Goal: Task Accomplishment & Management: Manage account settings

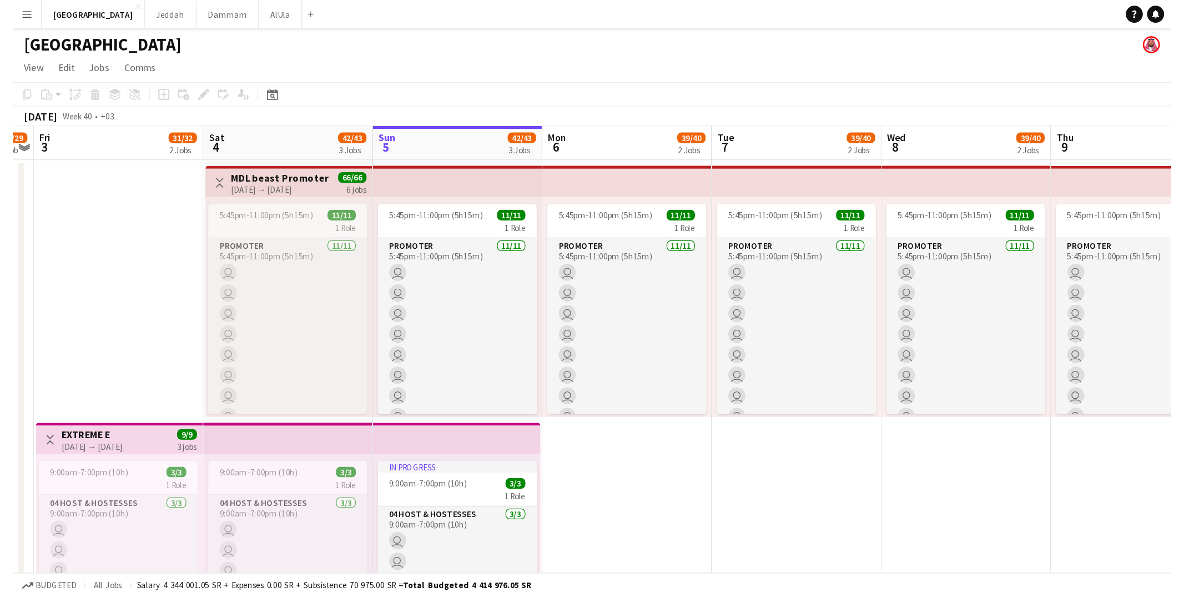
scroll to position [61, 0]
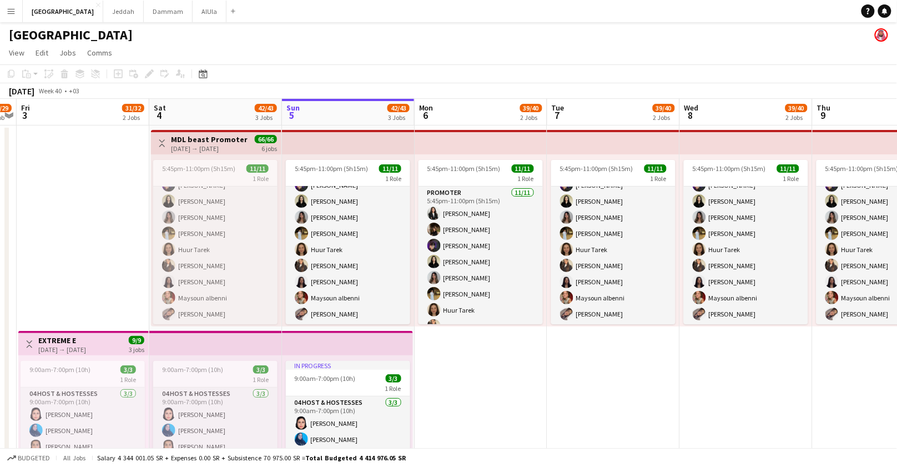
click at [16, 13] on button "Menu" at bounding box center [11, 11] width 22 height 22
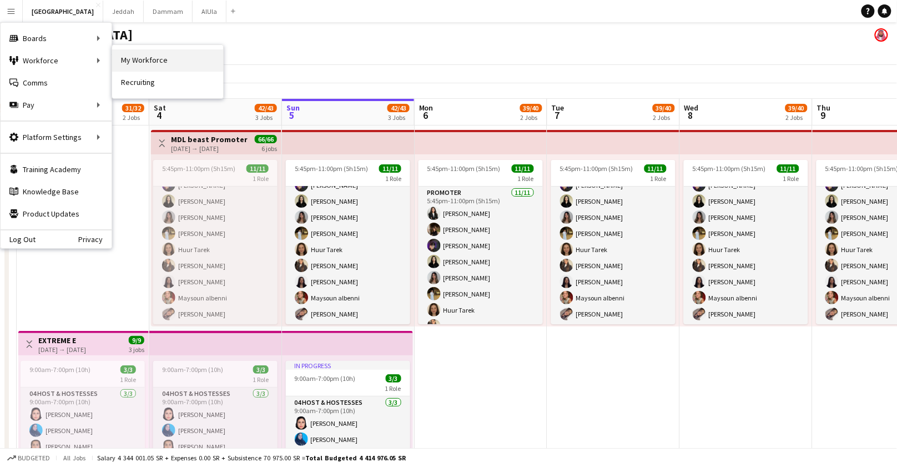
click at [143, 63] on link "My Workforce" at bounding box center [167, 60] width 111 height 22
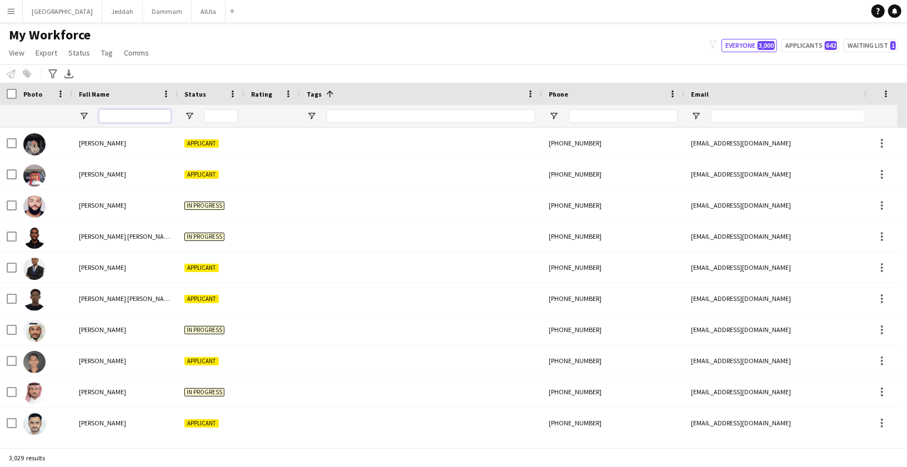
click at [114, 114] on input "Full Name Filter Input" at bounding box center [135, 115] width 72 height 13
paste input "**********"
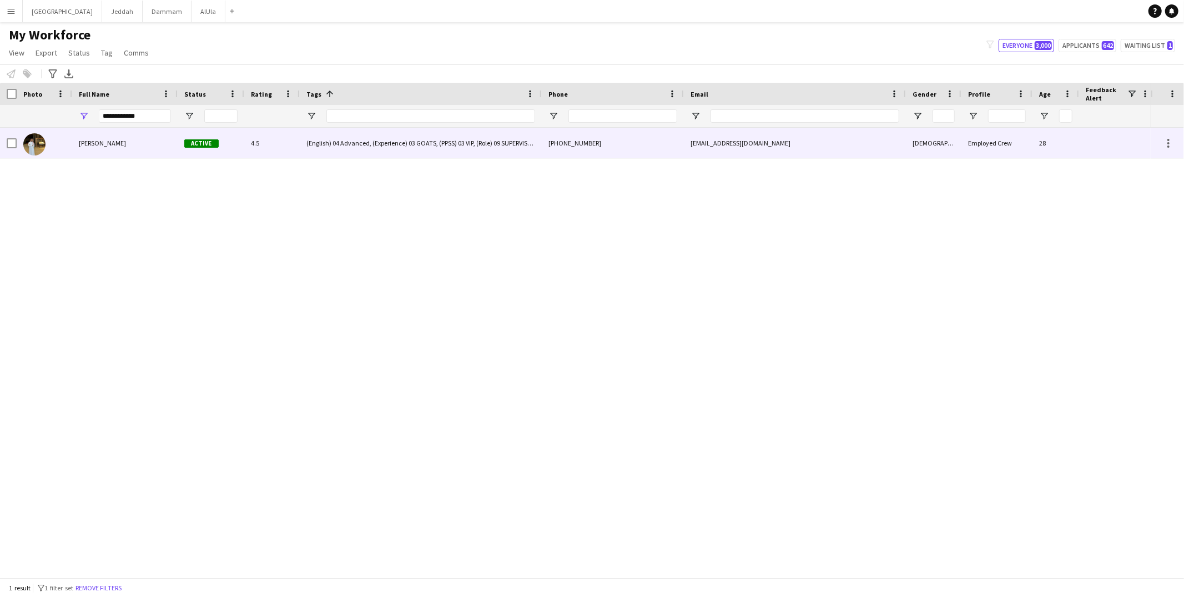
click at [385, 150] on div "(English) 04 Advanced, (Experience) 03 GOATS, (PPSS) 03 VIP, (Role) 09 SUPERVIS…" at bounding box center [421, 143] width 242 height 31
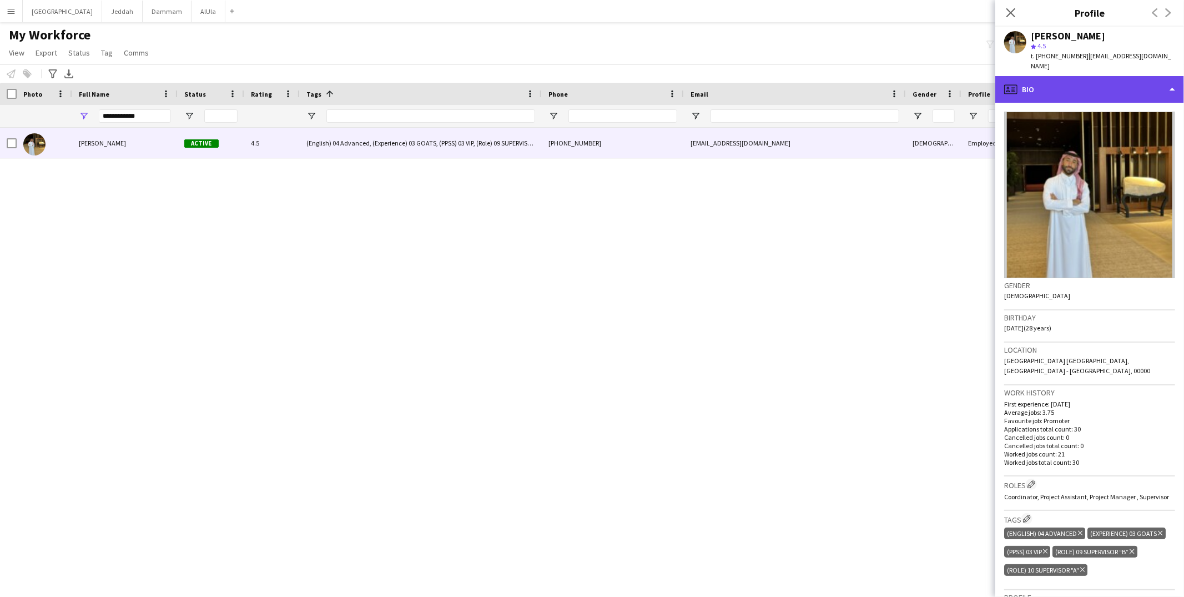
click at [897, 81] on div "profile Bio" at bounding box center [1090, 89] width 189 height 27
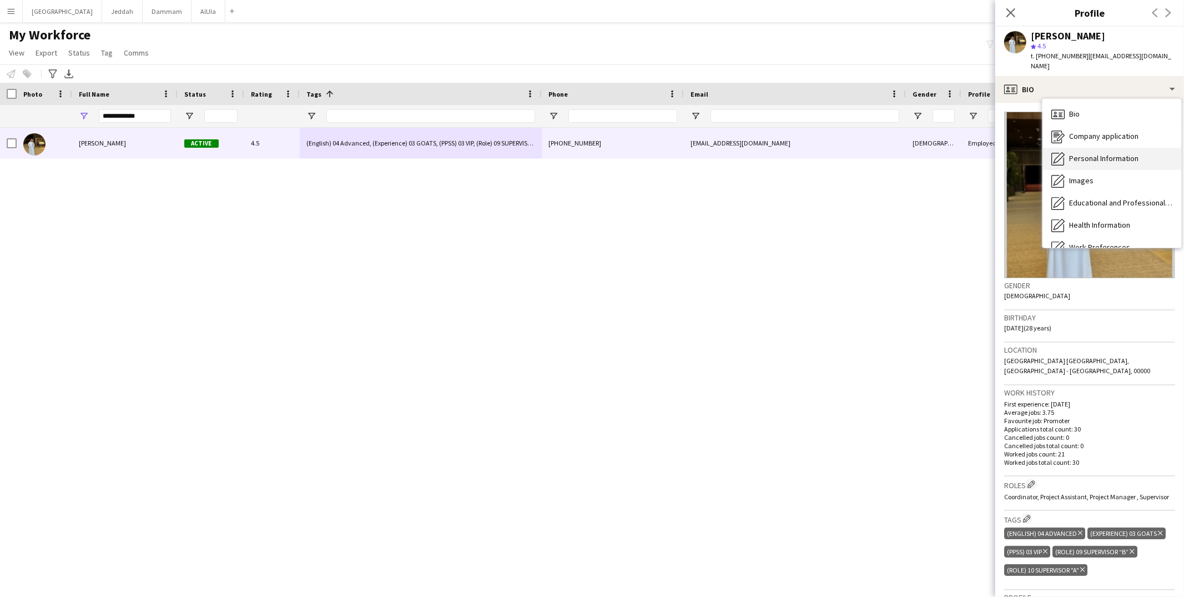
click at [897, 153] on span "Personal Information" at bounding box center [1103, 158] width 69 height 10
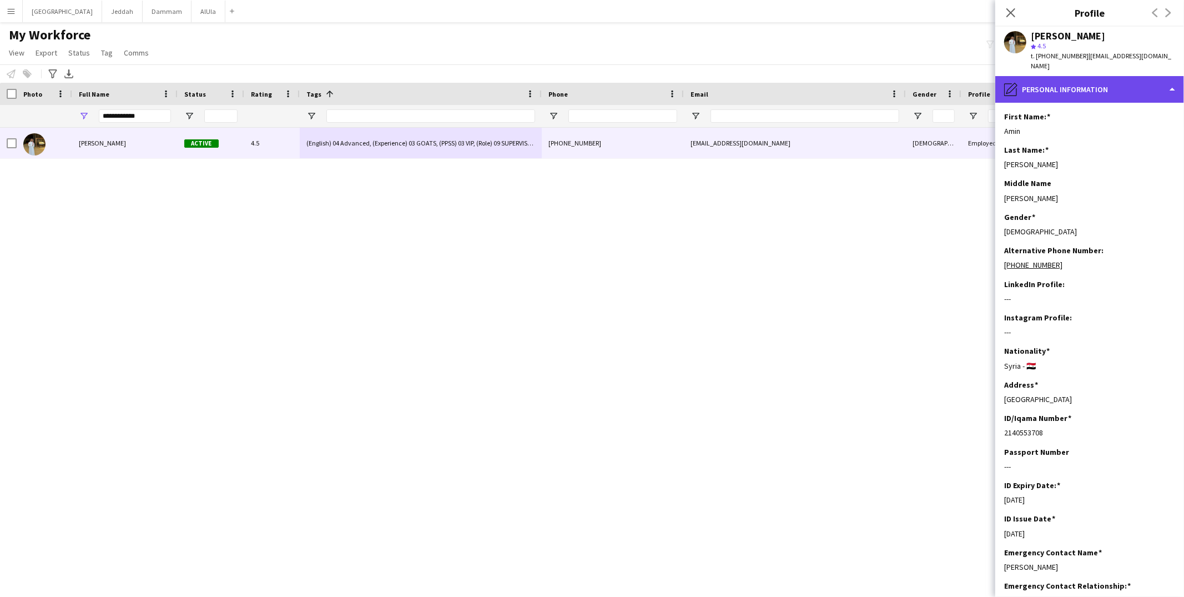
click at [897, 83] on div "pencil4 Personal Information" at bounding box center [1090, 89] width 189 height 27
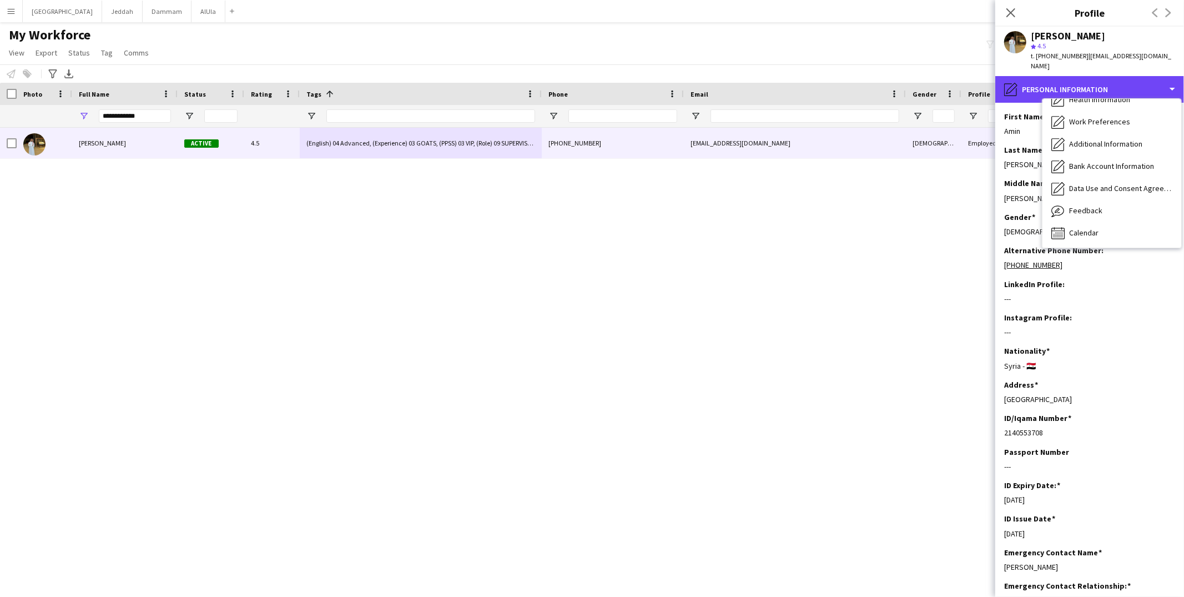
scroll to position [126, 0]
click at [897, 428] on div "ID/Iqama Number Edit this field 2140553708" at bounding box center [1089, 429] width 171 height 33
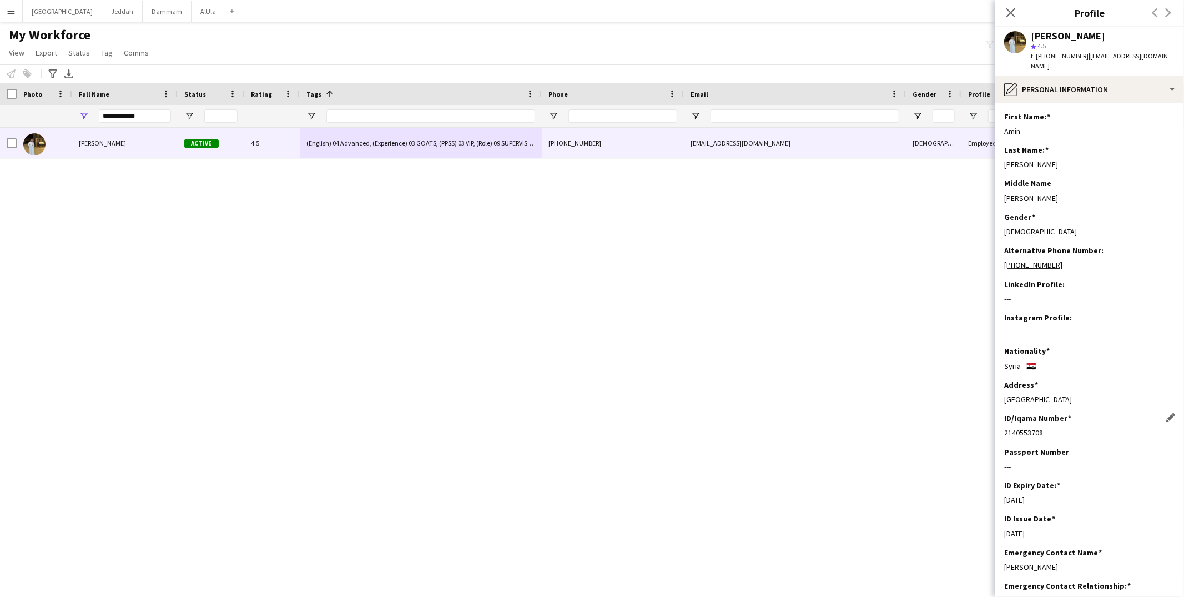
click at [897, 428] on div "2140553708" at bounding box center [1089, 433] width 171 height 10
copy div "2140553708"
click at [897, 81] on div "pencil4 Personal Information" at bounding box center [1090, 89] width 189 height 27
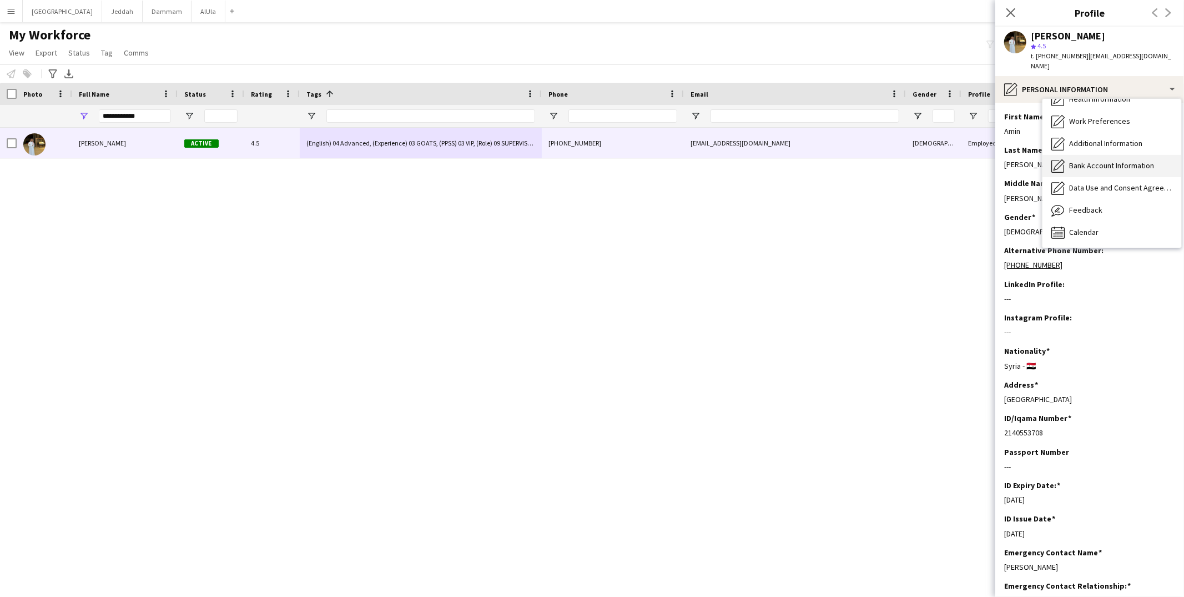
click at [897, 160] on span "Bank Account Information" at bounding box center [1111, 165] width 85 height 10
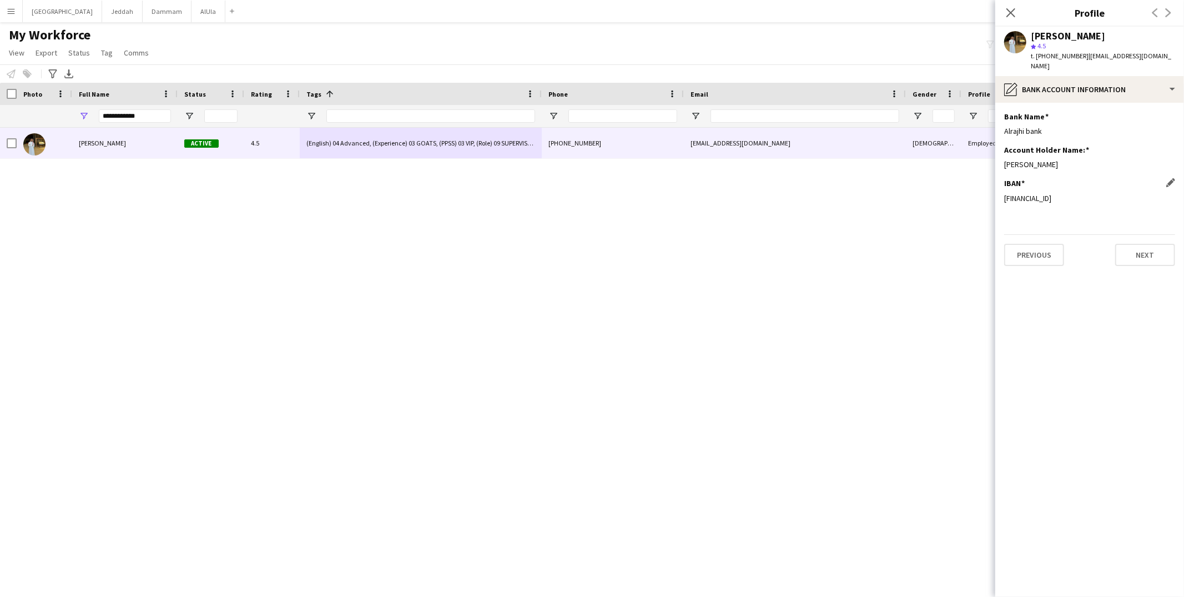
click at [897, 193] on div "[FINANCIAL_ID]" at bounding box center [1089, 198] width 171 height 10
copy div "[FINANCIAL_ID]"
click at [131, 117] on input "**********" at bounding box center [135, 115] width 72 height 13
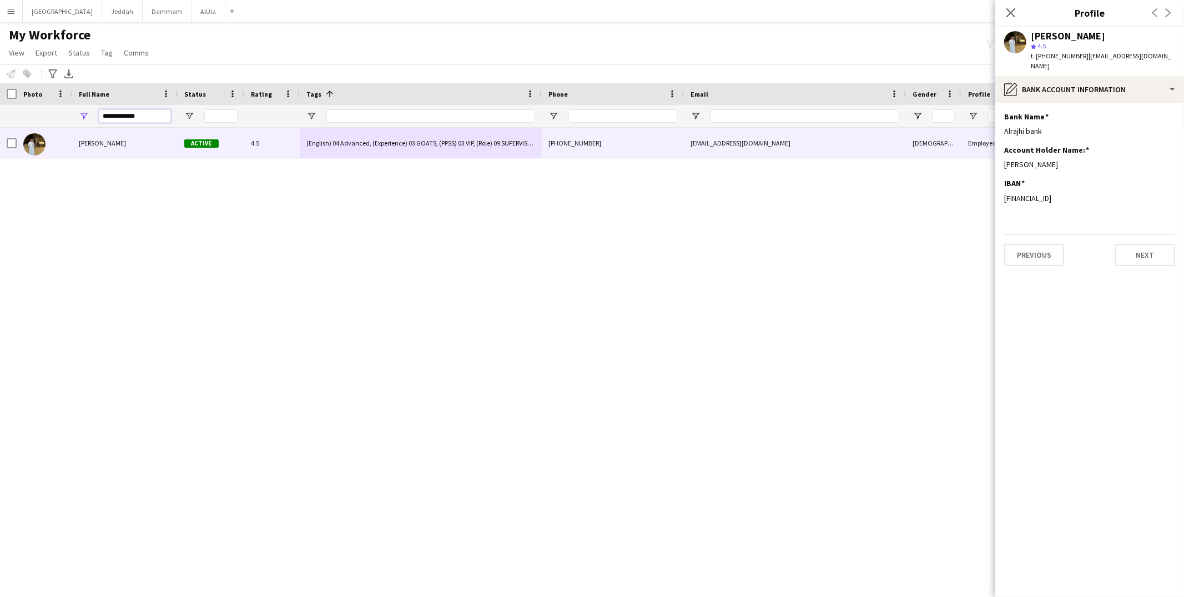
click at [131, 117] on input "**********" at bounding box center [135, 115] width 72 height 13
paste input "Full Name Filter Input"
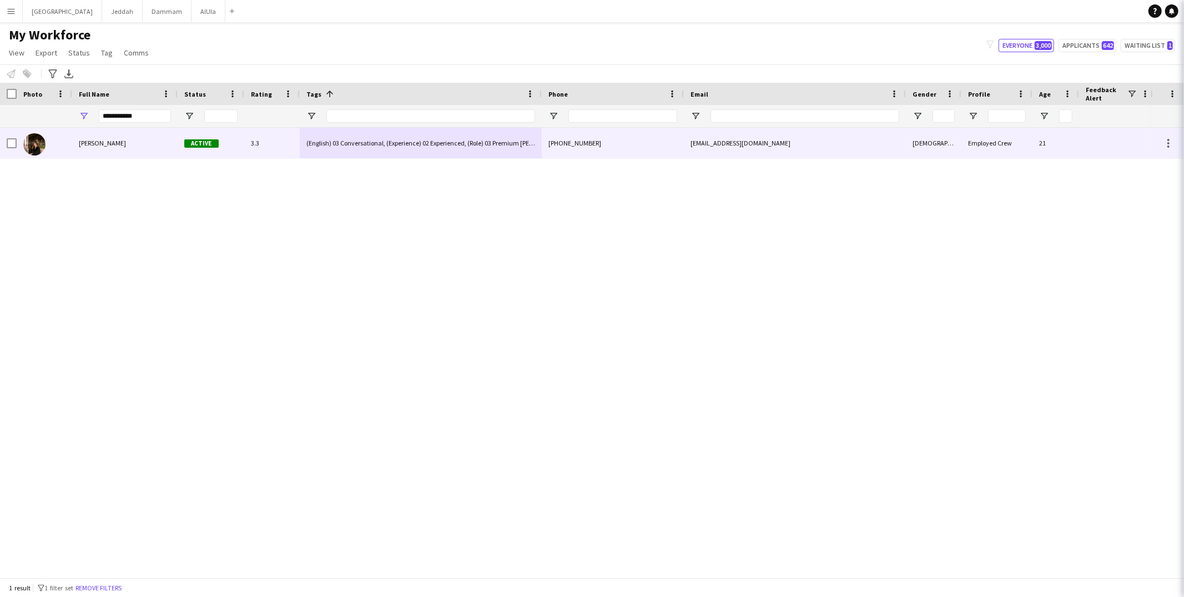
click at [119, 137] on div "[PERSON_NAME]" at bounding box center [124, 143] width 105 height 31
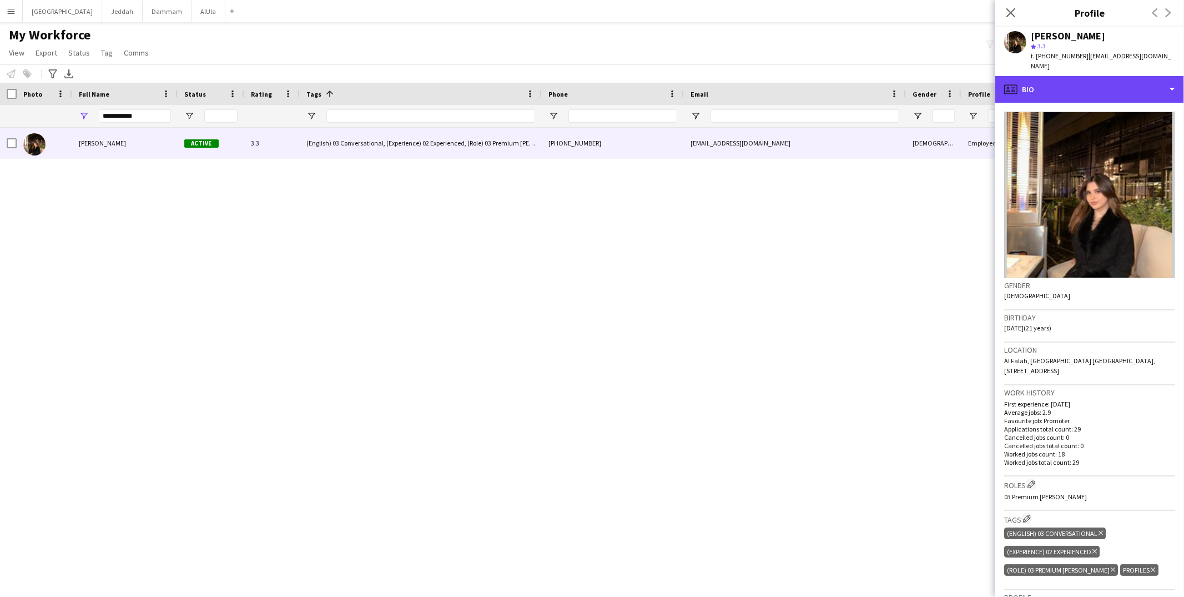
click at [897, 76] on div "profile Bio" at bounding box center [1090, 89] width 189 height 27
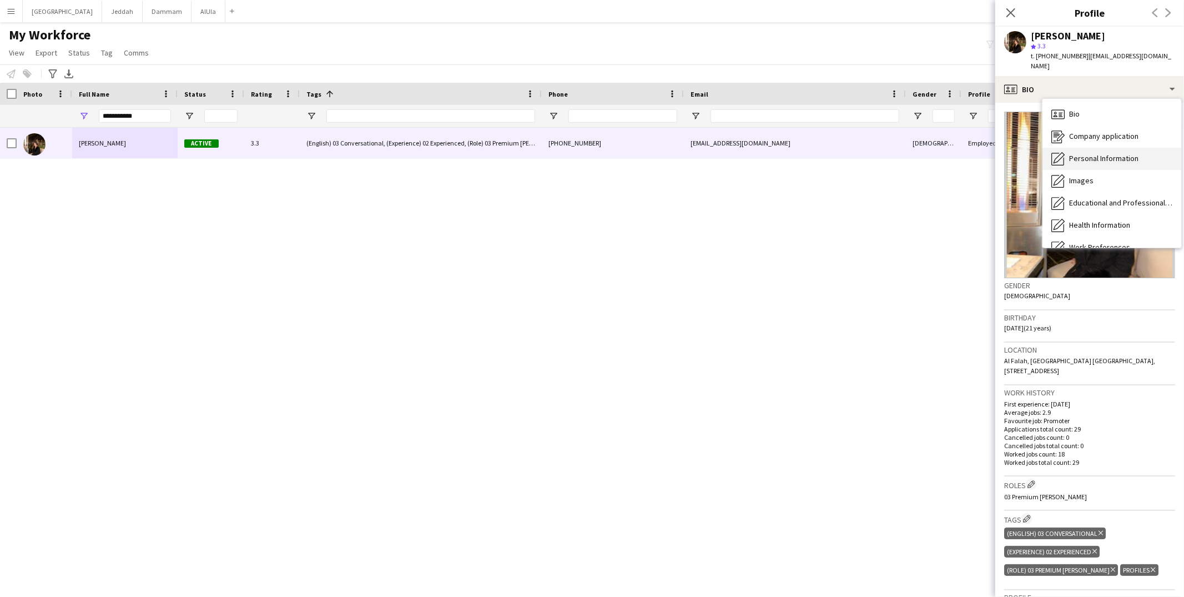
click at [897, 153] on span "Personal Information" at bounding box center [1103, 158] width 69 height 10
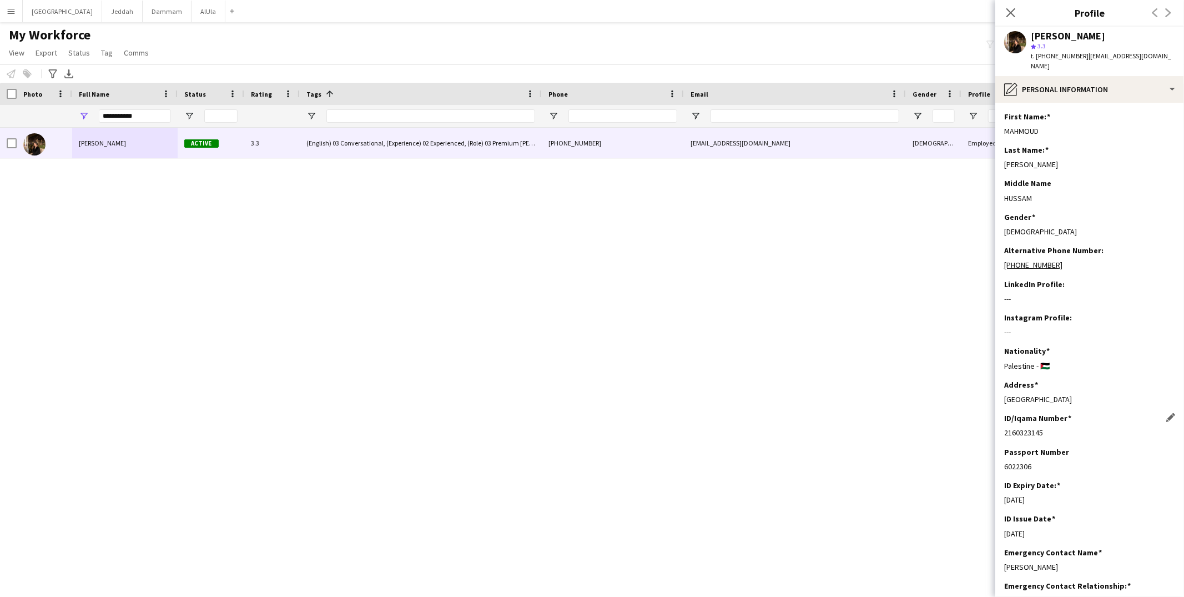
click at [897, 428] on div "2160323145" at bounding box center [1089, 433] width 171 height 10
copy div "2160323145"
click at [897, 87] on div "pencil4 Personal Information" at bounding box center [1090, 89] width 189 height 27
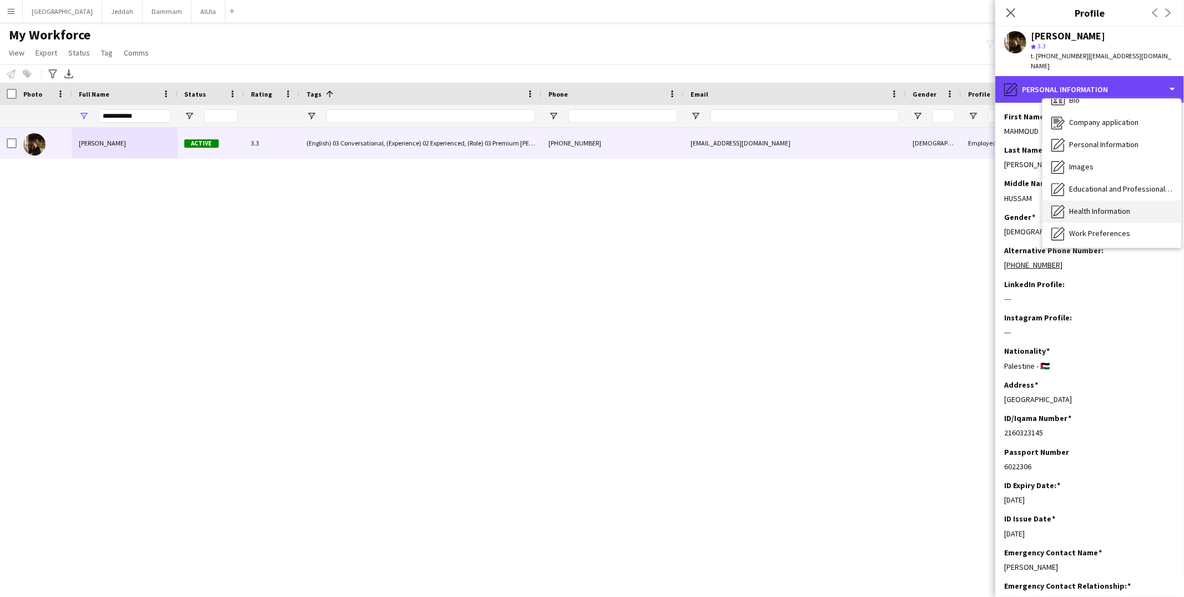
scroll to position [112, 0]
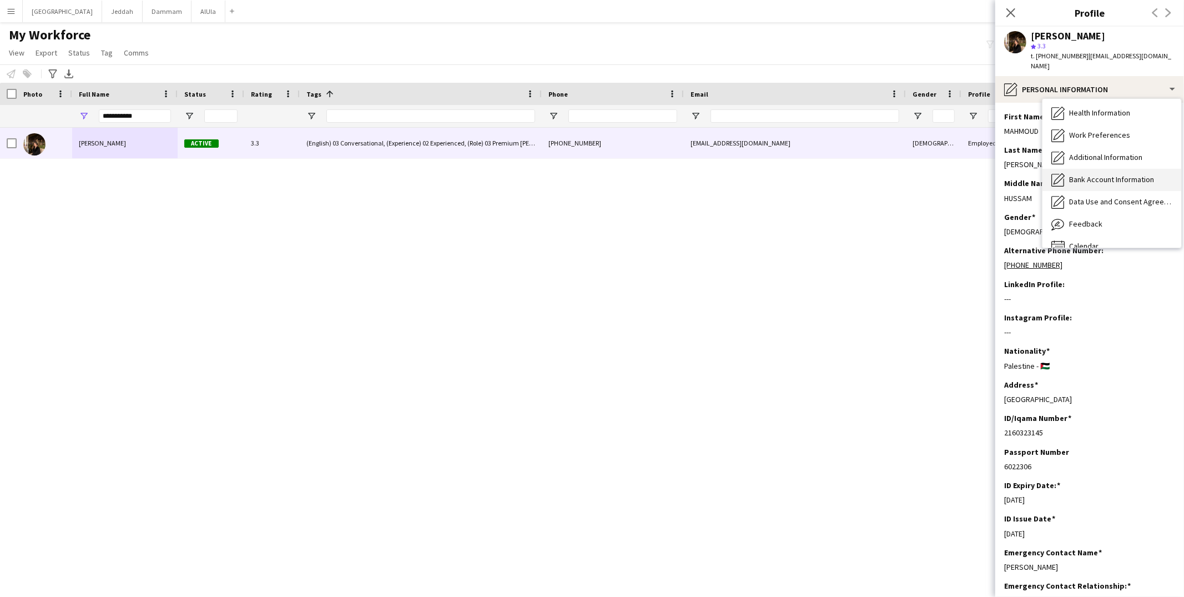
click at [897, 174] on span "Bank Account Information" at bounding box center [1111, 179] width 85 height 10
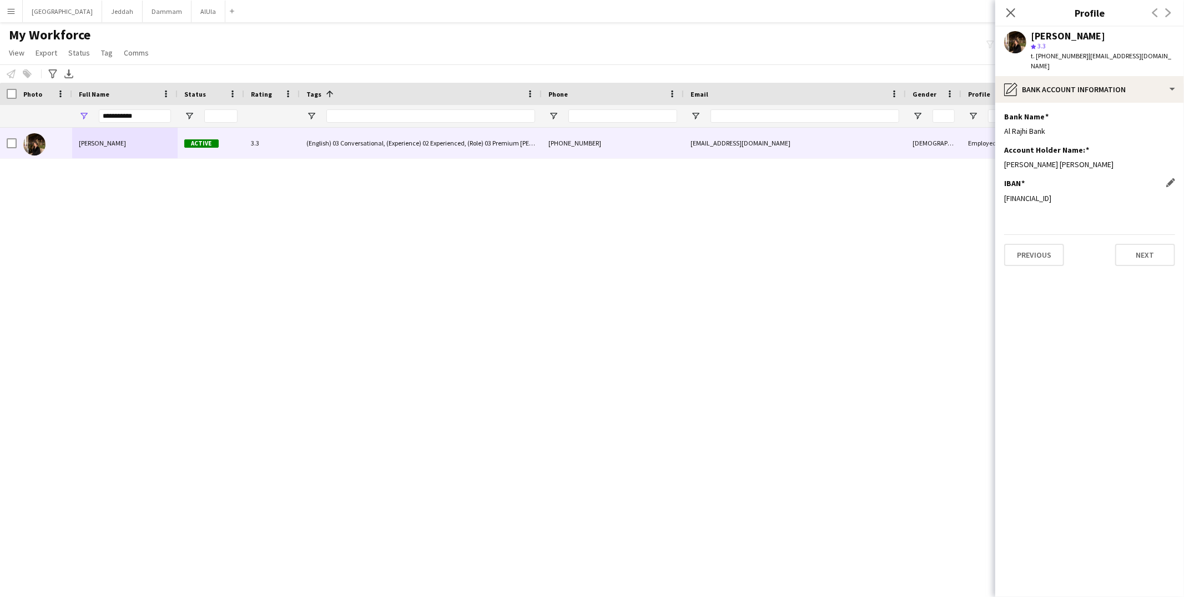
click at [897, 193] on div "[FINANCIAL_ID]" at bounding box center [1089, 198] width 171 height 10
copy div "[FINANCIAL_ID]"
click at [897, 159] on div "[PERSON_NAME] [PERSON_NAME]" at bounding box center [1089, 164] width 171 height 10
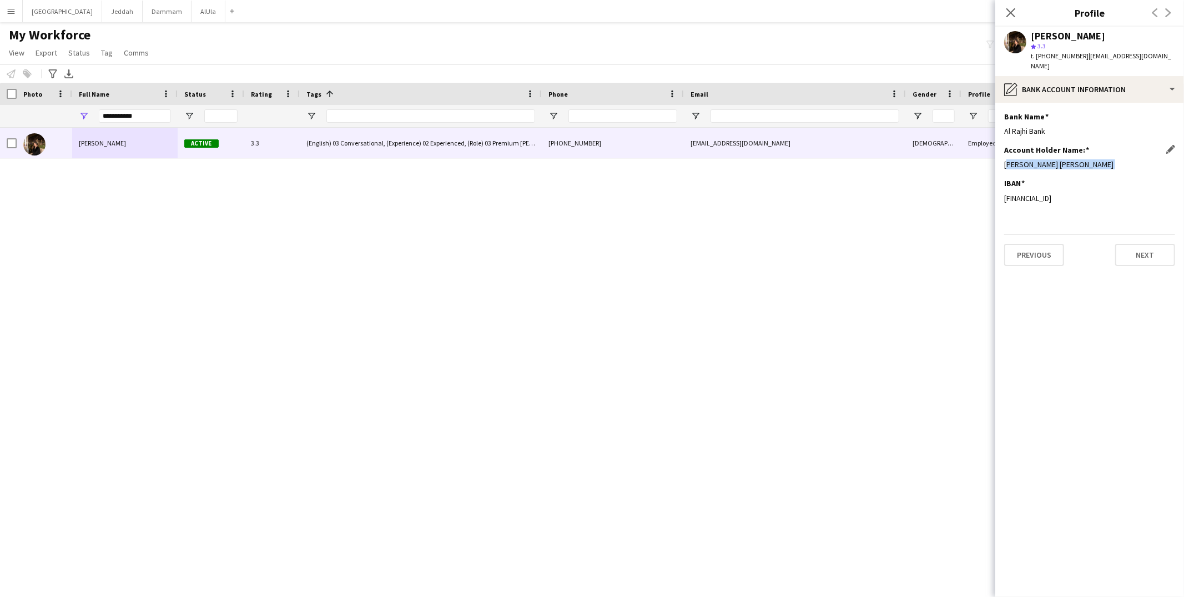
click at [897, 159] on div "[PERSON_NAME] [PERSON_NAME]" at bounding box center [1089, 164] width 171 height 10
copy div "[PERSON_NAME] [PERSON_NAME]"
click at [125, 114] on input "**********" at bounding box center [135, 115] width 72 height 13
paste input "****"
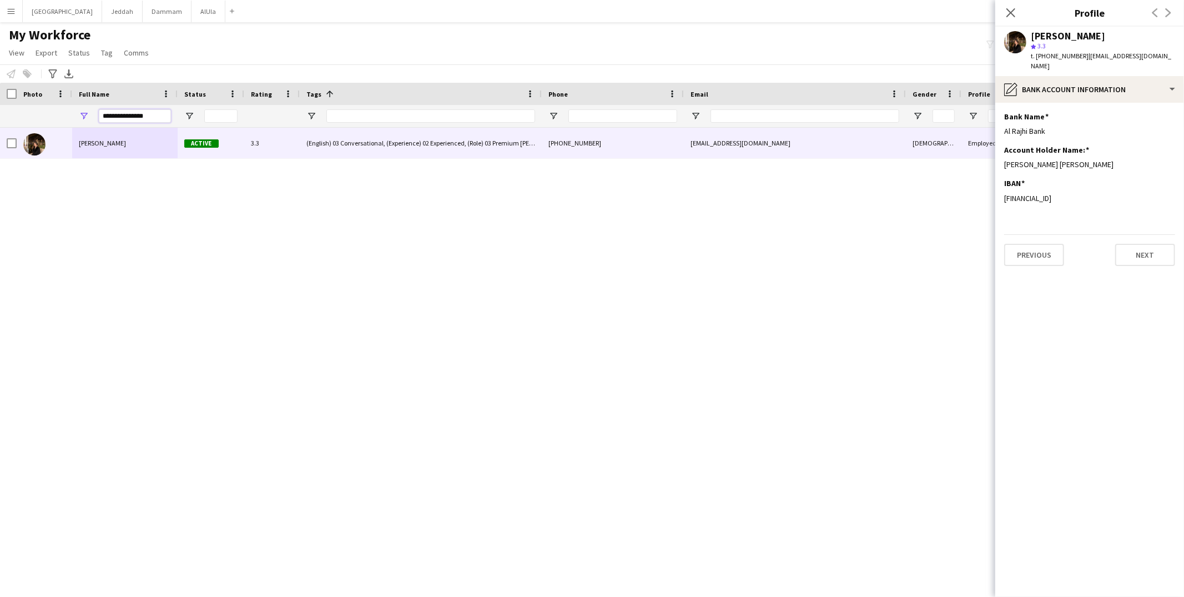
click at [125, 114] on input "**********" at bounding box center [135, 115] width 72 height 13
paste input "******"
click at [123, 118] on input "**********" at bounding box center [135, 115] width 72 height 13
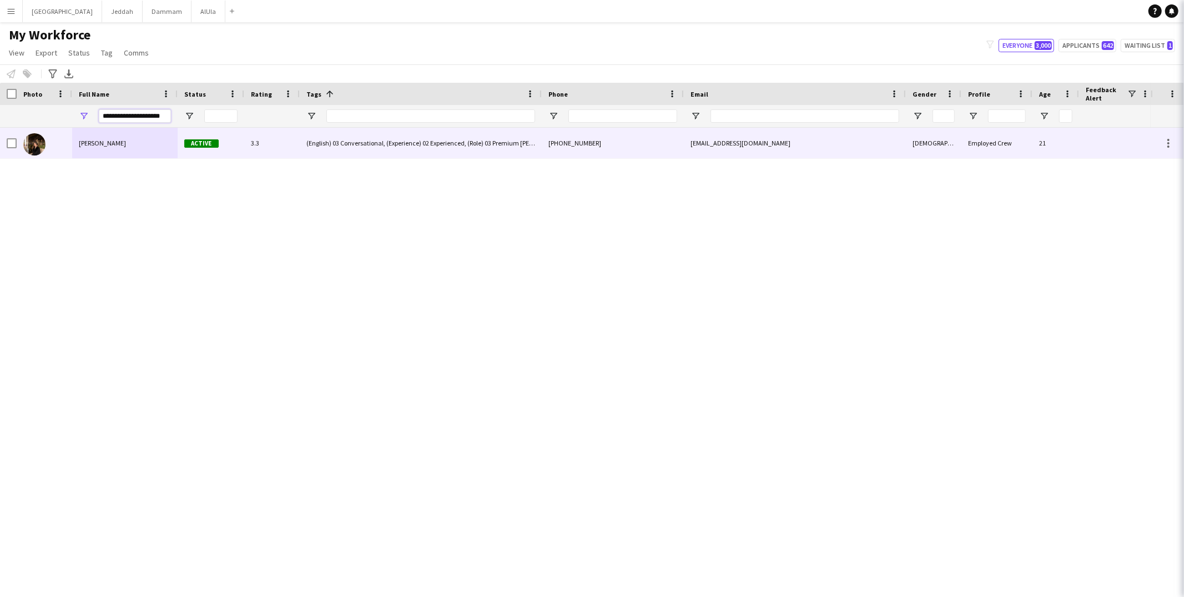
click at [123, 118] on input "**********" at bounding box center [135, 115] width 72 height 13
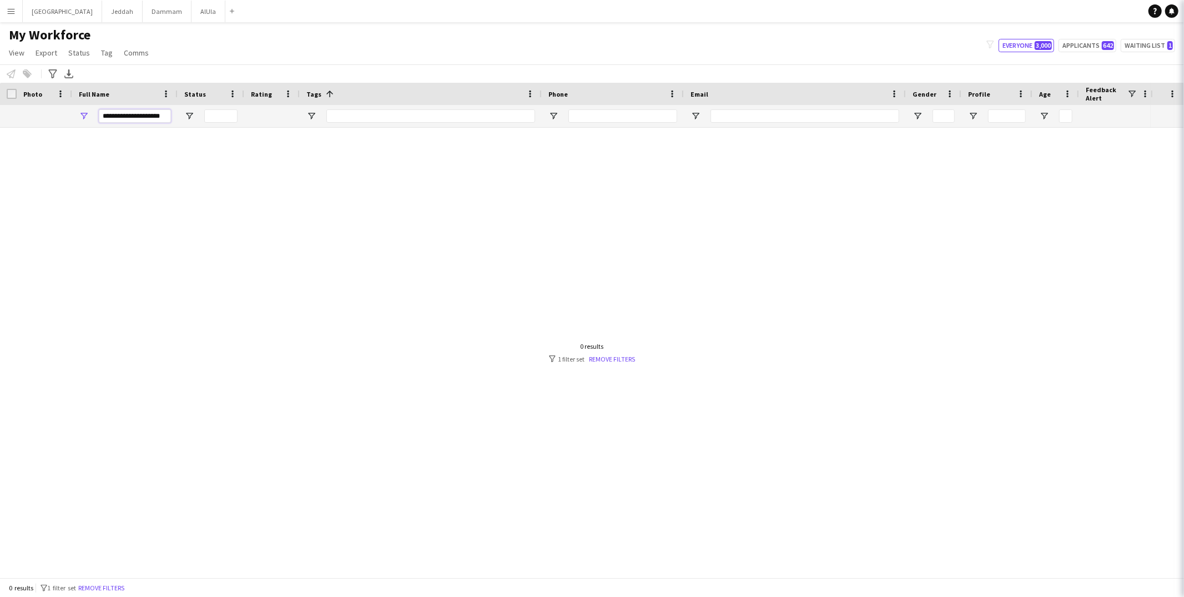
click at [123, 118] on input "**********" at bounding box center [135, 115] width 72 height 13
paste input "Full Name Filter Input"
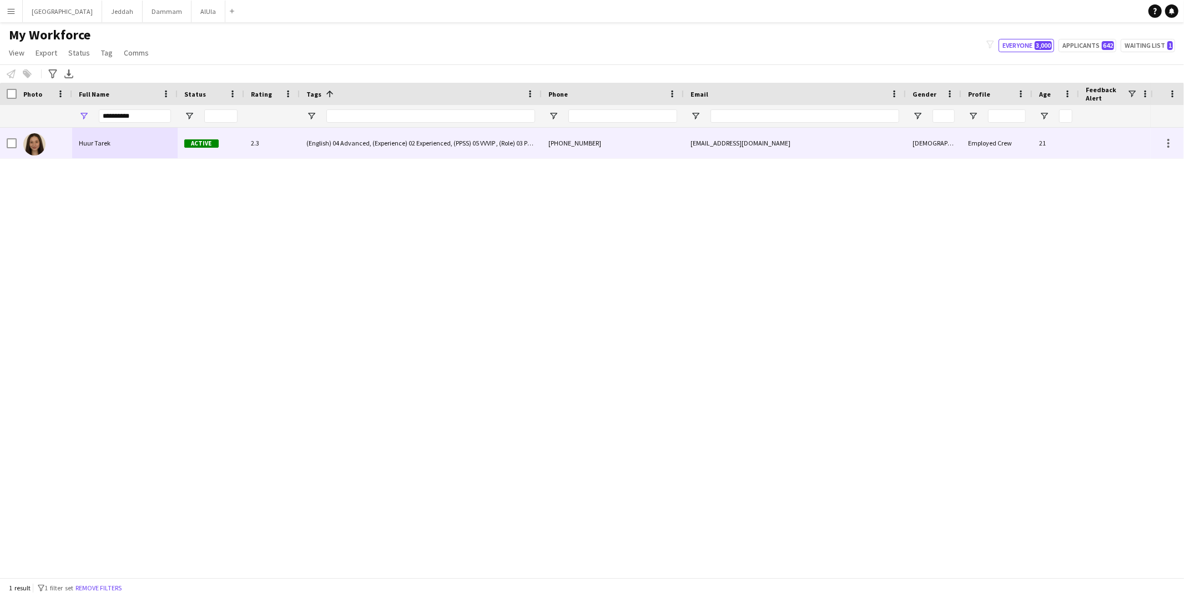
click at [117, 148] on div "Huur Tarek" at bounding box center [124, 143] width 105 height 31
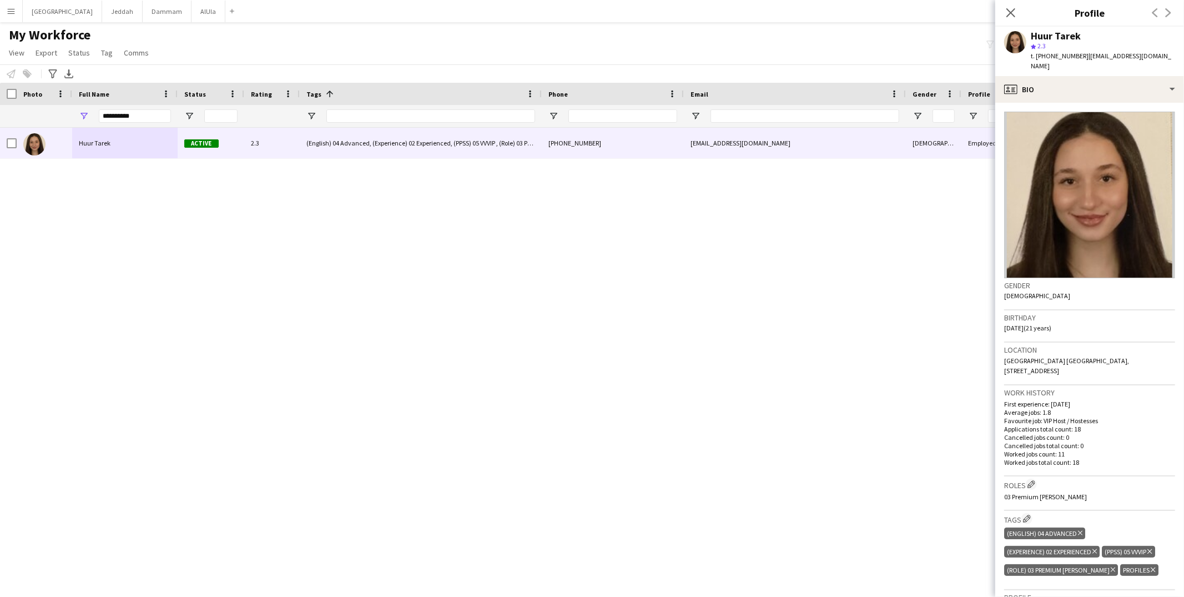
click at [897, 103] on app-crew-profile-bio "Gender [DEMOGRAPHIC_DATA] Birthday [DEMOGRAPHIC_DATA] (21 years) Location [GEOG…" at bounding box center [1090, 350] width 189 height 494
click at [897, 83] on div "profile Bio" at bounding box center [1090, 89] width 189 height 27
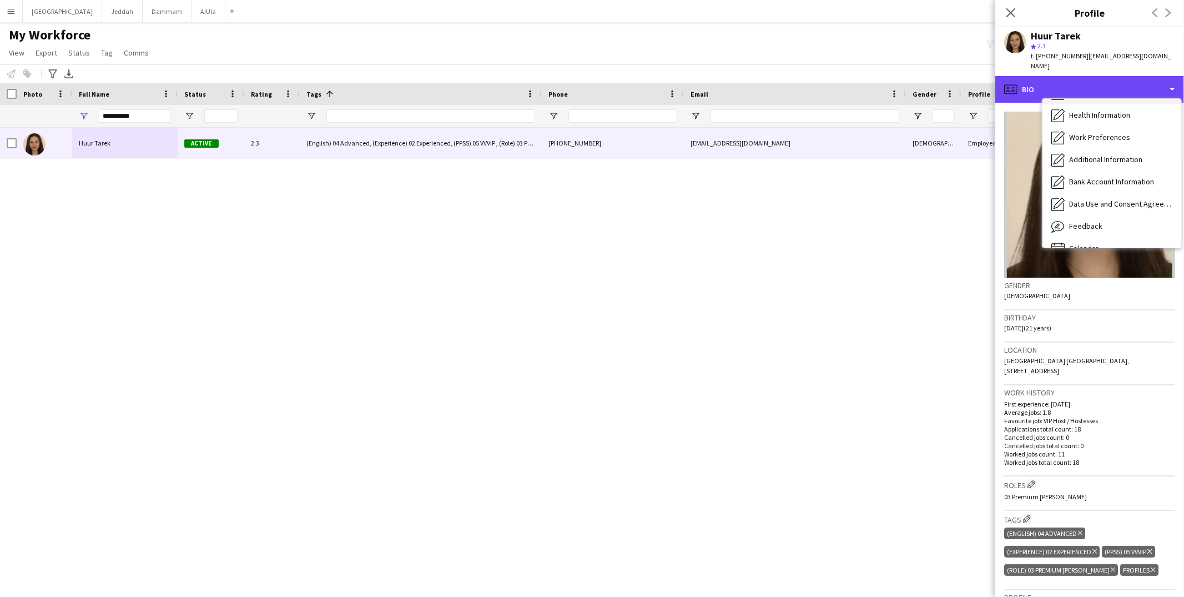
scroll to position [126, 0]
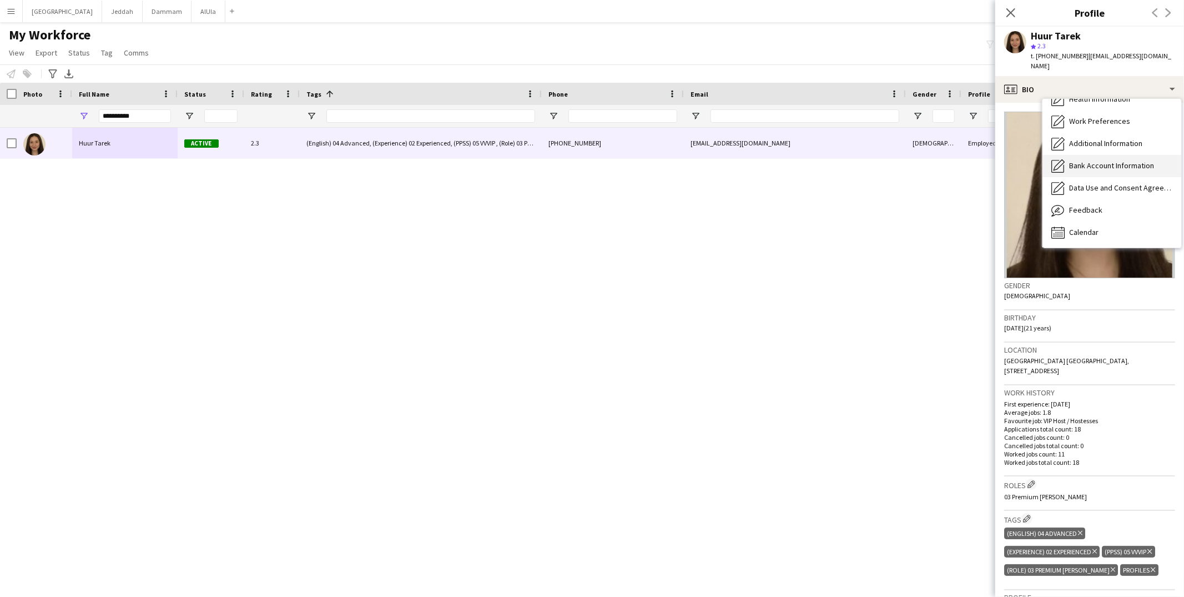
click at [897, 160] on span "Bank Account Information" at bounding box center [1111, 165] width 85 height 10
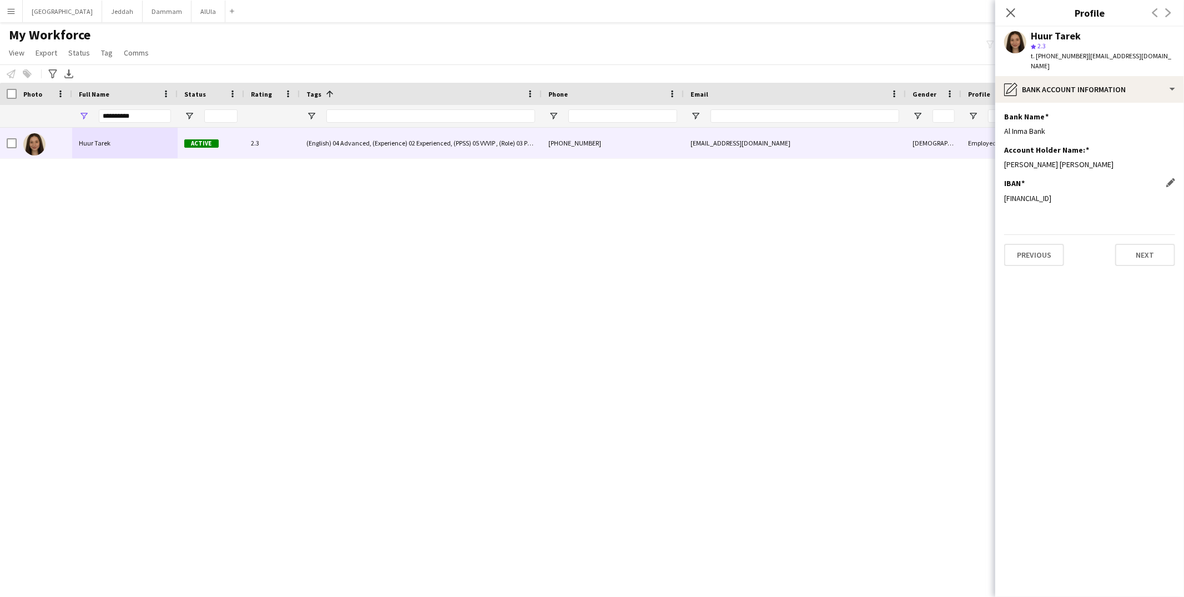
click at [897, 193] on div "[FINANCIAL_ID]" at bounding box center [1089, 198] width 171 height 10
copy div "[FINANCIAL_ID]"
click at [897, 159] on div "[PERSON_NAME] [PERSON_NAME]" at bounding box center [1089, 164] width 171 height 10
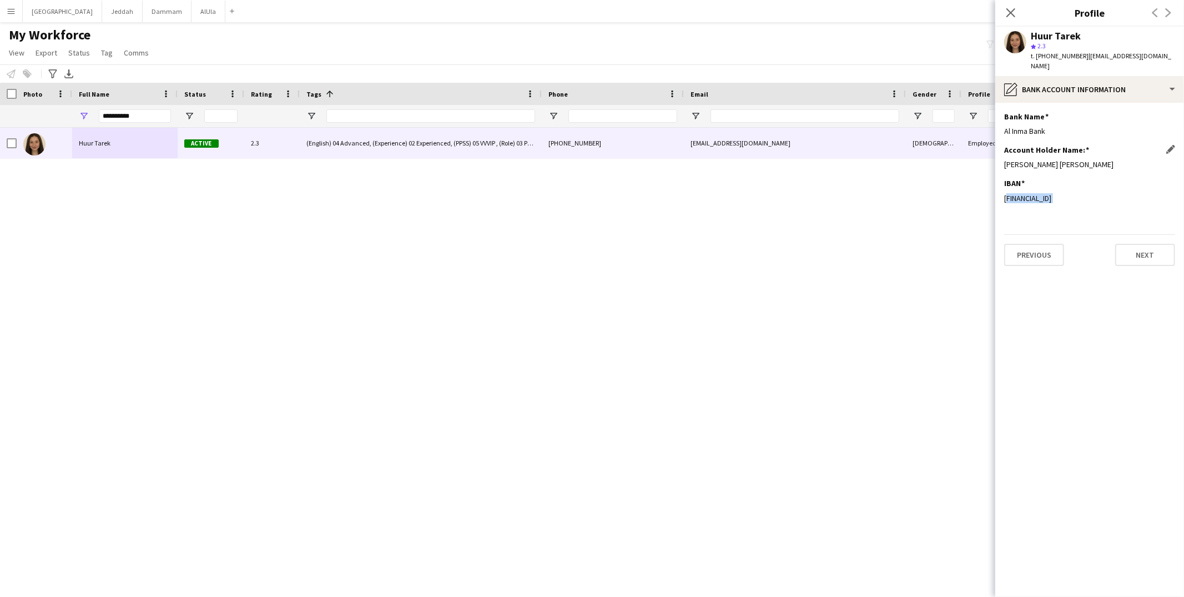
click at [897, 159] on div "[PERSON_NAME] [PERSON_NAME]" at bounding box center [1089, 164] width 171 height 10
copy div "[PERSON_NAME] [PERSON_NAME]"
click at [120, 117] on input "**********" at bounding box center [135, 115] width 72 height 13
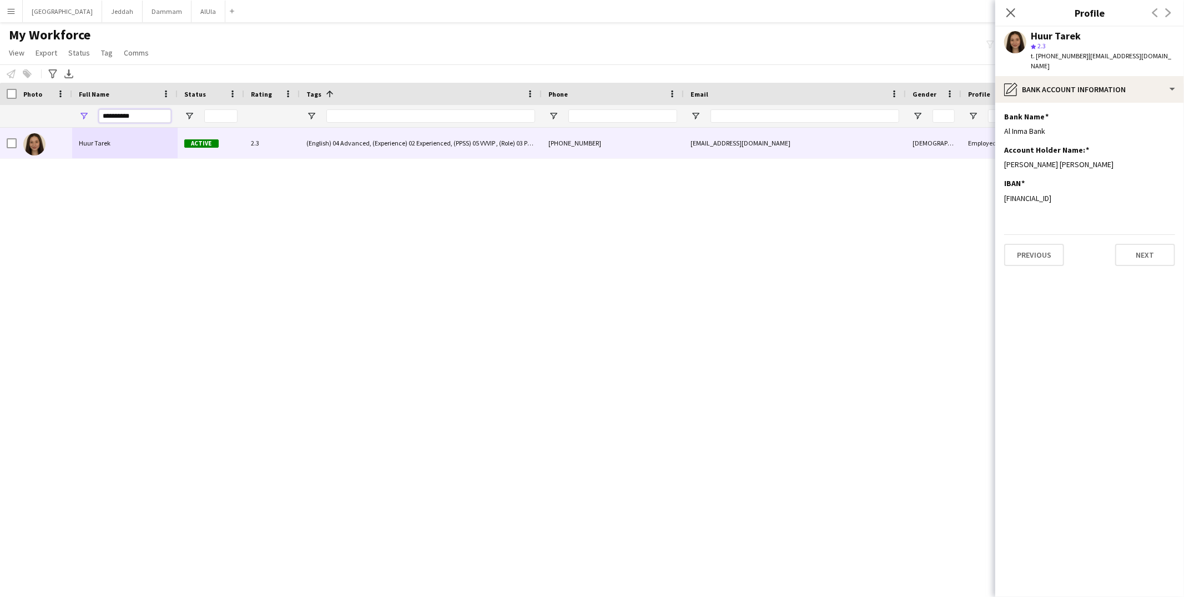
click at [120, 117] on input "**********" at bounding box center [135, 115] width 72 height 13
paste input "Full Name Filter Input"
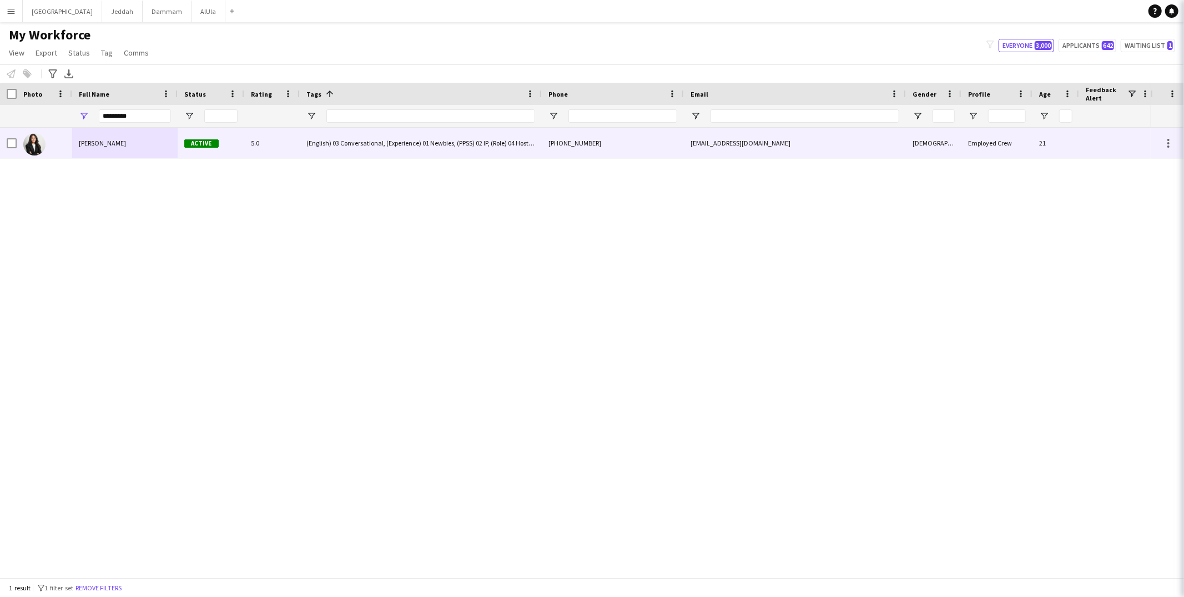
click at [119, 147] on div "[PERSON_NAME]" at bounding box center [124, 143] width 105 height 31
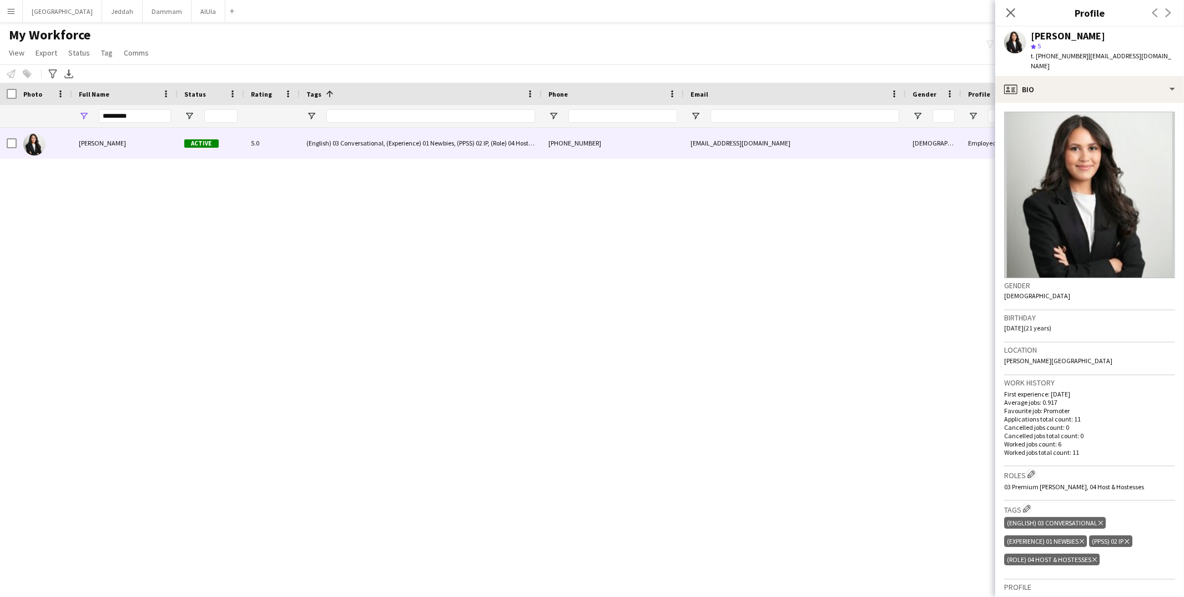
click at [897, 112] on img at bounding box center [1089, 195] width 171 height 167
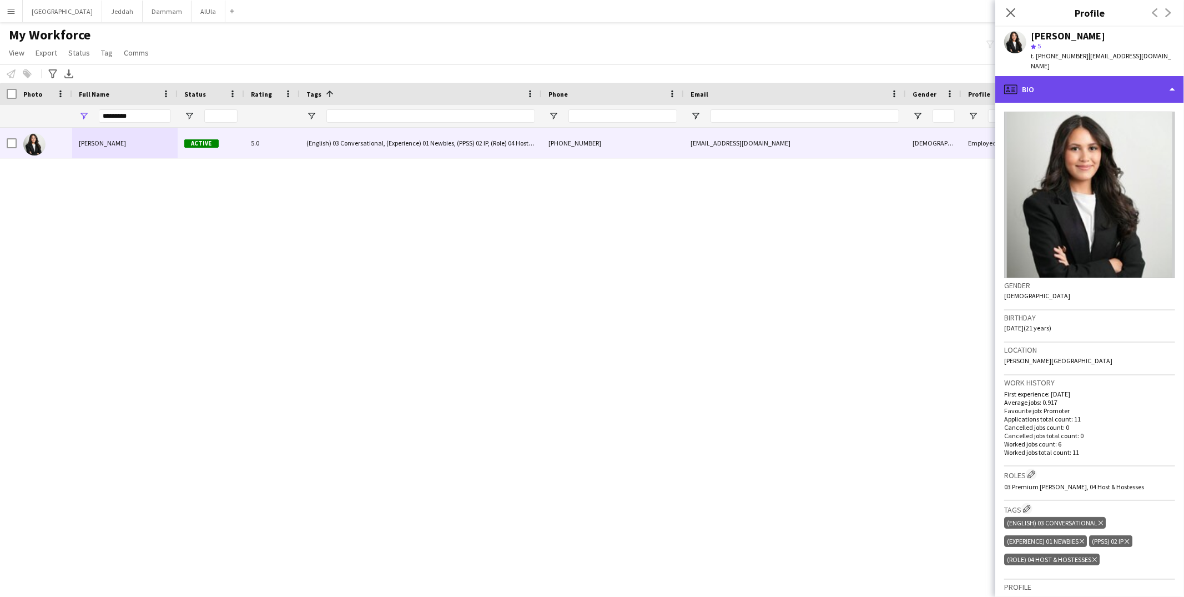
click at [897, 82] on div "profile Bio" at bounding box center [1090, 89] width 189 height 27
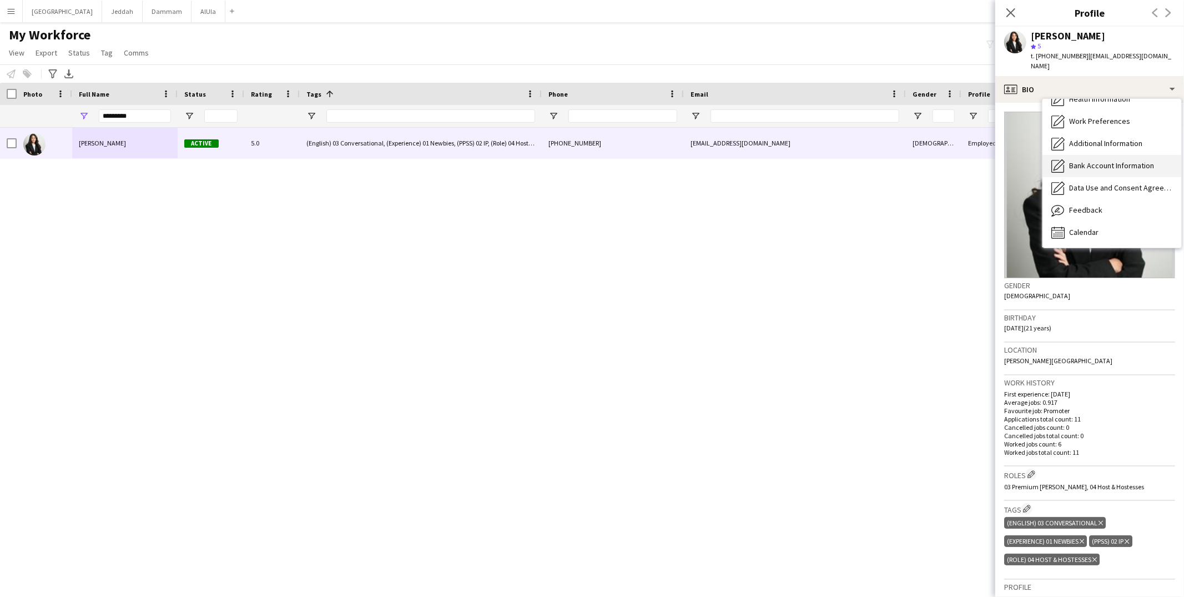
click at [897, 160] on span "Bank Account Information" at bounding box center [1111, 165] width 85 height 10
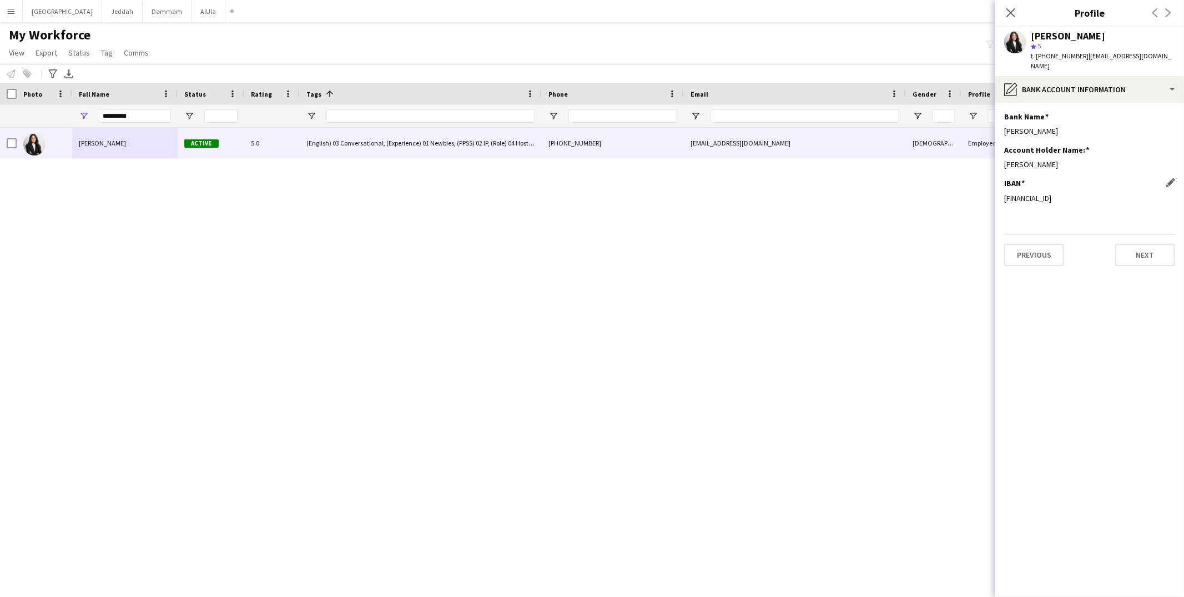
click at [897, 182] on div "IBAN Edit this field [FINANCIAL_ID]" at bounding box center [1089, 194] width 171 height 33
click at [897, 193] on div "[FINANCIAL_ID]" at bounding box center [1089, 198] width 171 height 10
copy div "[FINANCIAL_ID]"
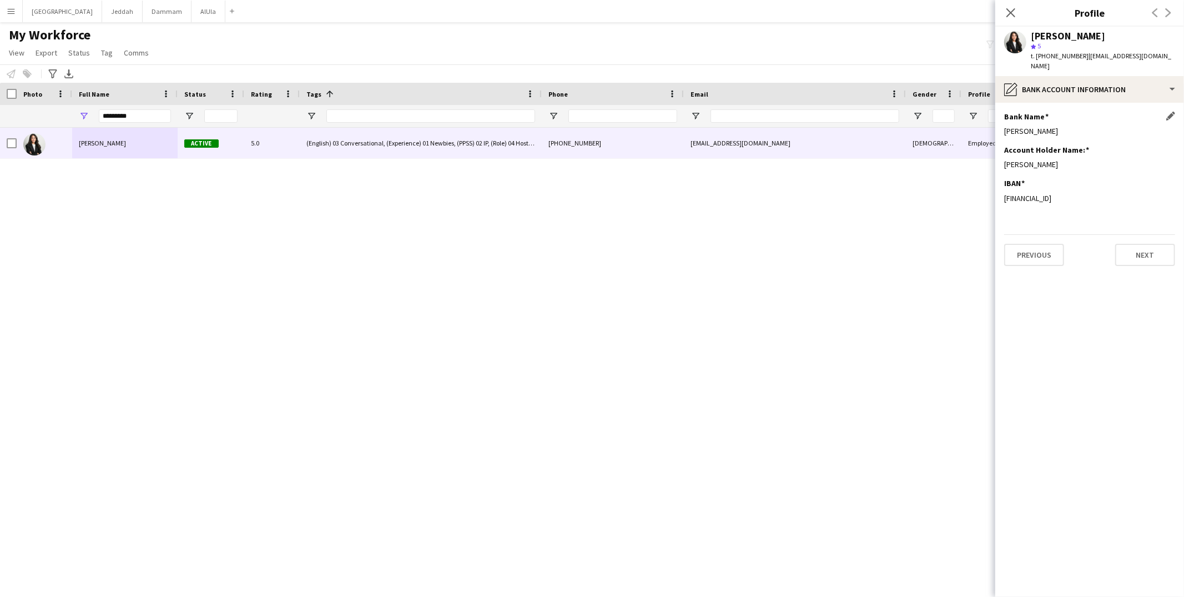
click at [897, 126] on div "[PERSON_NAME]" at bounding box center [1089, 131] width 171 height 10
click at [897, 89] on div "pencil4 Bank Account Information" at bounding box center [1090, 89] width 189 height 27
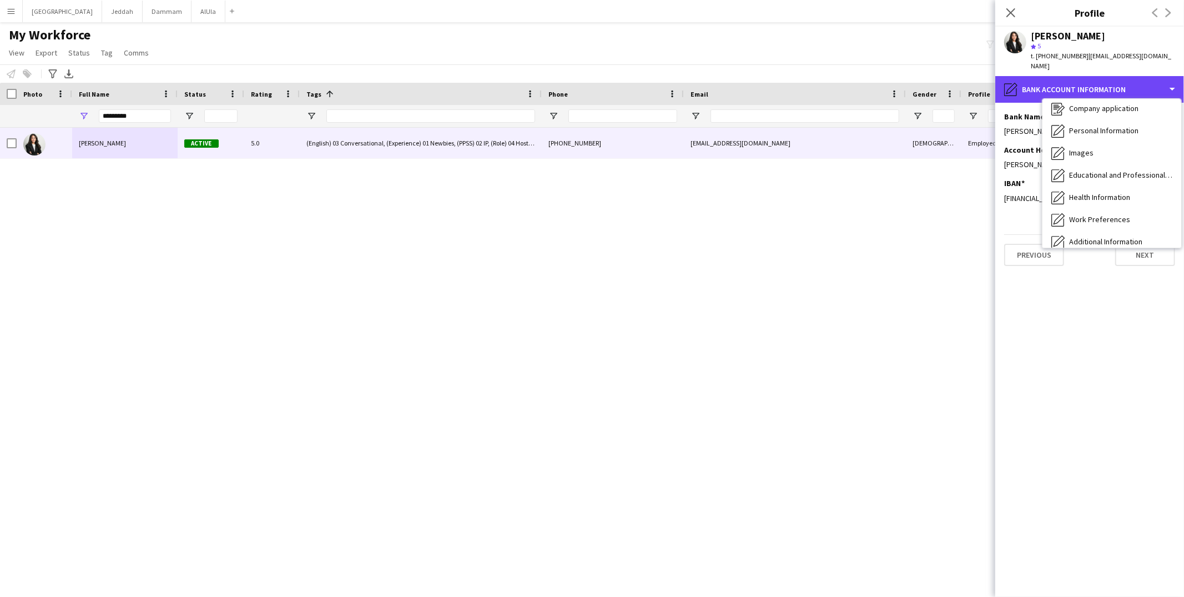
scroll to position [0, 0]
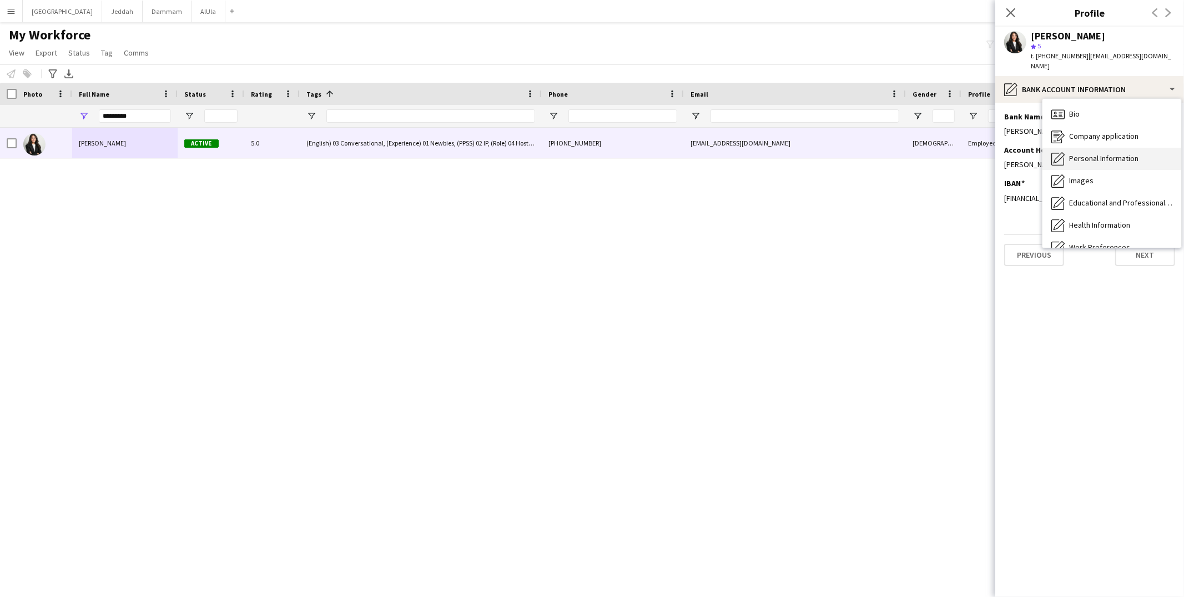
click at [897, 155] on div "Personal Information Personal Information" at bounding box center [1112, 159] width 139 height 22
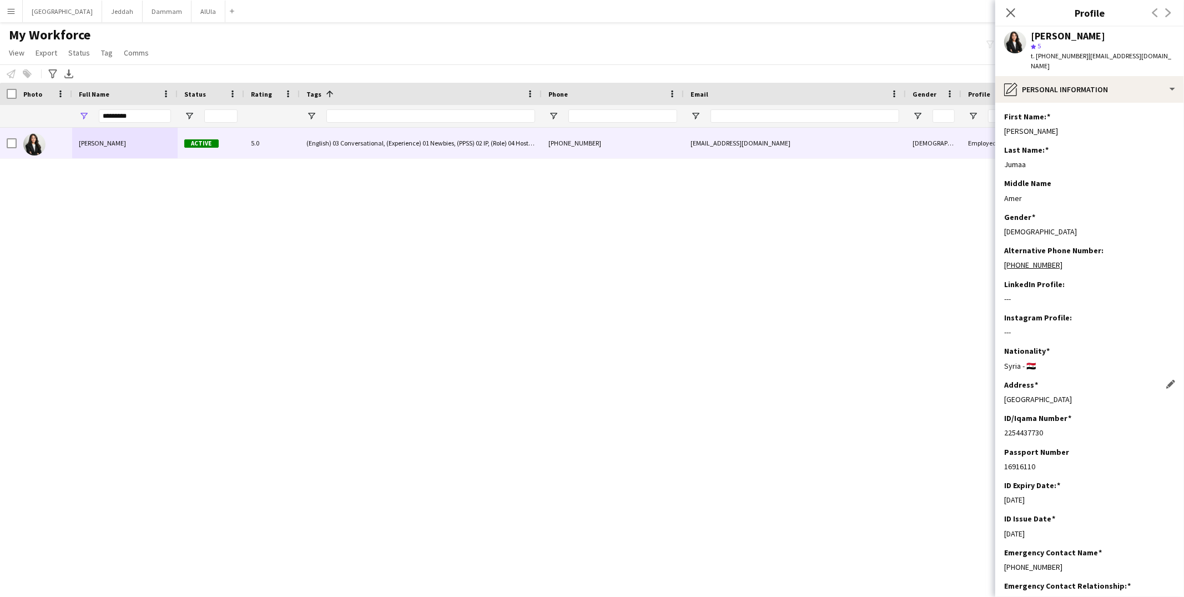
scroll to position [2, 0]
click at [897, 425] on div "2254437730" at bounding box center [1089, 430] width 171 height 10
copy div "2254437730"
click at [117, 118] on input "*********" at bounding box center [135, 115] width 72 height 13
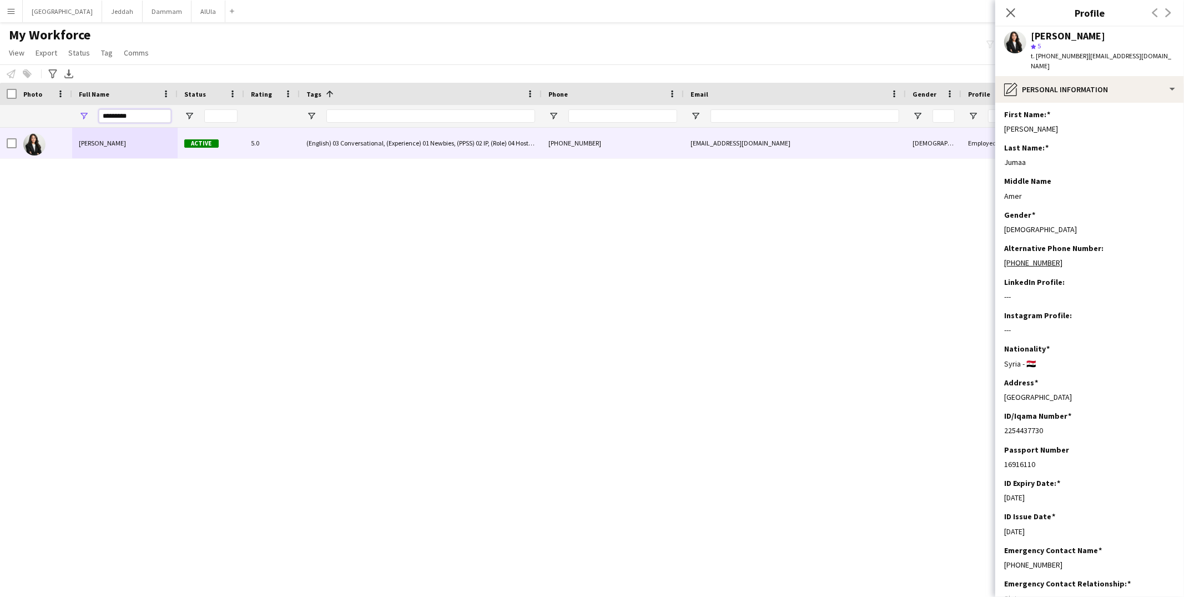
click at [117, 118] on input "*********" at bounding box center [135, 115] width 72 height 13
paste input "**"
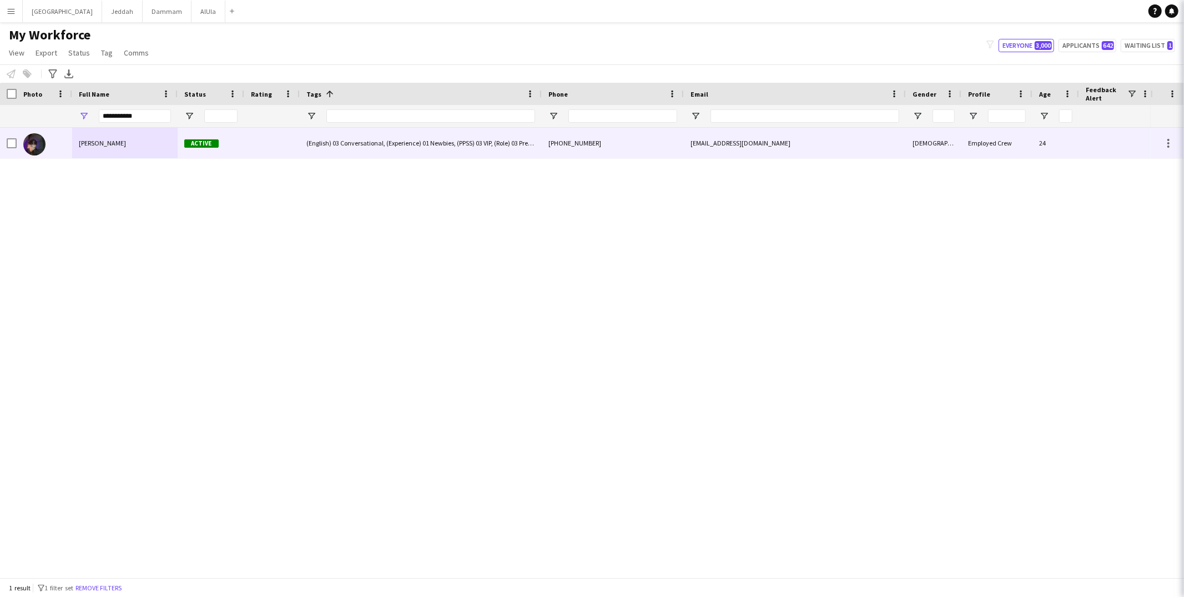
click at [116, 142] on span "[PERSON_NAME]" at bounding box center [102, 143] width 47 height 8
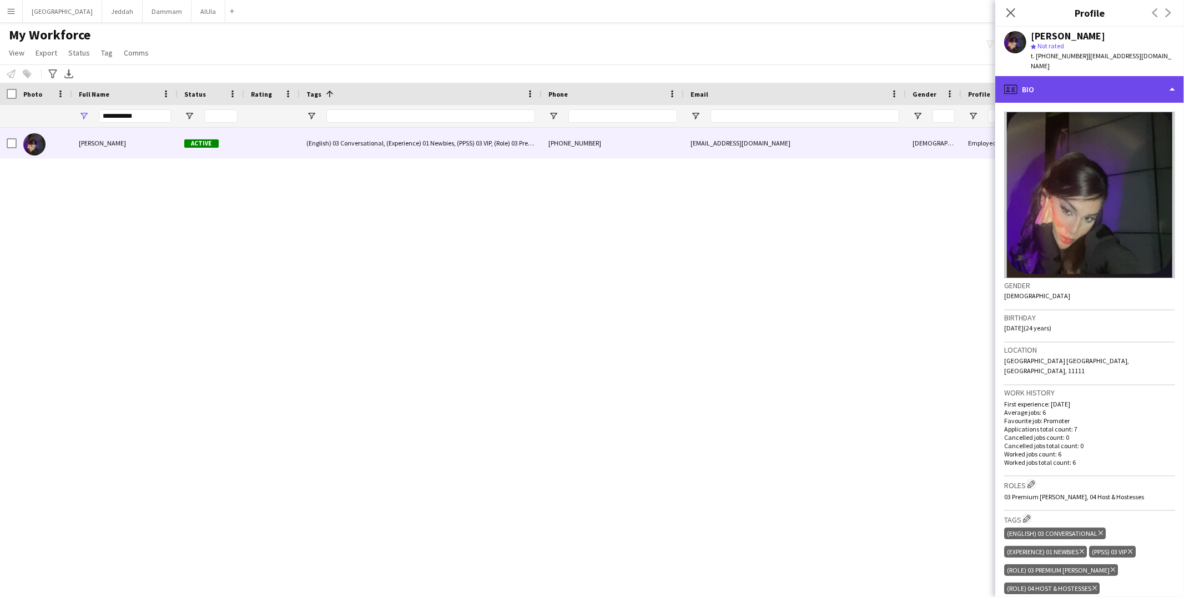
click at [897, 79] on div "profile Bio" at bounding box center [1090, 89] width 189 height 27
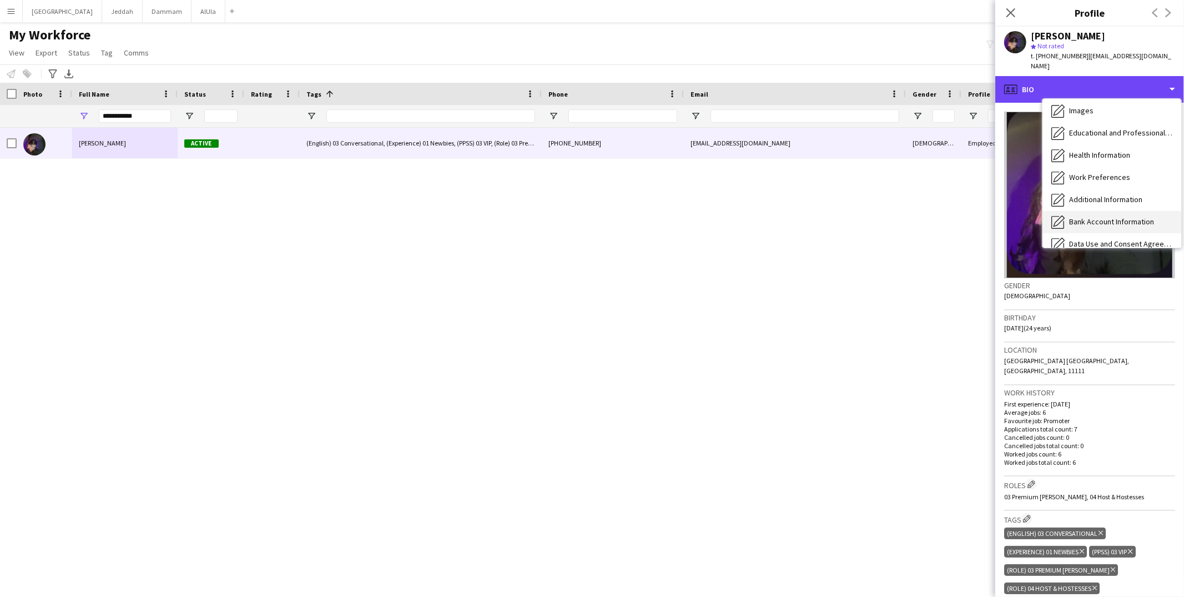
scroll to position [71, 0]
click at [897, 216] on span "Bank Account Information" at bounding box center [1111, 221] width 85 height 10
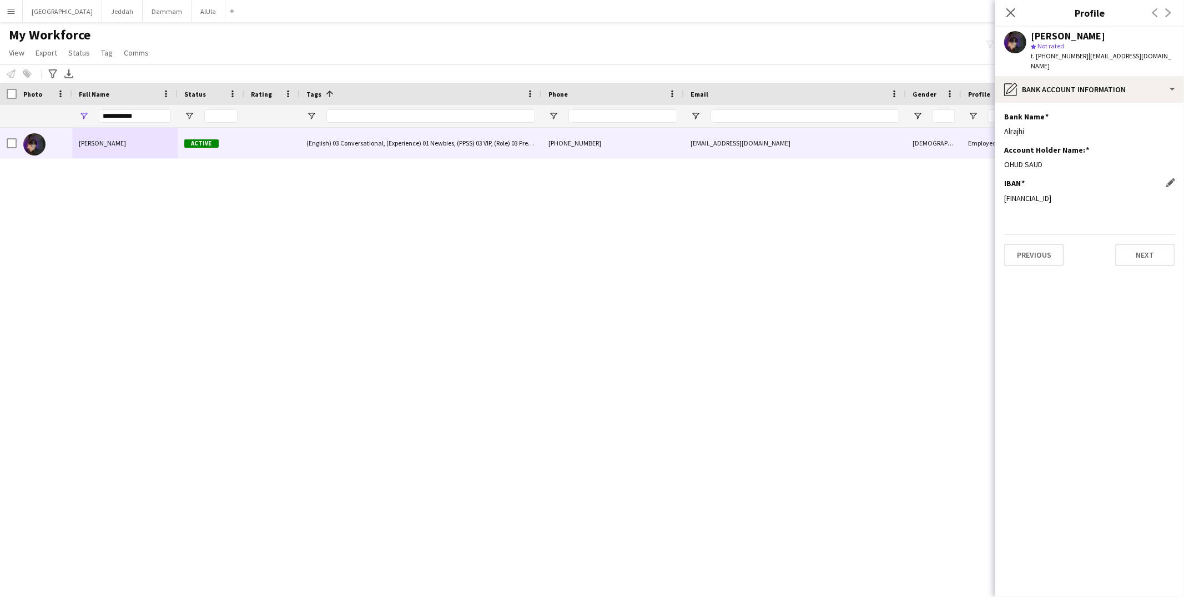
click at [897, 193] on div "[FINANCIAL_ID]" at bounding box center [1089, 198] width 171 height 10
copy div "[FINANCIAL_ID]"
click at [897, 159] on div "OHUD SAUD" at bounding box center [1089, 164] width 171 height 10
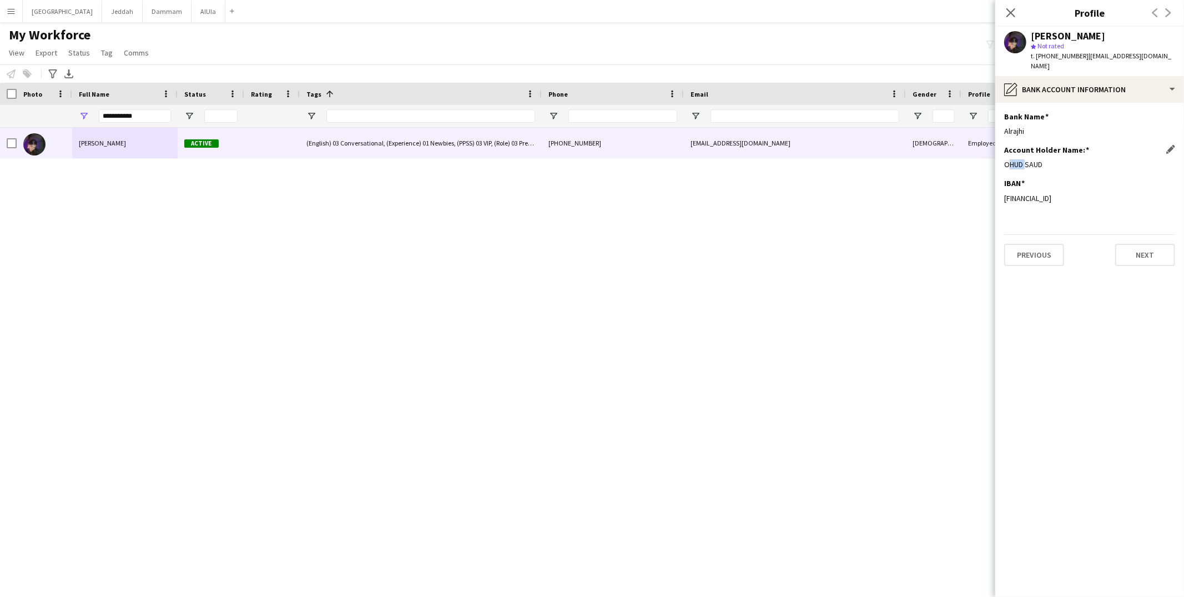
click at [897, 159] on div "OHUD SAUD" at bounding box center [1089, 164] width 171 height 10
click at [114, 115] on input "**********" at bounding box center [135, 115] width 72 height 13
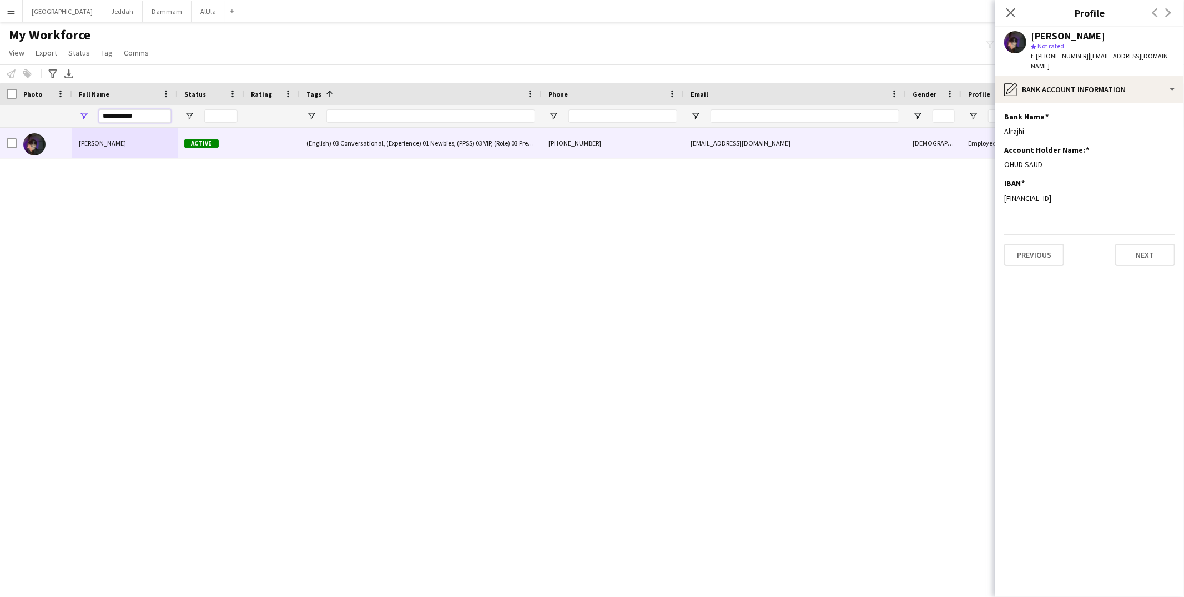
paste input "*"
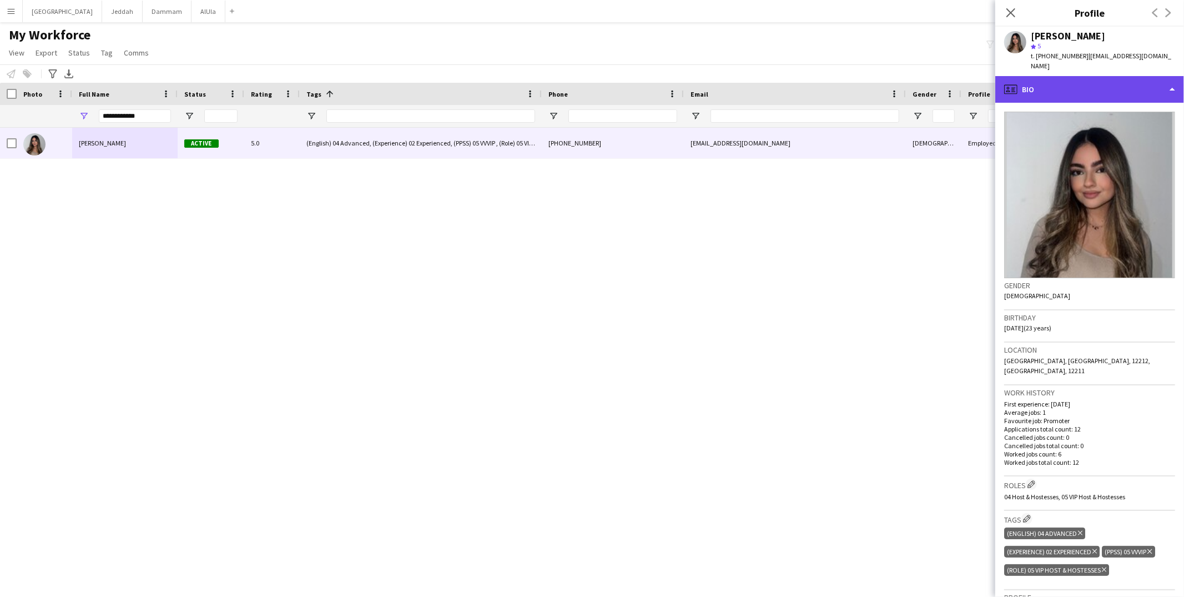
click at [897, 85] on div "profile Bio" at bounding box center [1090, 89] width 189 height 27
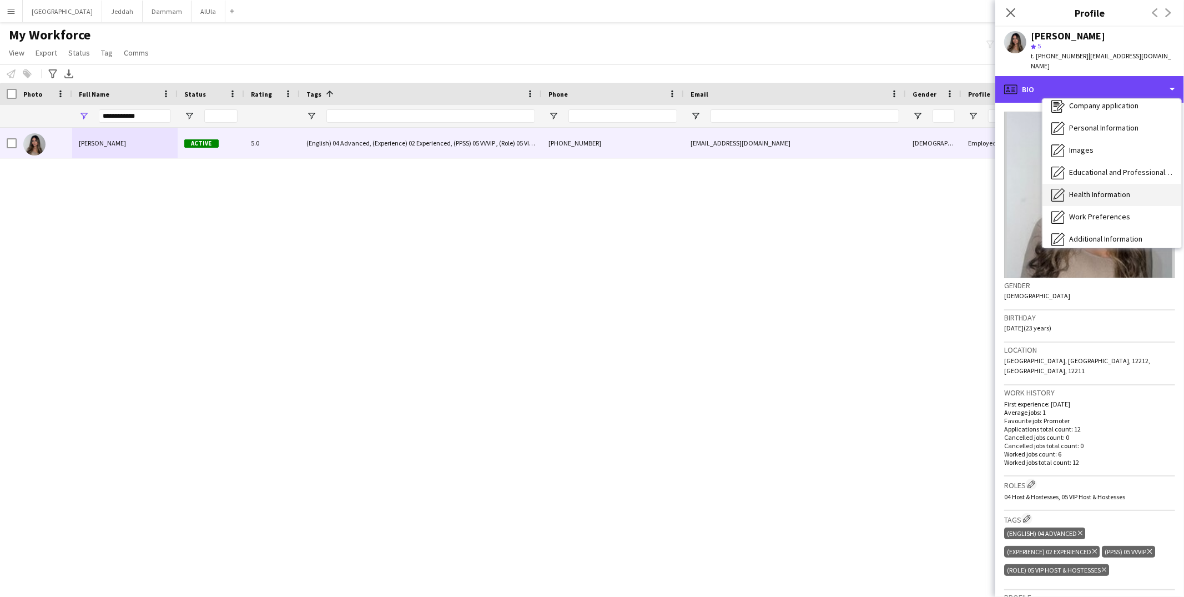
scroll to position [54, 0]
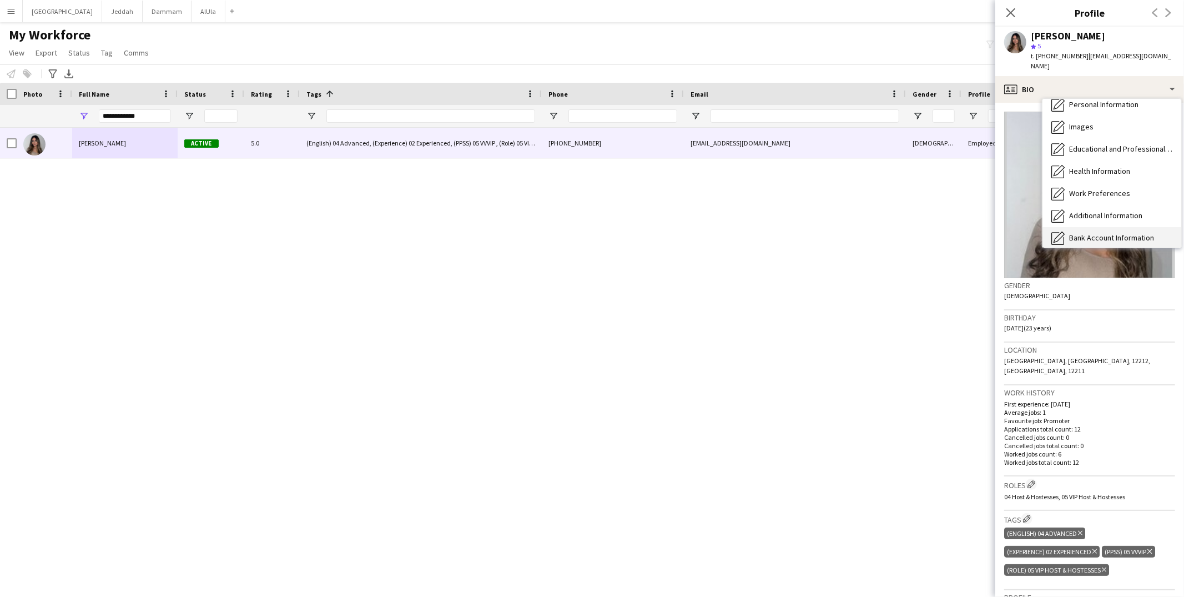
click at [897, 227] on div "Bank Account Information Bank Account Information" at bounding box center [1112, 238] width 139 height 22
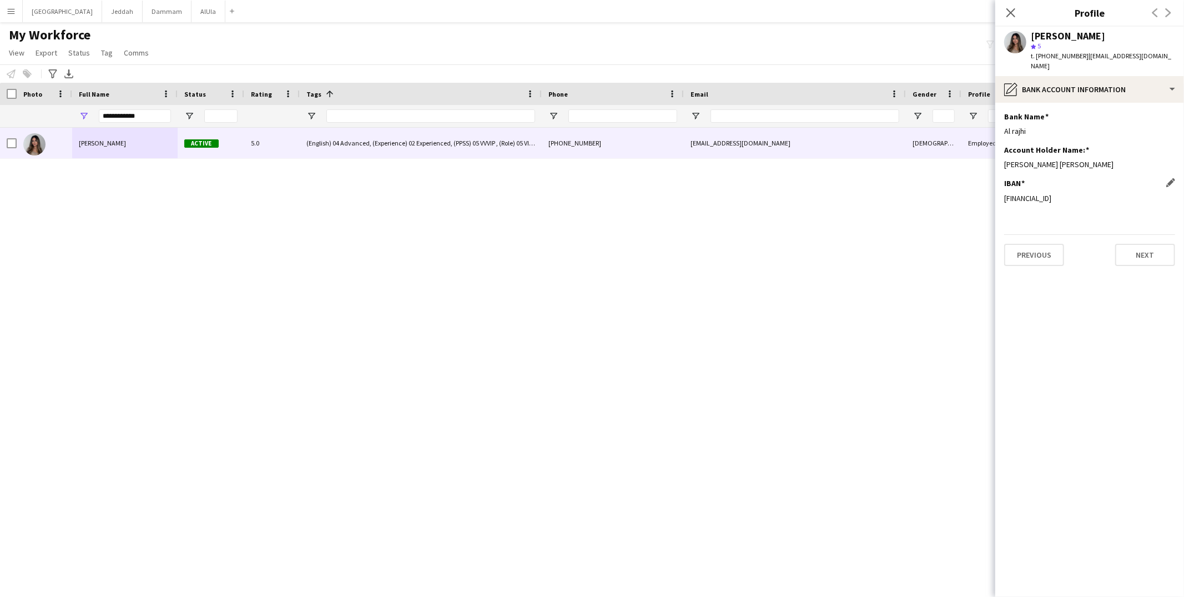
click at [897, 193] on div "[FINANCIAL_ID]" at bounding box center [1089, 198] width 171 height 10
click at [897, 159] on div "[PERSON_NAME] [PERSON_NAME]" at bounding box center [1089, 164] width 171 height 10
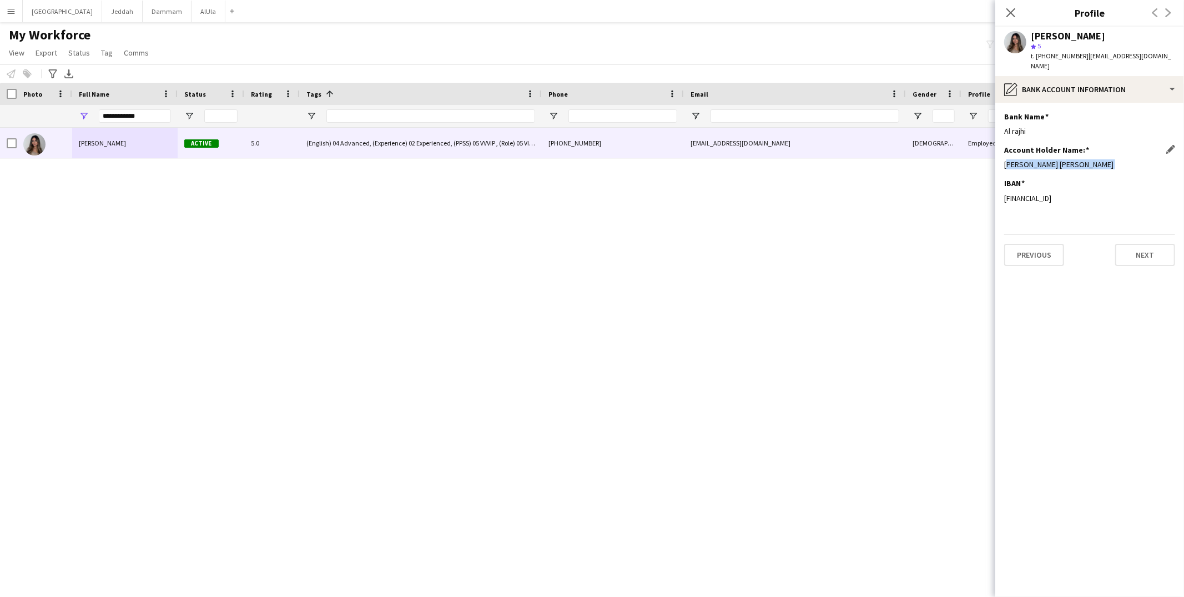
click at [897, 159] on div "[PERSON_NAME] [PERSON_NAME]" at bounding box center [1089, 164] width 171 height 10
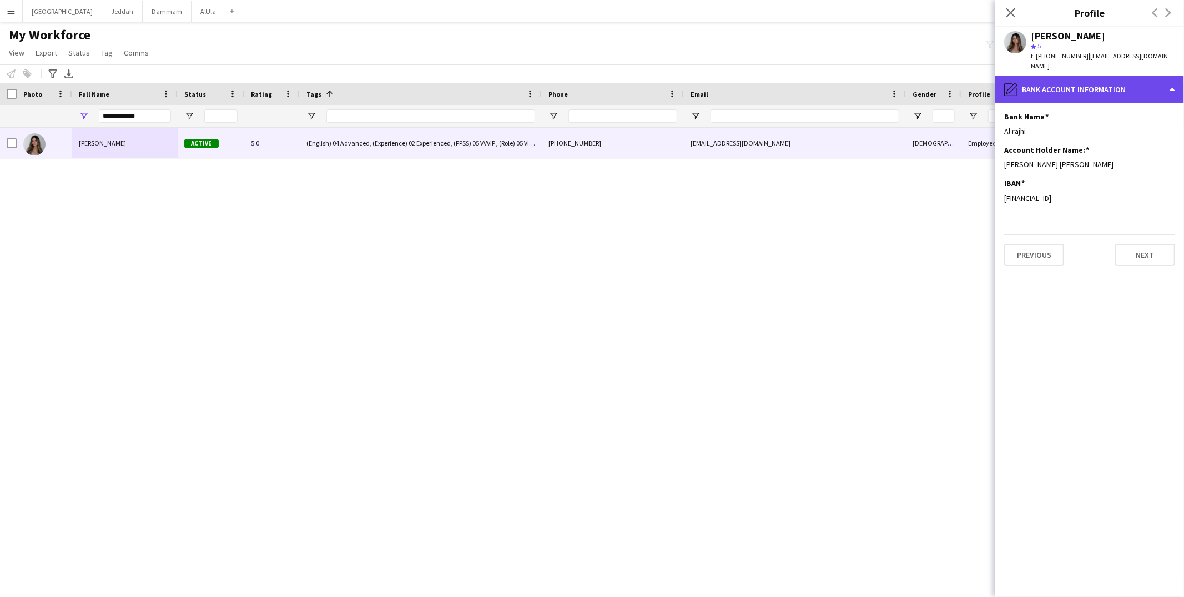
click at [897, 85] on div "pencil4 Bank Account Information" at bounding box center [1090, 89] width 189 height 27
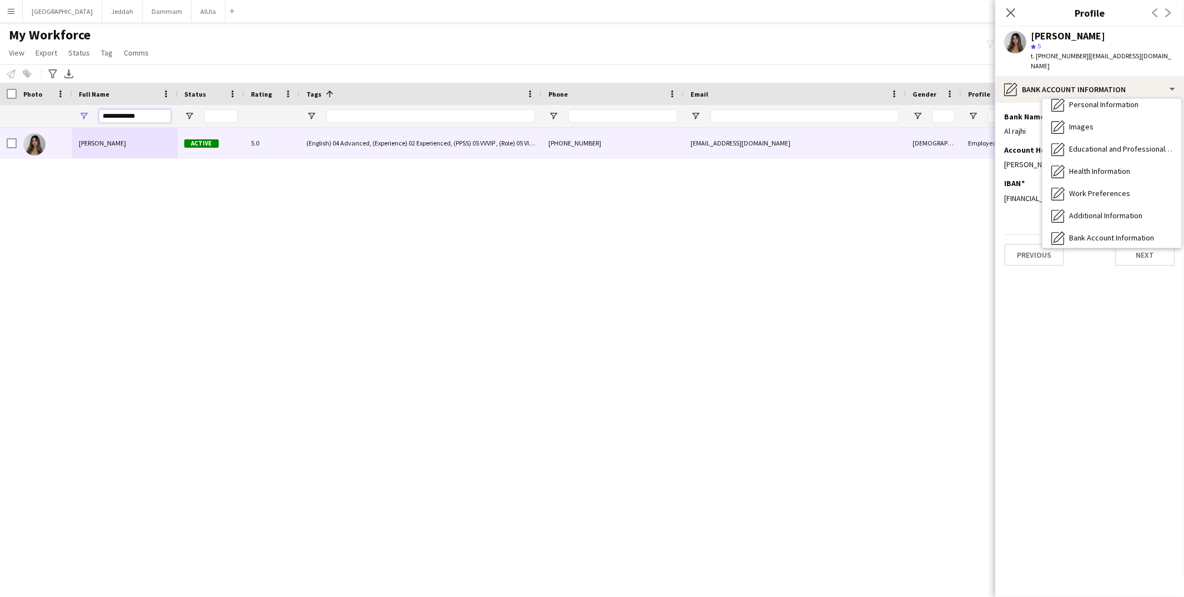
click at [145, 118] on input "**********" at bounding box center [135, 115] width 72 height 13
paste input "*"
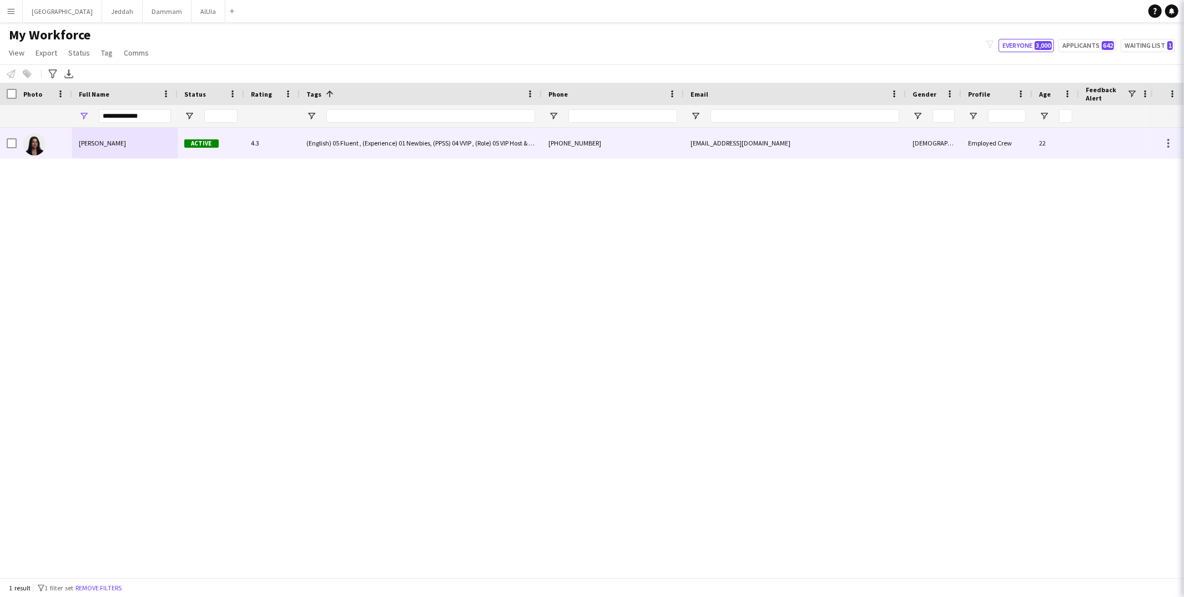
click at [116, 142] on span "[PERSON_NAME]" at bounding box center [102, 143] width 47 height 8
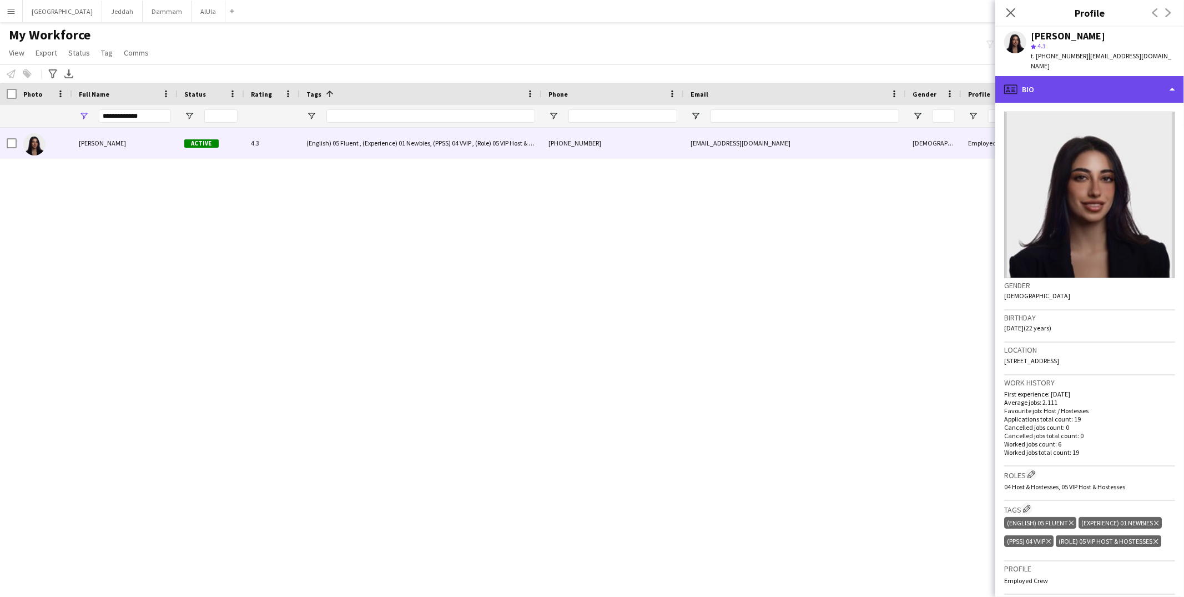
click at [897, 89] on div "profile Bio" at bounding box center [1090, 89] width 189 height 27
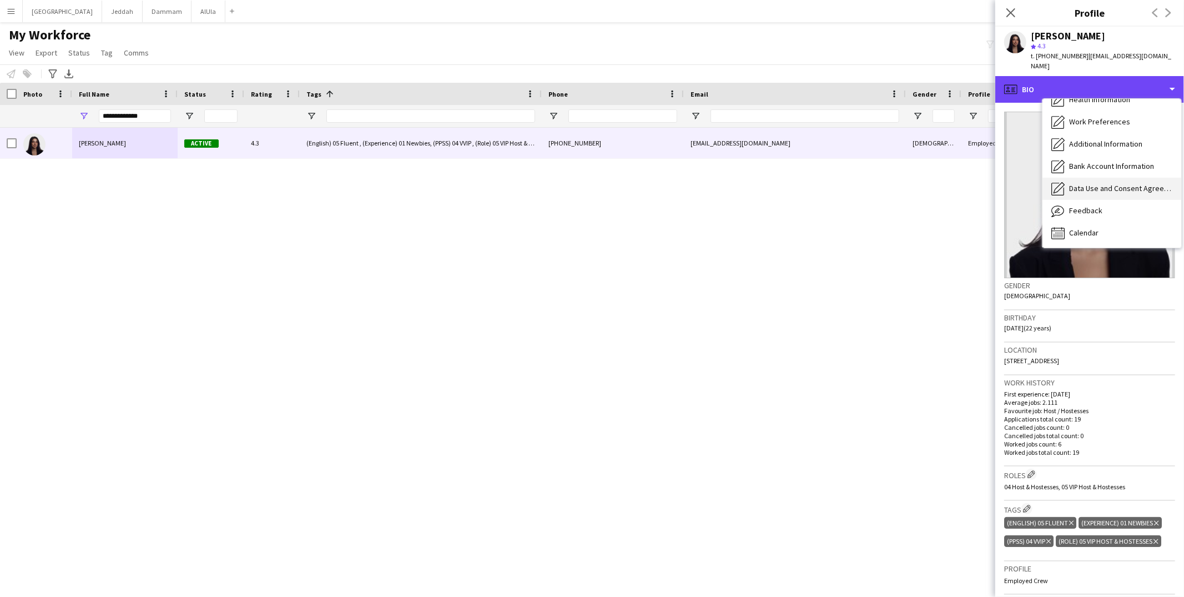
scroll to position [126, 0]
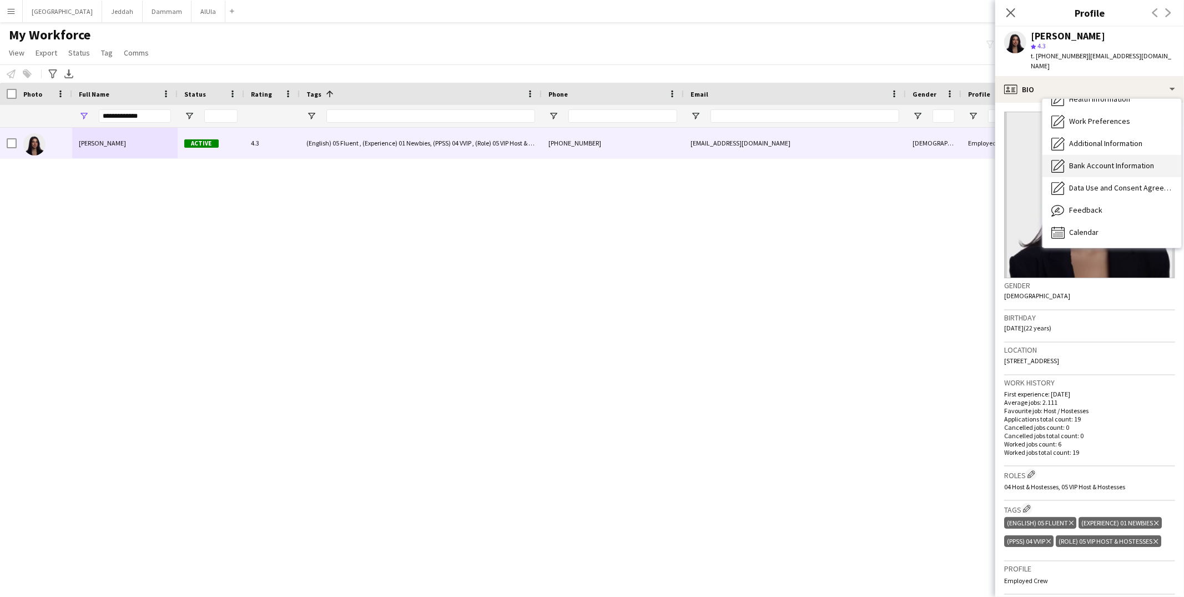
click at [897, 160] on span "Bank Account Information" at bounding box center [1111, 165] width 85 height 10
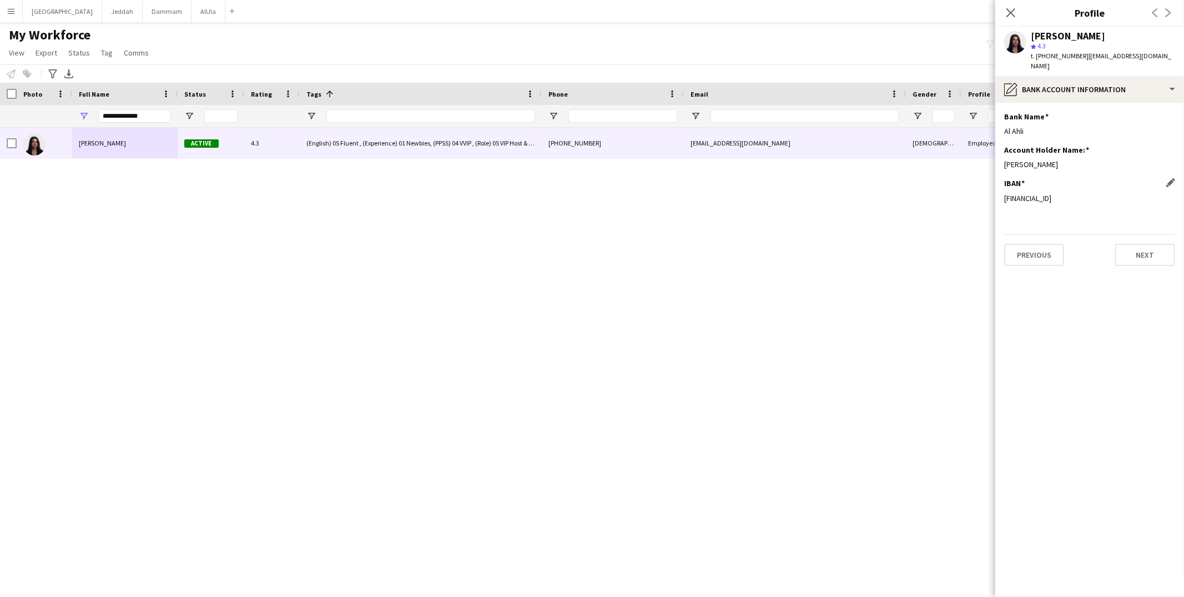
click at [897, 193] on div "[FINANCIAL_ID]" at bounding box center [1089, 198] width 171 height 10
click at [897, 159] on div "[PERSON_NAME]" at bounding box center [1089, 164] width 171 height 10
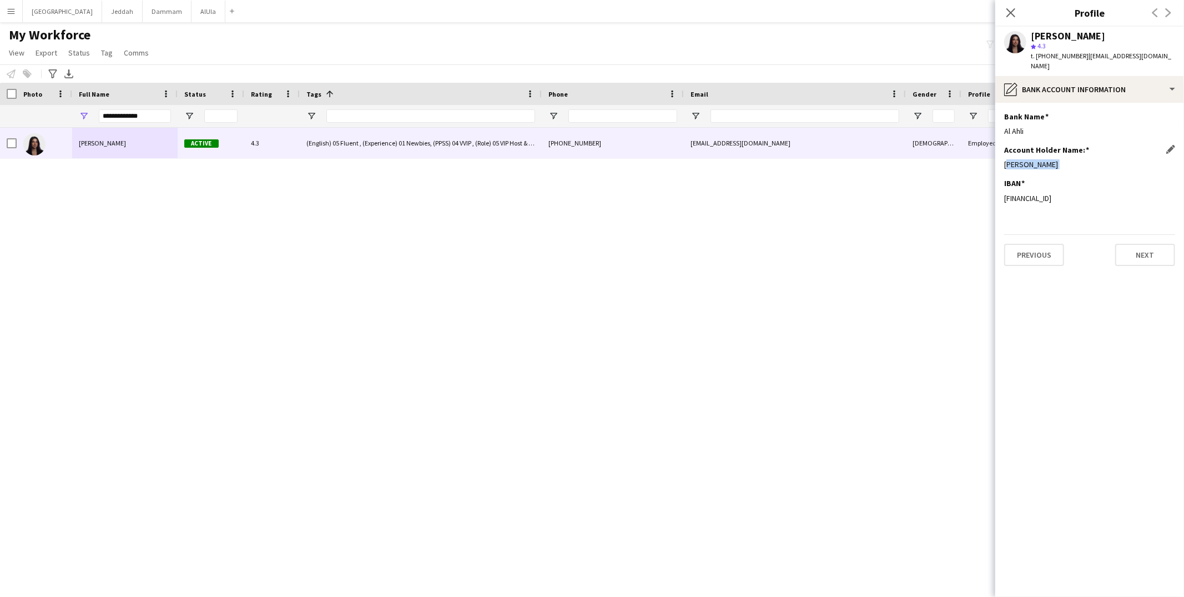
click at [897, 159] on div "[PERSON_NAME]" at bounding box center [1089, 164] width 171 height 10
click at [118, 118] on input "**********" at bounding box center [135, 115] width 72 height 13
click at [118, 117] on input "**********" at bounding box center [135, 115] width 72 height 13
paste input "Full Name Filter Input"
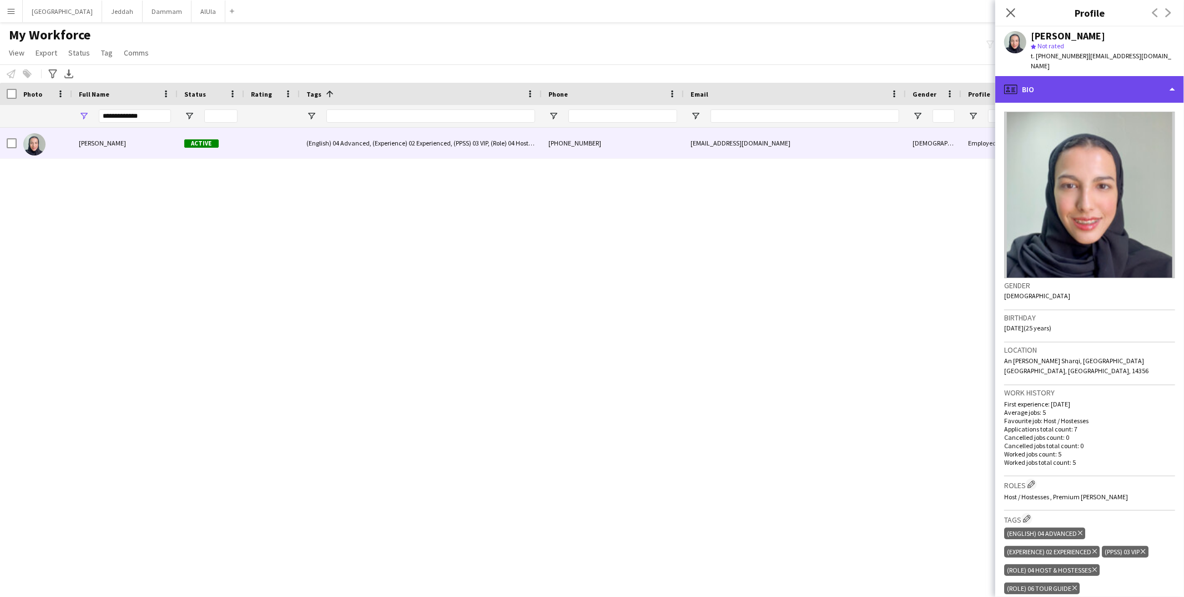
click at [897, 88] on div "profile Bio" at bounding box center [1090, 89] width 189 height 27
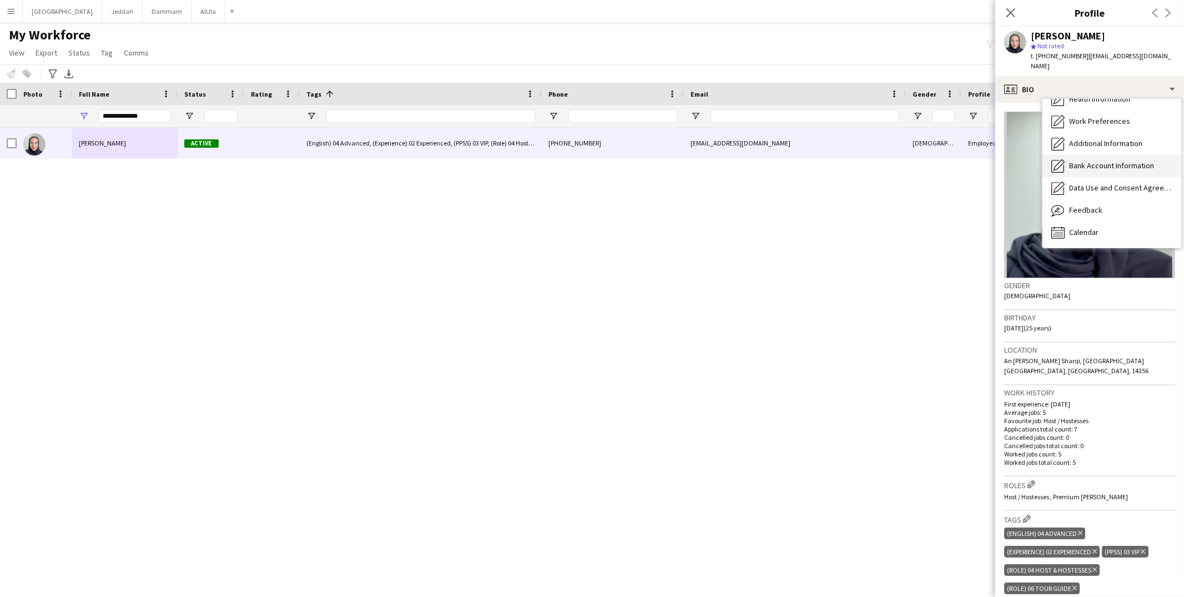
click at [897, 160] on span "Bank Account Information" at bounding box center [1111, 165] width 85 height 10
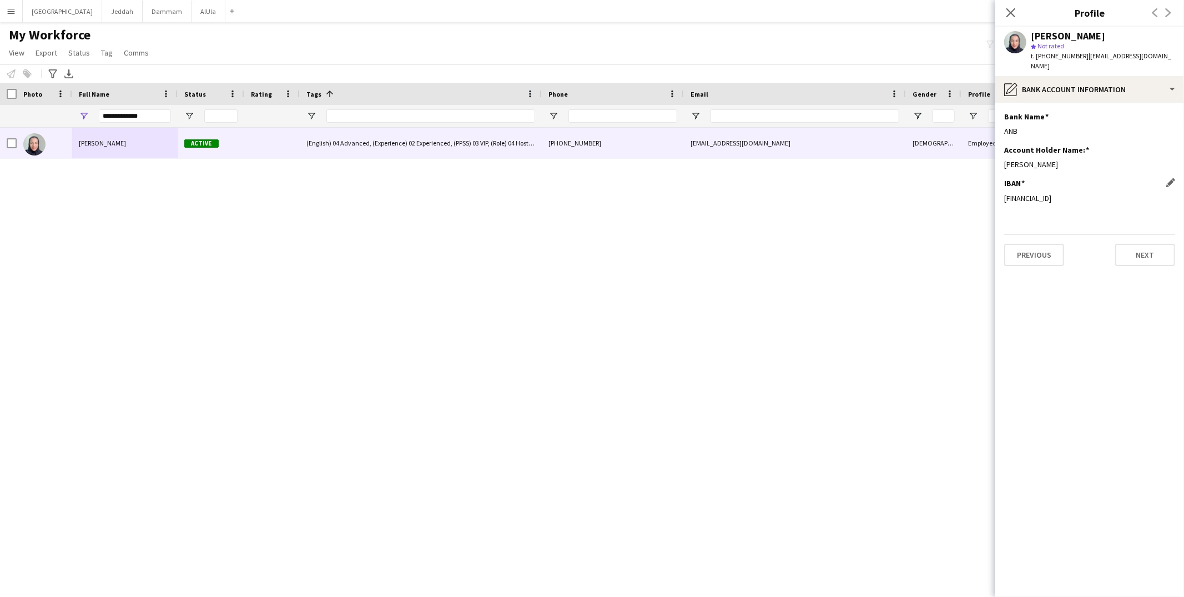
click at [897, 193] on div "[FINANCIAL_ID]" at bounding box center [1089, 198] width 171 height 10
click at [650, 283] on div "[PERSON_NAME] Active (English) 04 Advanced, (Experience) 02 Experienced, (PPSS)…" at bounding box center [575, 348] width 1151 height 440
click at [130, 116] on input "**********" at bounding box center [135, 115] width 72 height 13
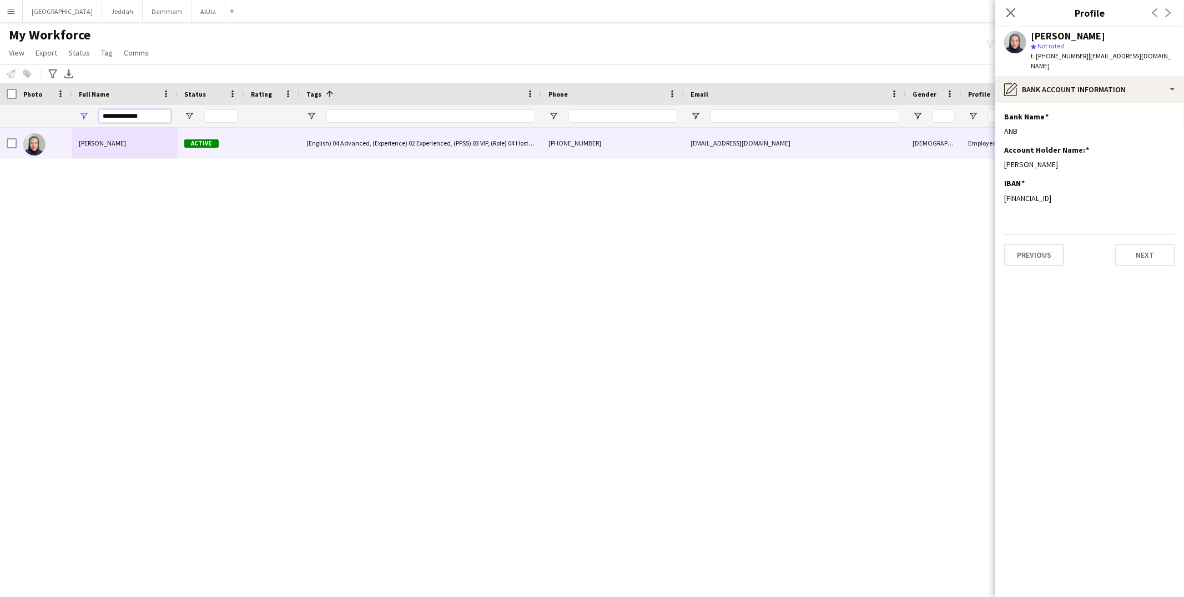
click at [130, 116] on input "**********" at bounding box center [135, 115] width 72 height 13
paste input "*"
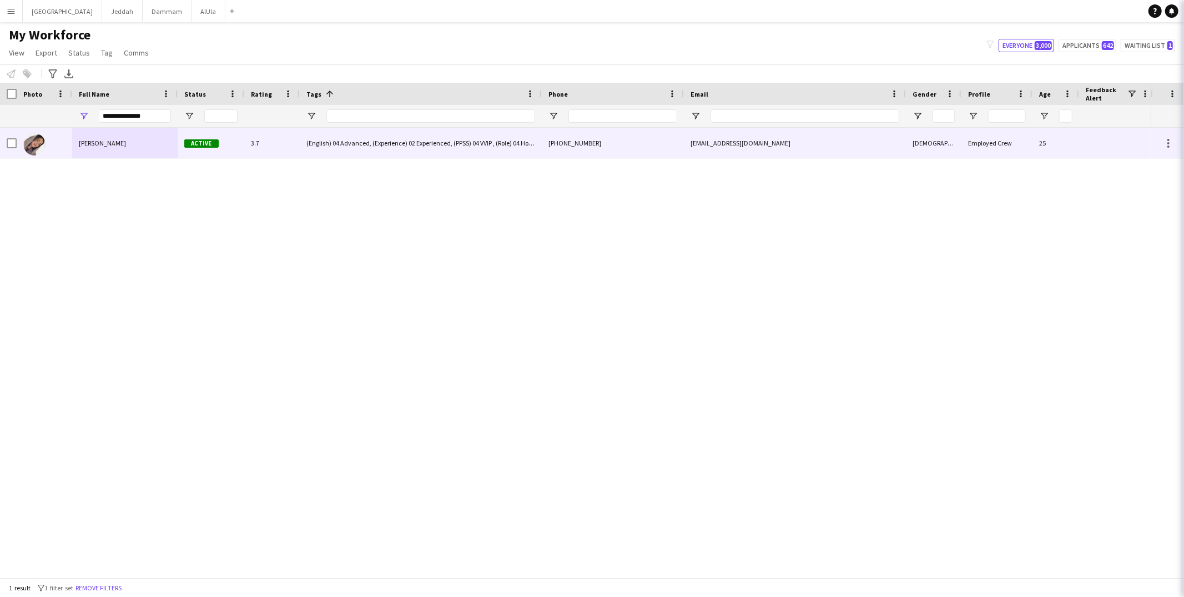
click at [127, 142] on div "[PERSON_NAME]" at bounding box center [124, 143] width 105 height 31
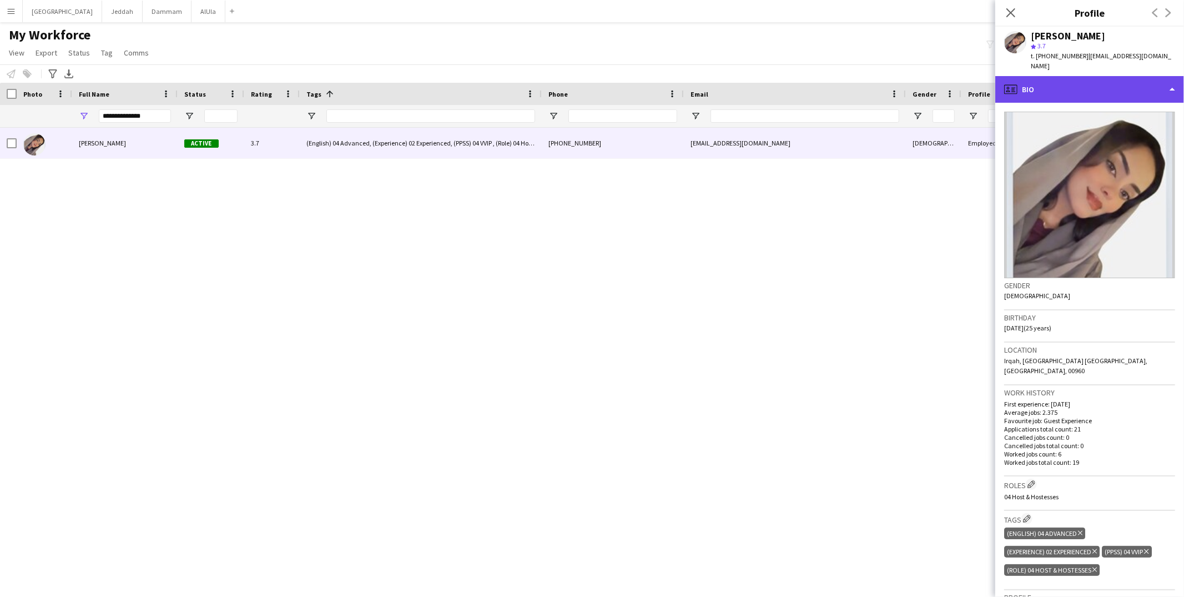
click at [897, 79] on div "profile Bio" at bounding box center [1090, 89] width 189 height 27
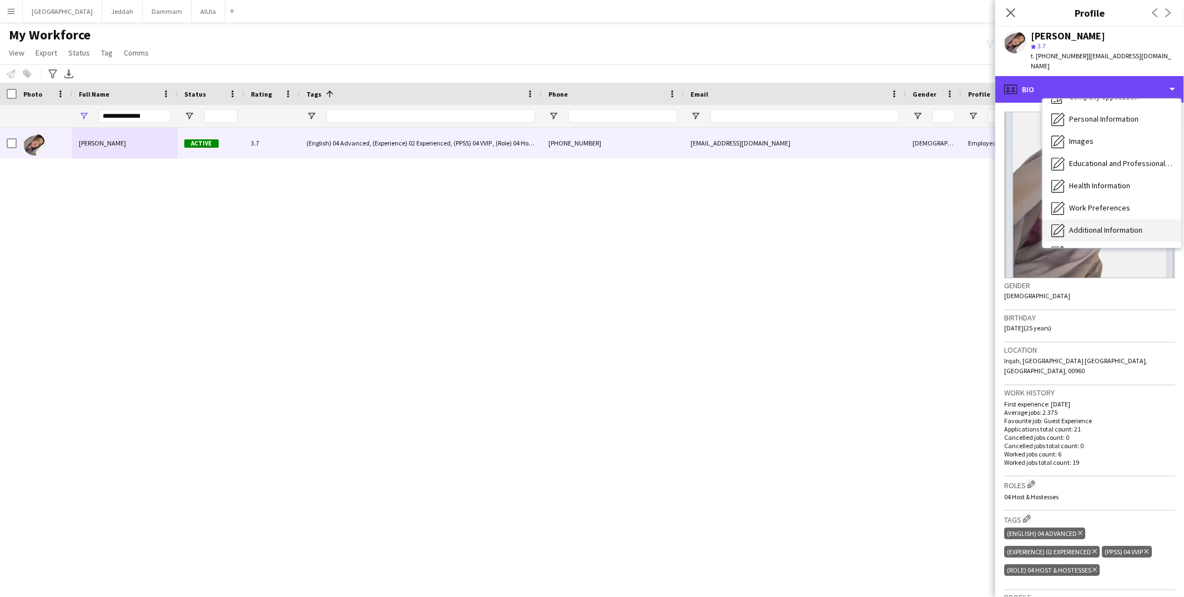
scroll to position [56, 0]
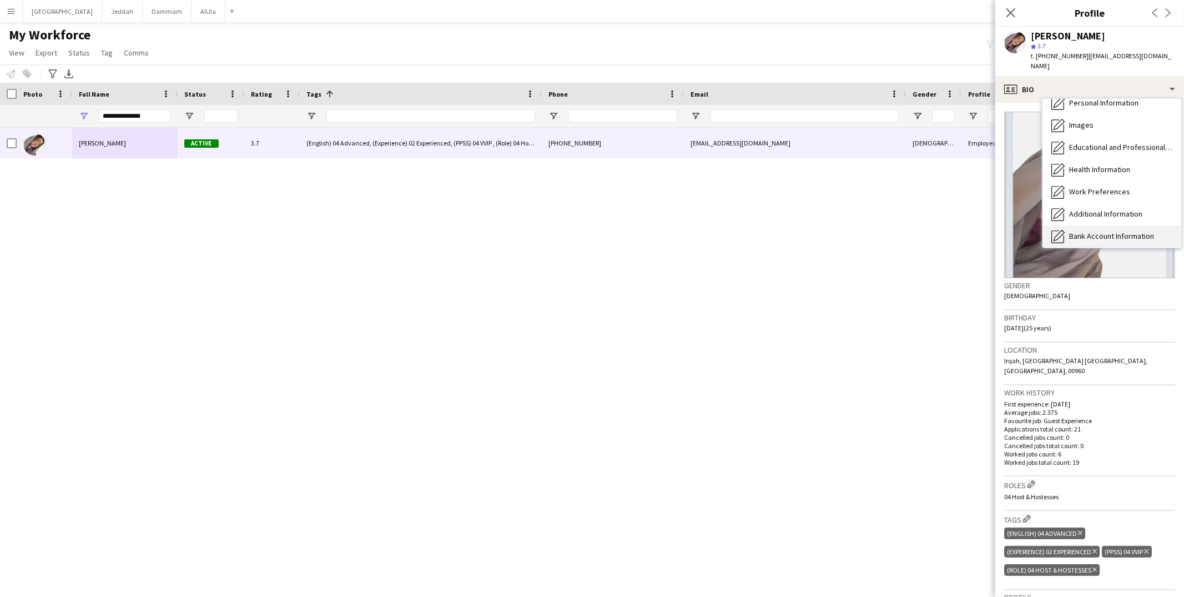
click at [897, 231] on span "Bank Account Information" at bounding box center [1111, 236] width 85 height 10
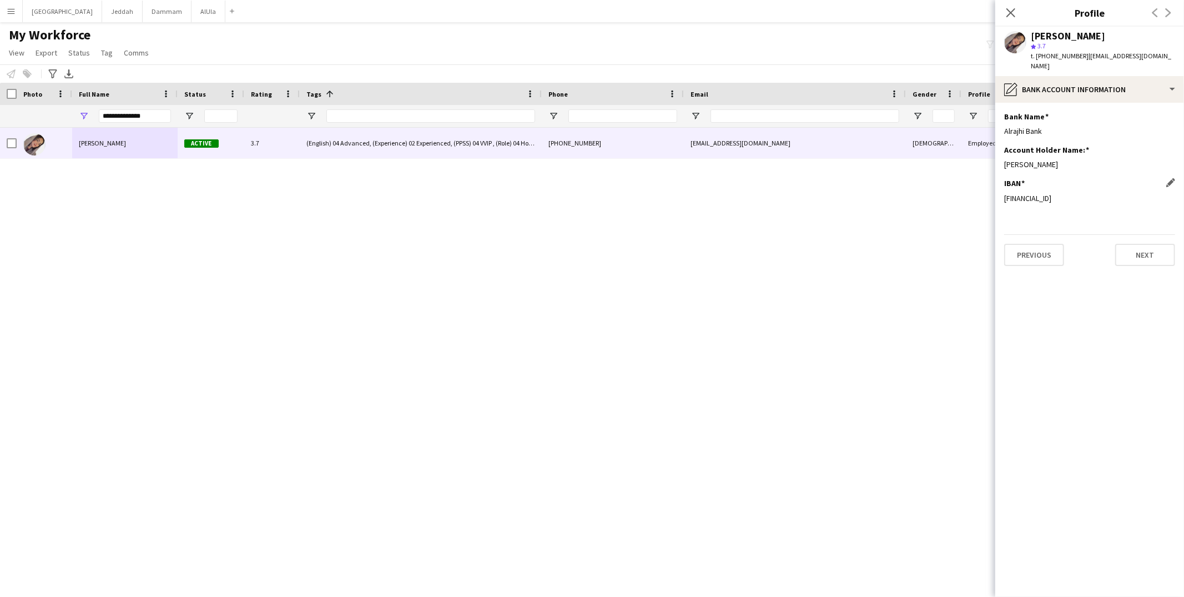
click at [897, 193] on div "[FINANCIAL_ID]" at bounding box center [1089, 198] width 171 height 10
click at [897, 78] on div "pencil4 Bank Account Information" at bounding box center [1090, 89] width 189 height 27
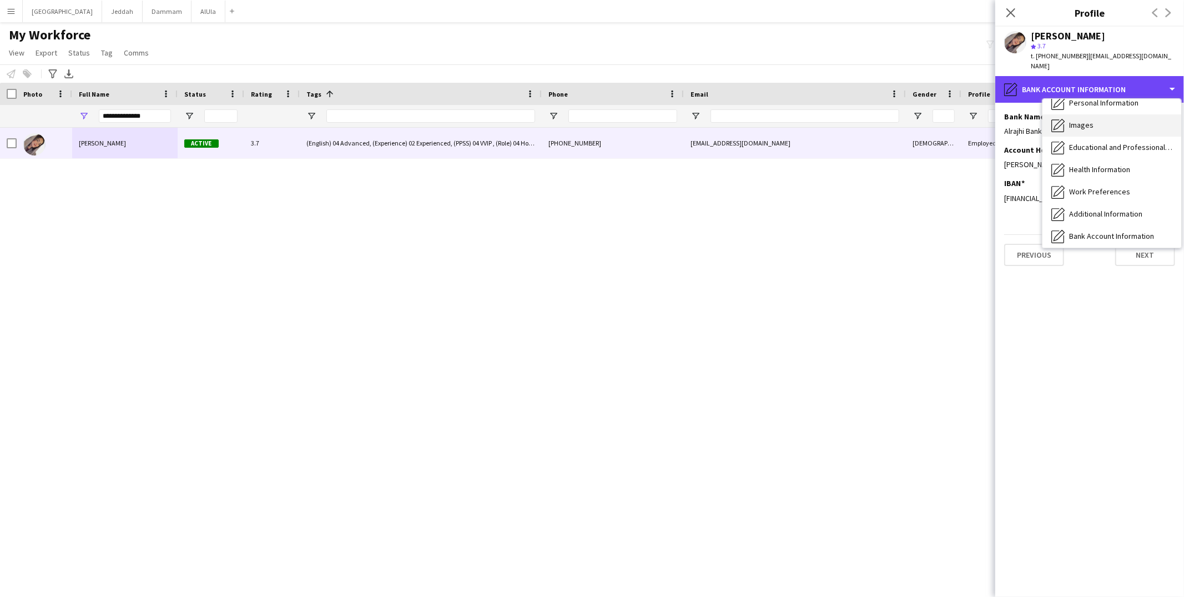
scroll to position [17, 0]
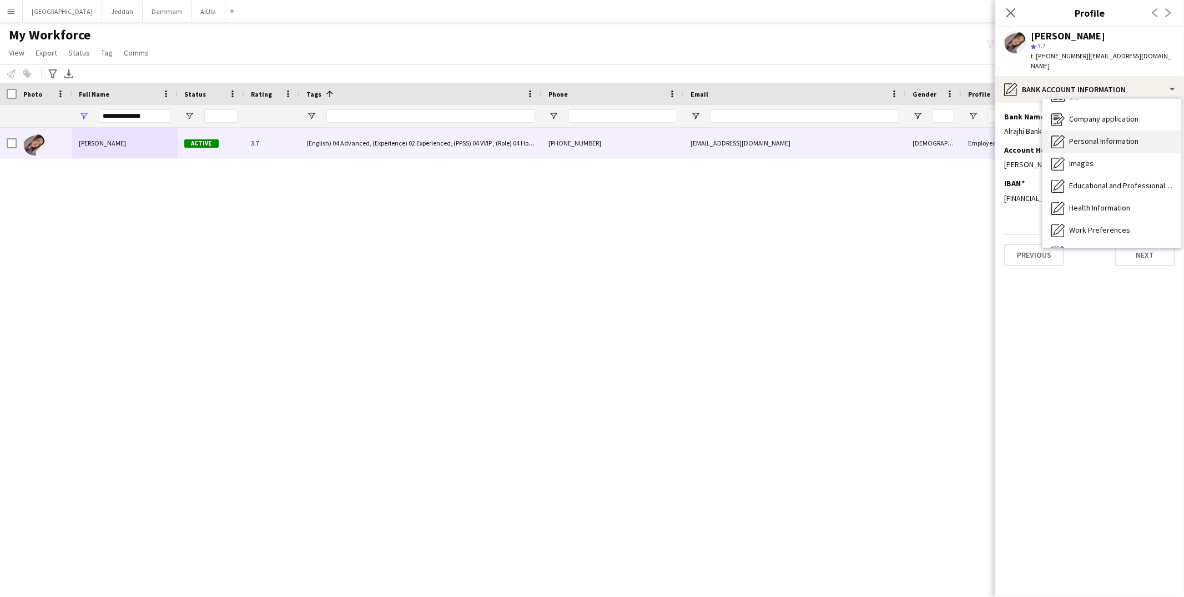
click at [897, 136] on span "Personal Information" at bounding box center [1103, 141] width 69 height 10
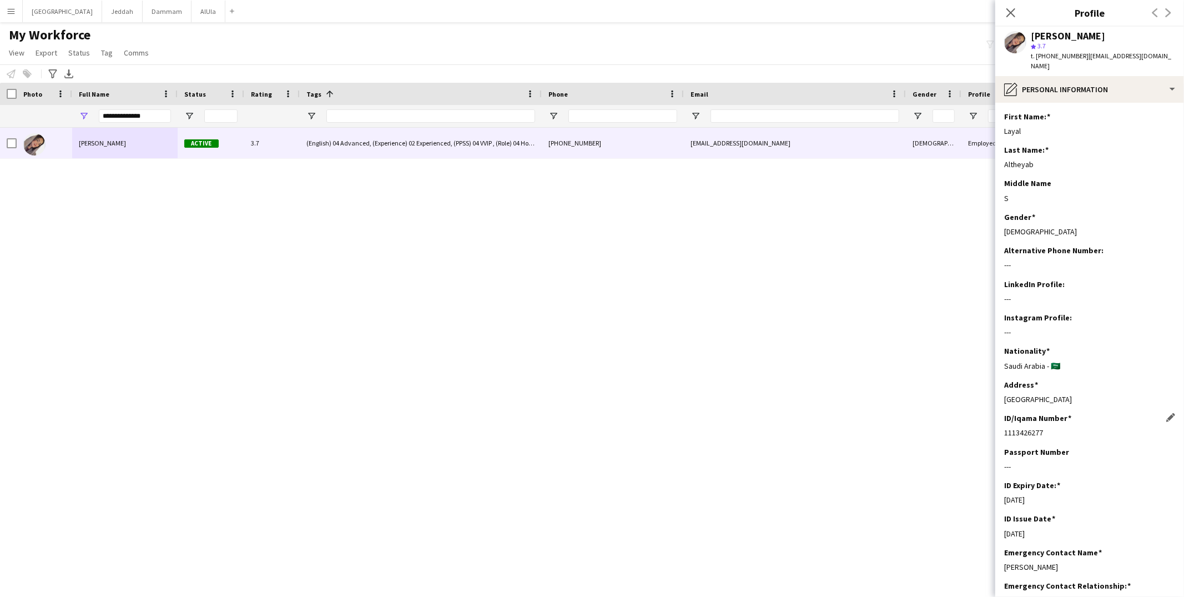
click at [897, 428] on div "1113426277" at bounding box center [1089, 433] width 171 height 10
click at [142, 113] on input "**********" at bounding box center [135, 115] width 72 height 13
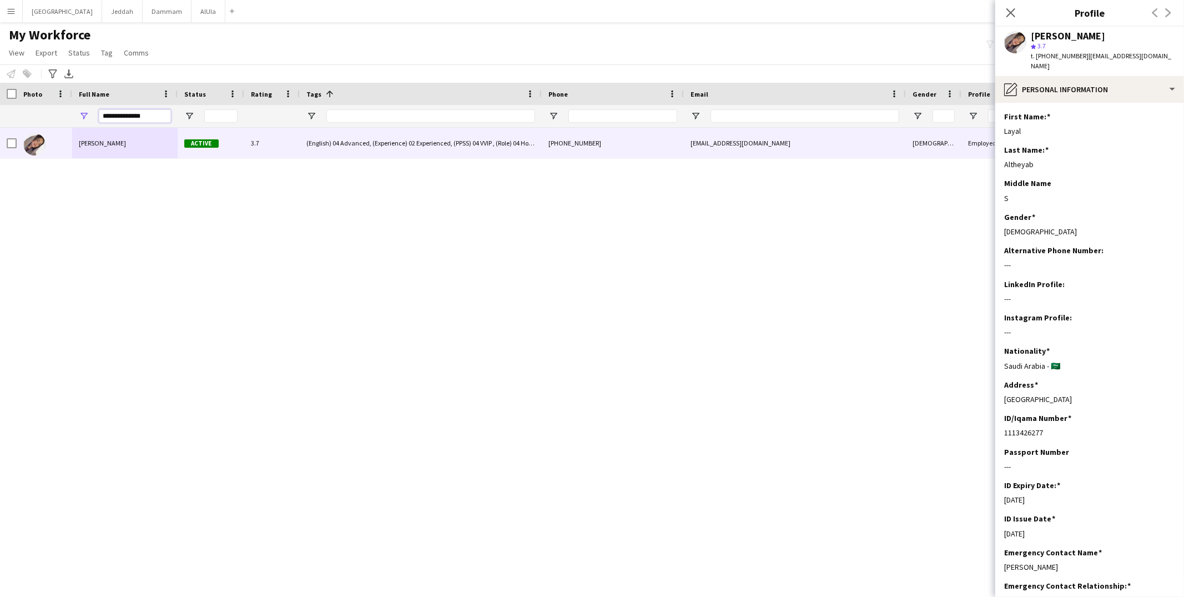
paste input "Full Name Filter Input"
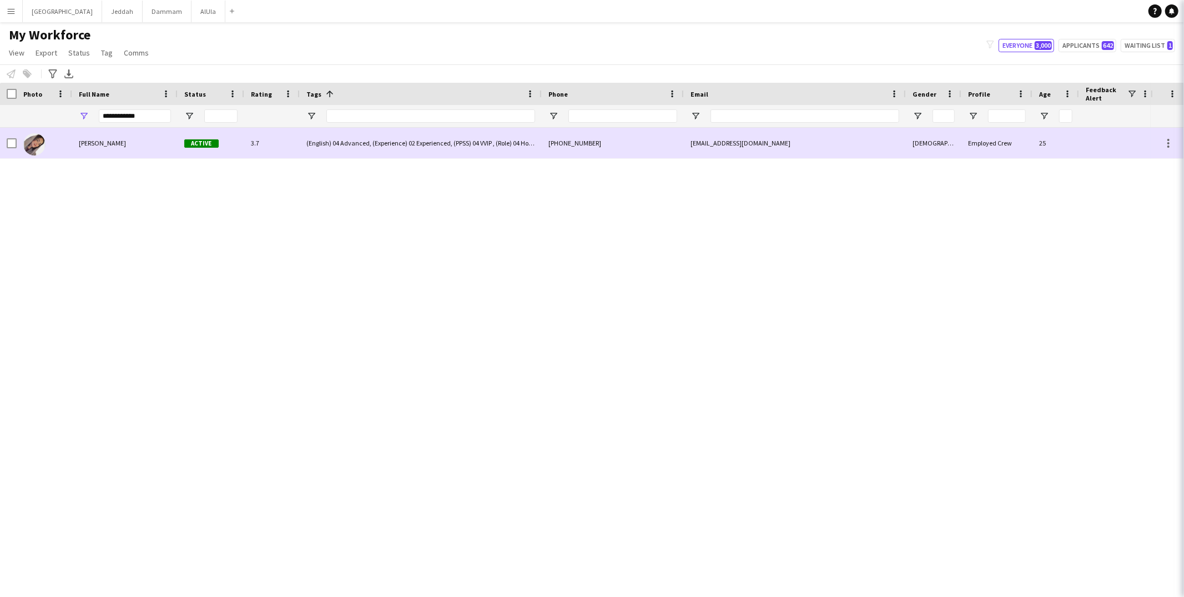
click at [122, 143] on div "Layal Altheyab Active 3.7 (English) 04 Advanced, (Experience) 02 Experienced, (…" at bounding box center [787, 143] width 1574 height 31
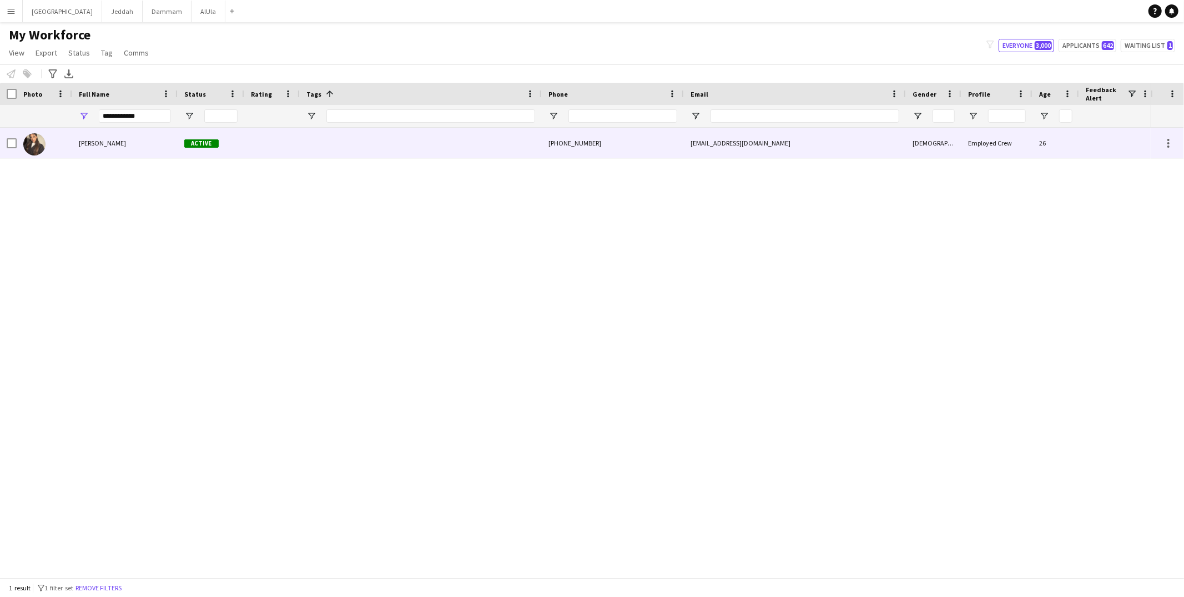
drag, startPoint x: 523, startPoint y: 136, endPoint x: 534, endPoint y: 138, distance: 10.7
click at [524, 136] on div at bounding box center [421, 143] width 242 height 31
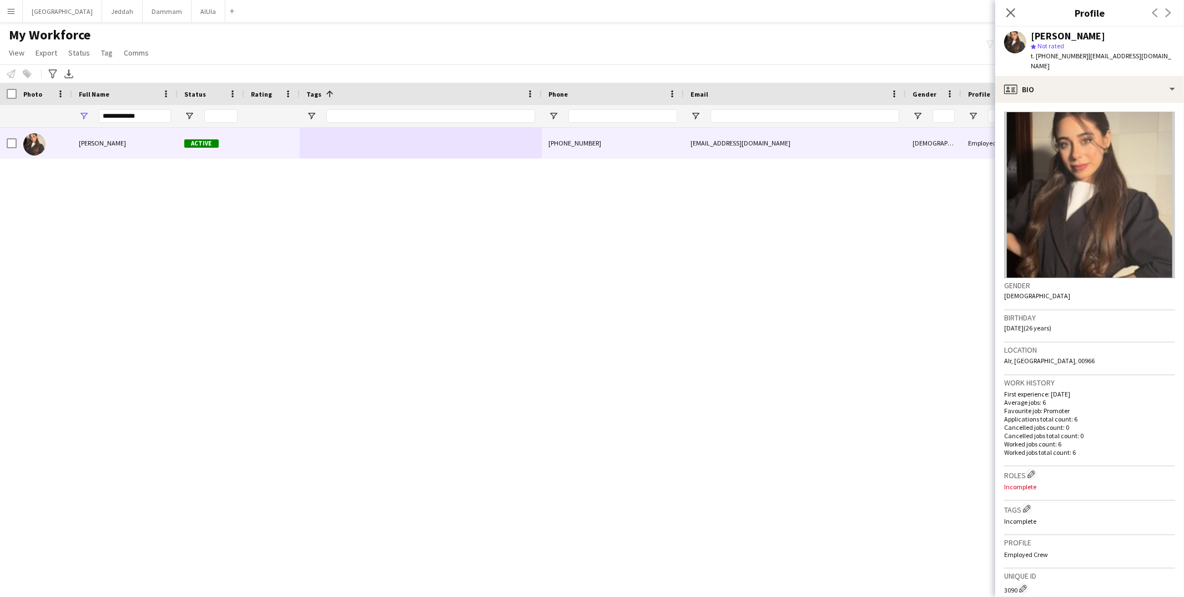
click at [897, 103] on app-crew-profile-bio "Gender [DEMOGRAPHIC_DATA] Birthday [DEMOGRAPHIC_DATA] (26 years) Location [GEOG…" at bounding box center [1090, 350] width 189 height 494
click at [897, 88] on div "profile Bio" at bounding box center [1090, 89] width 189 height 27
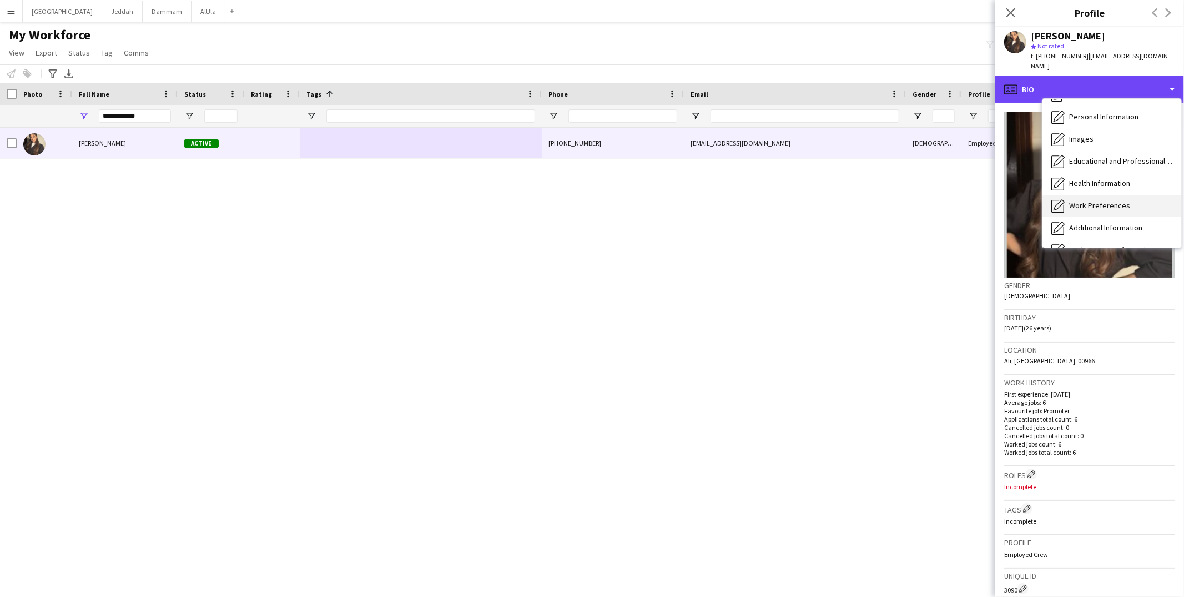
scroll to position [67, 0]
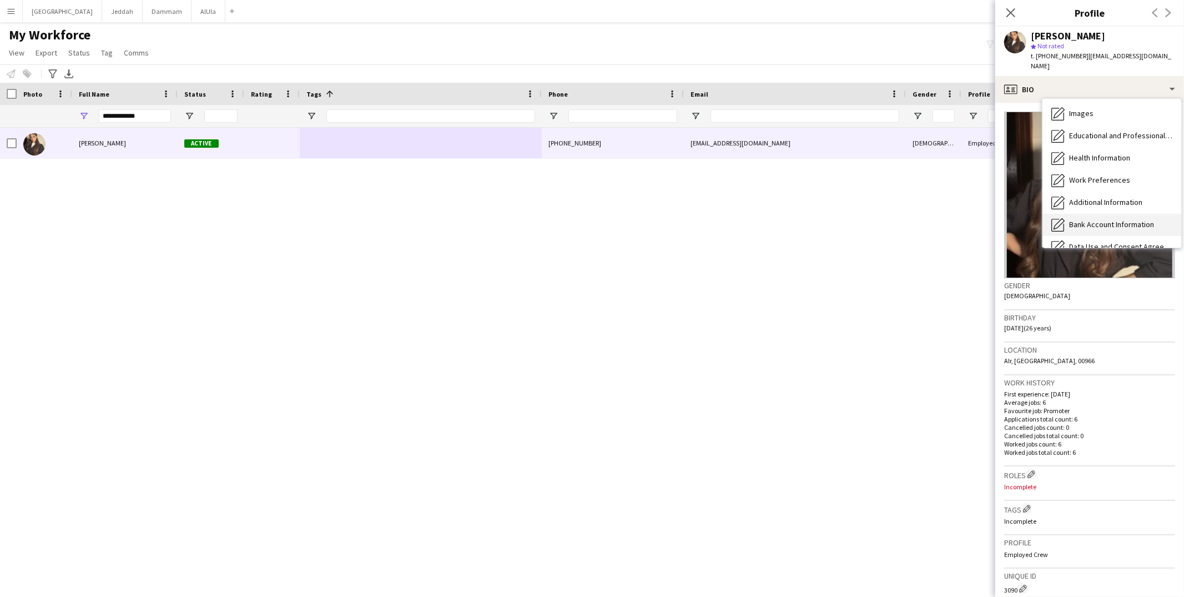
click at [897, 219] on span "Bank Account Information" at bounding box center [1111, 224] width 85 height 10
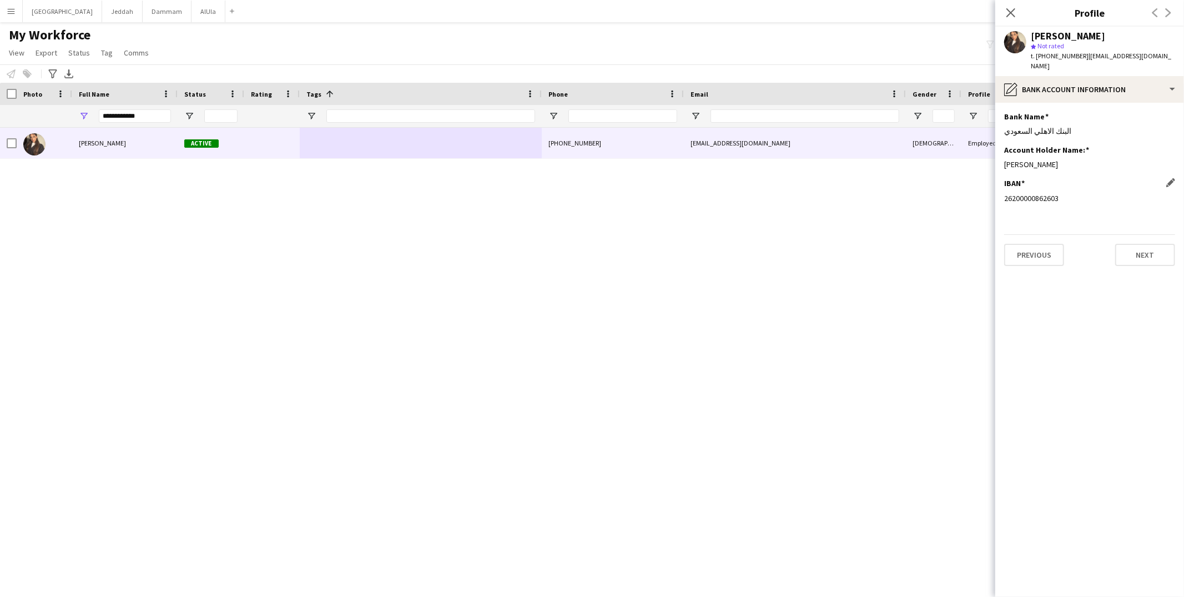
click at [897, 193] on div "26200000862603" at bounding box center [1089, 198] width 171 height 10
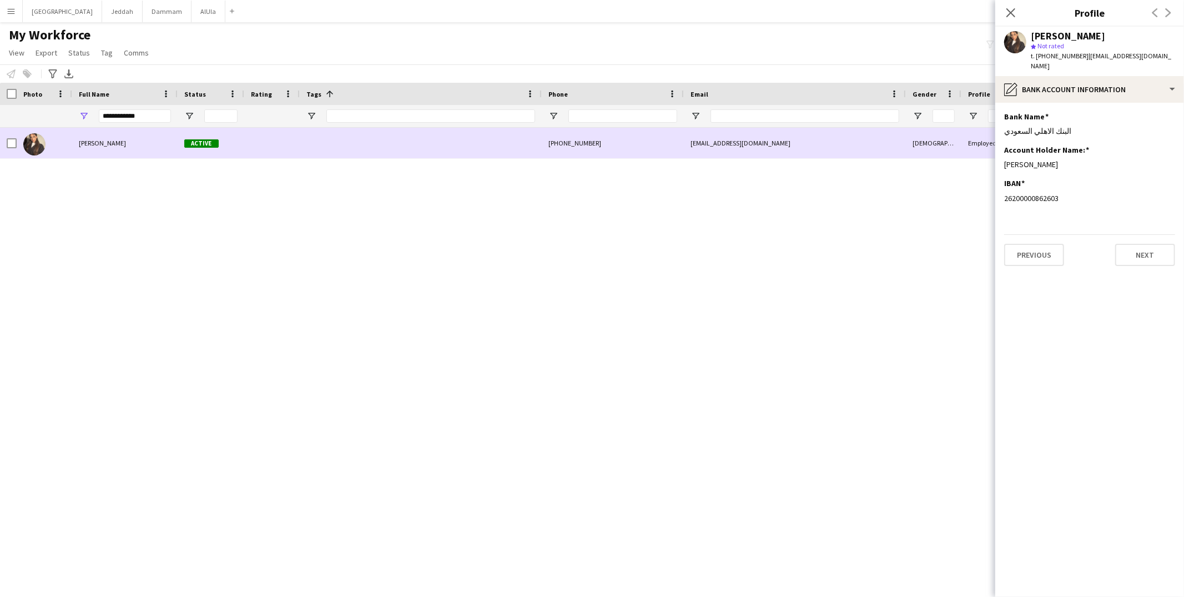
click at [305, 154] on div at bounding box center [421, 143] width 242 height 31
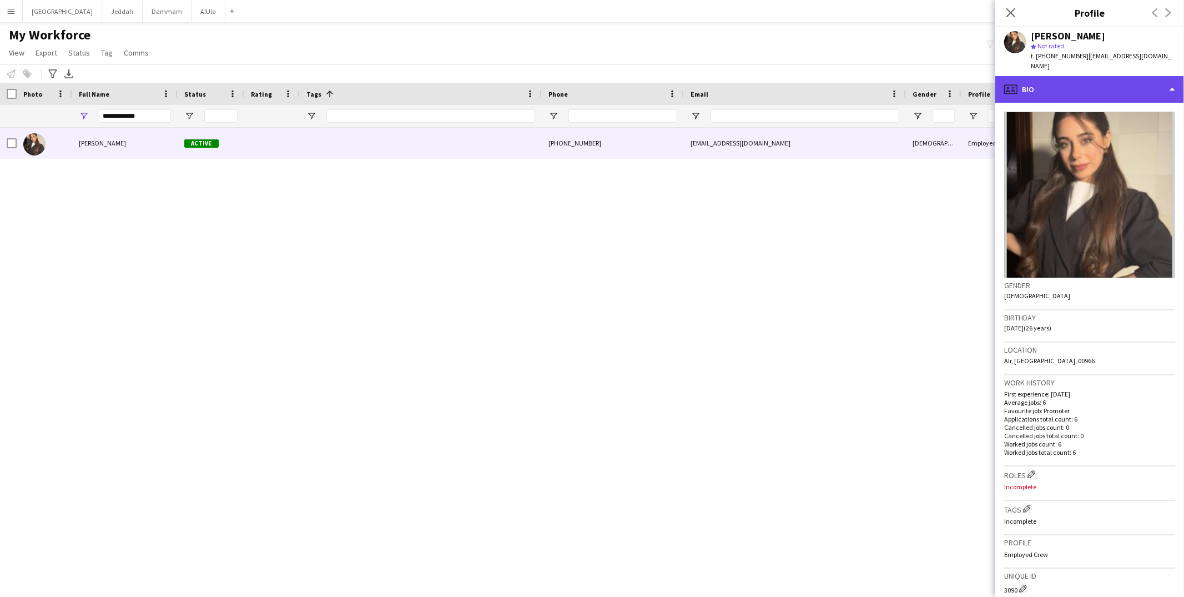
click at [897, 82] on div "profile Bio" at bounding box center [1090, 89] width 189 height 27
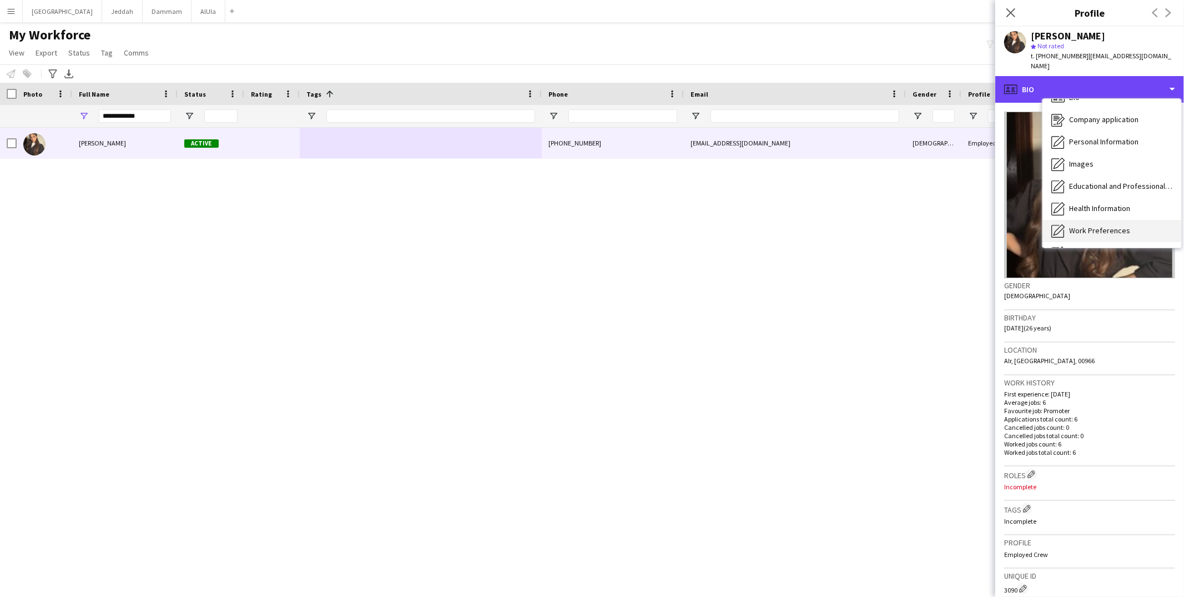
scroll to position [119, 0]
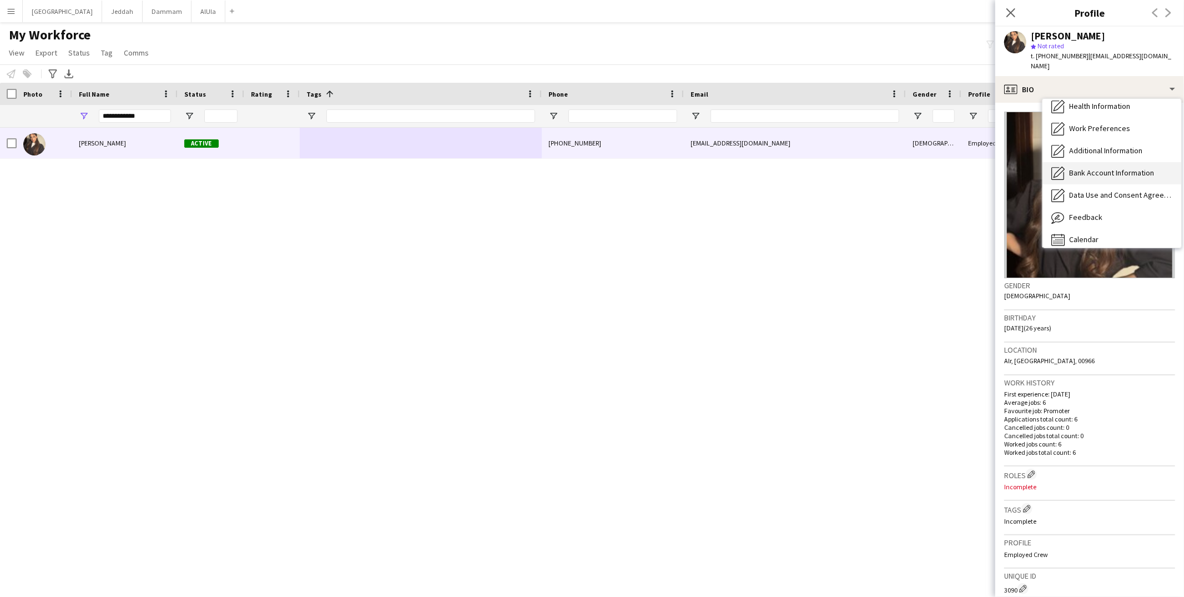
click at [897, 168] on span "Bank Account Information" at bounding box center [1111, 173] width 85 height 10
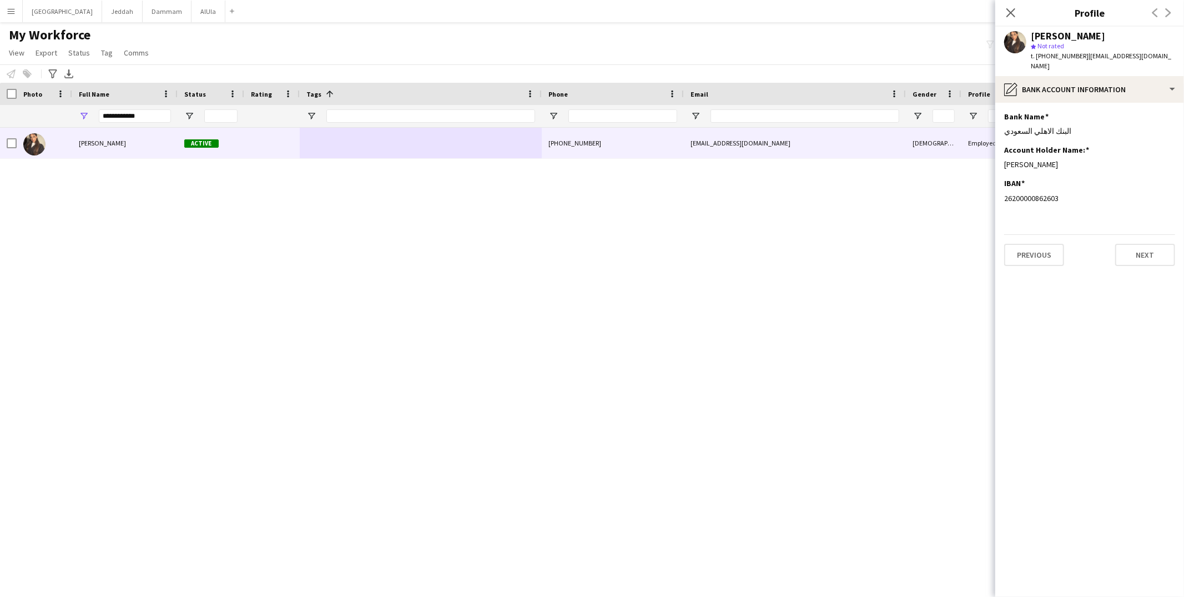
click at [586, 144] on div "[PHONE_NUMBER]" at bounding box center [613, 143] width 142 height 31
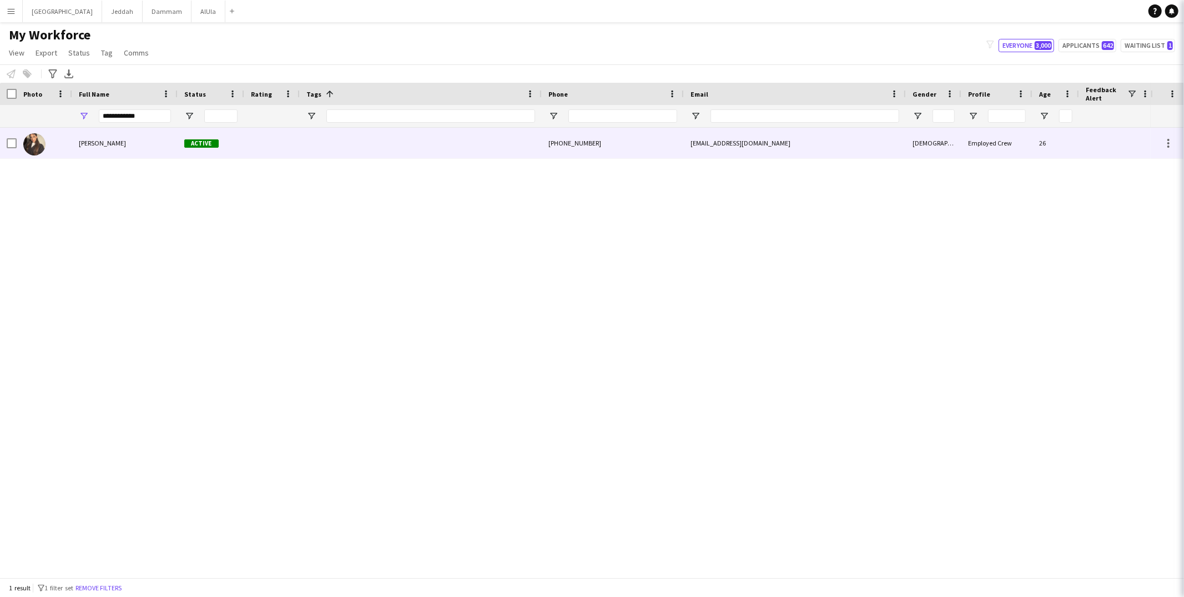
click at [586, 144] on div "[PHONE_NUMBER]" at bounding box center [613, 143] width 142 height 31
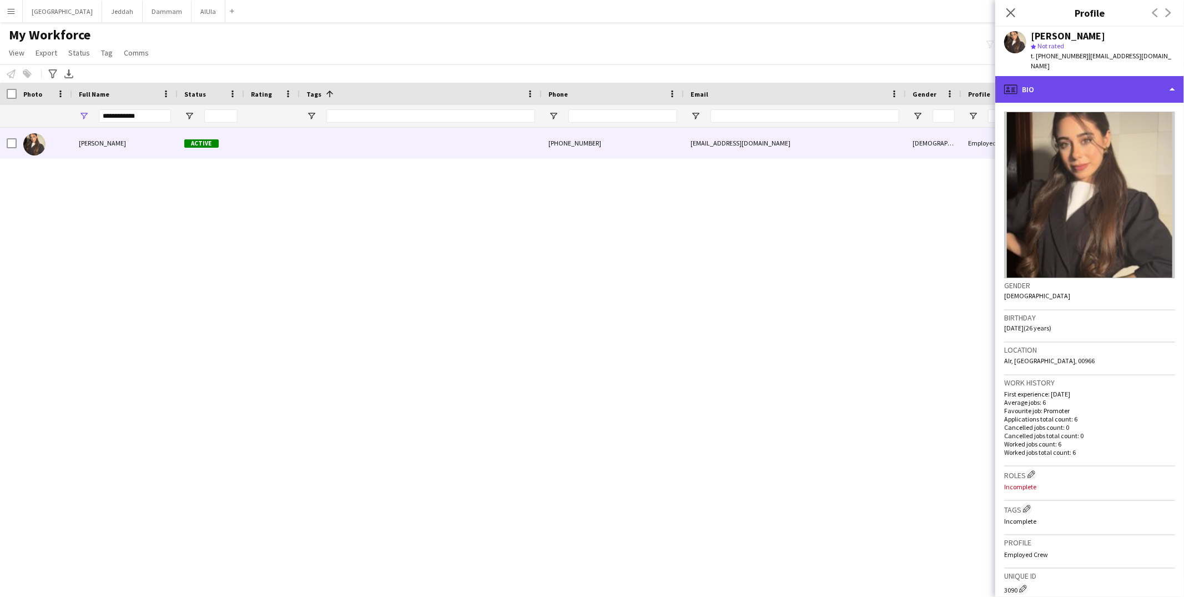
click at [897, 79] on div "profile Bio" at bounding box center [1090, 89] width 189 height 27
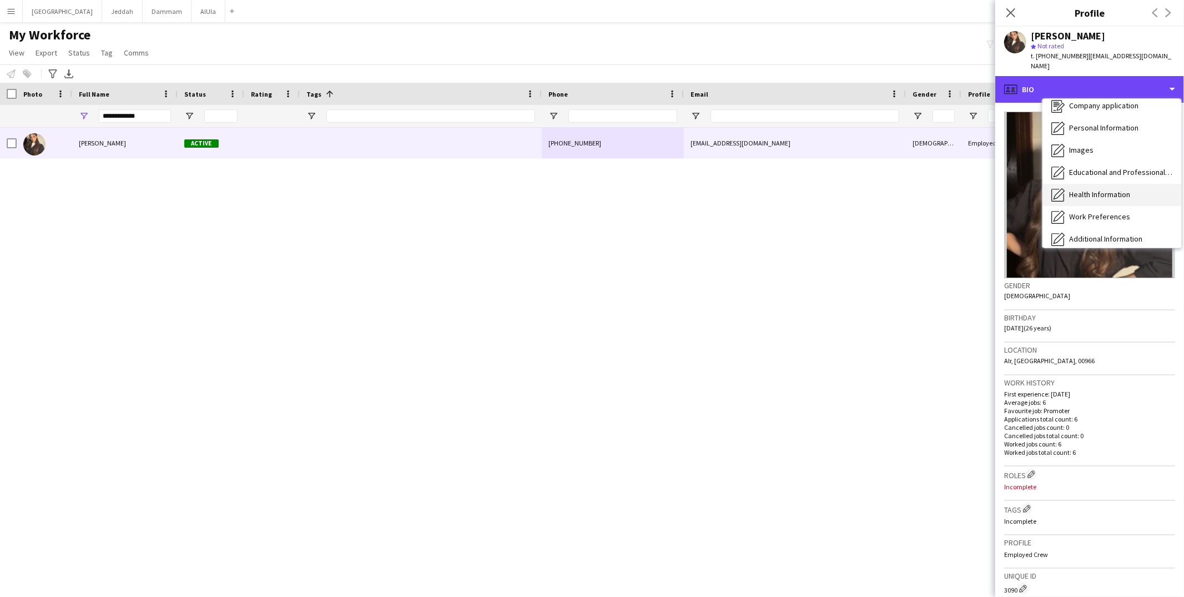
scroll to position [68, 0]
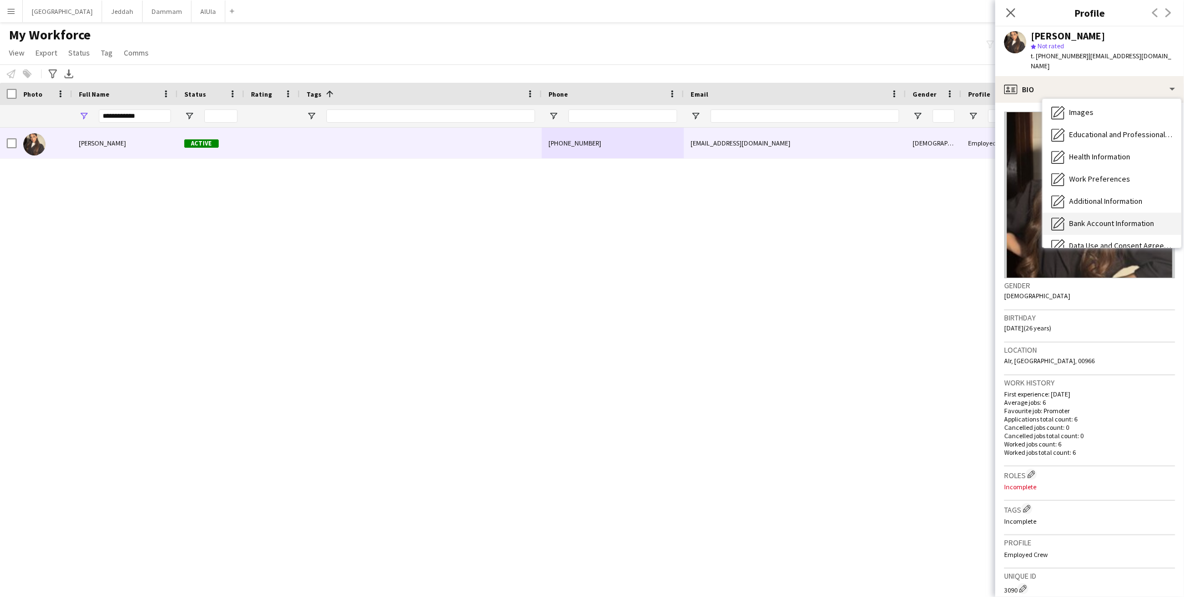
click at [897, 218] on span "Bank Account Information" at bounding box center [1111, 223] width 85 height 10
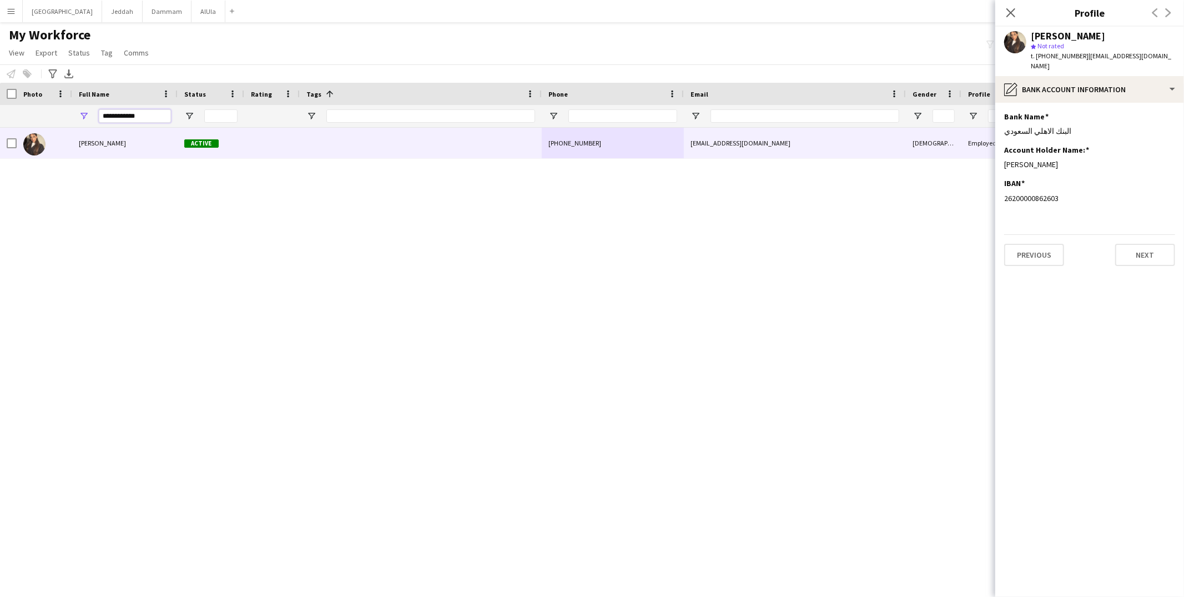
click at [137, 114] on input "**********" at bounding box center [135, 115] width 72 height 13
paste input "***"
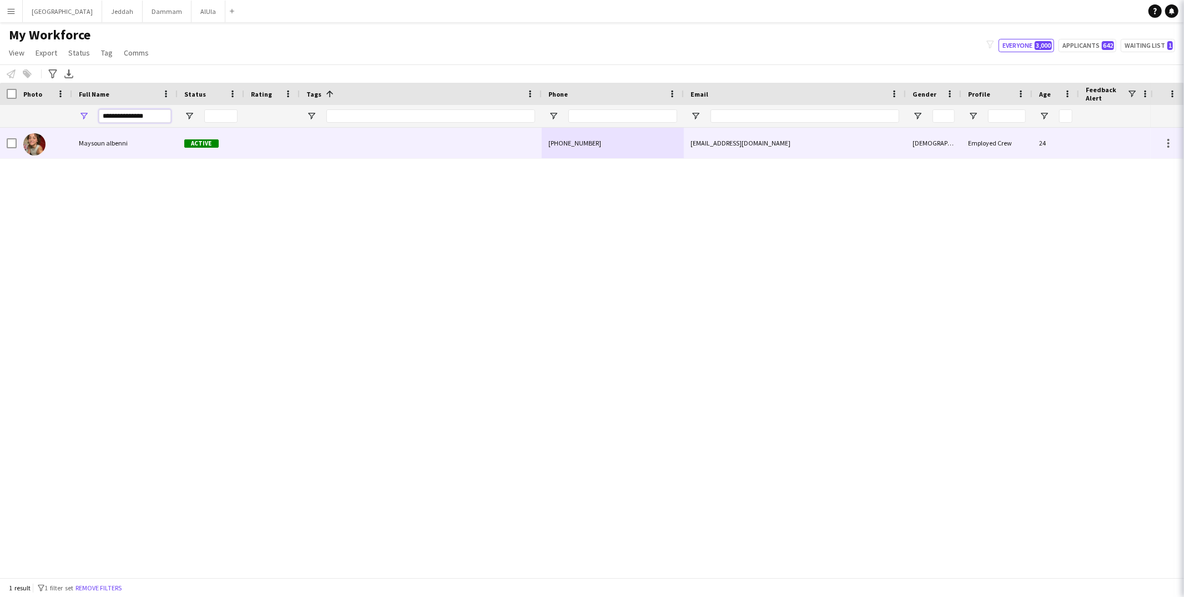
type input "**********"
click at [124, 139] on span "Maysoun albenni" at bounding box center [103, 143] width 49 height 8
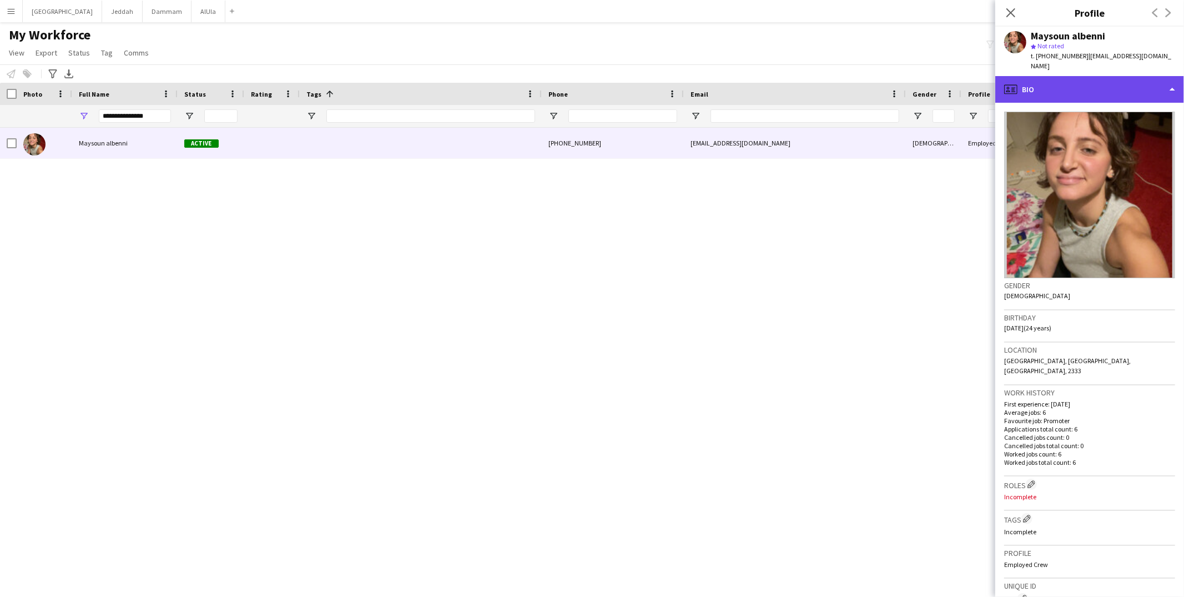
click at [897, 79] on div "profile Bio" at bounding box center [1090, 89] width 189 height 27
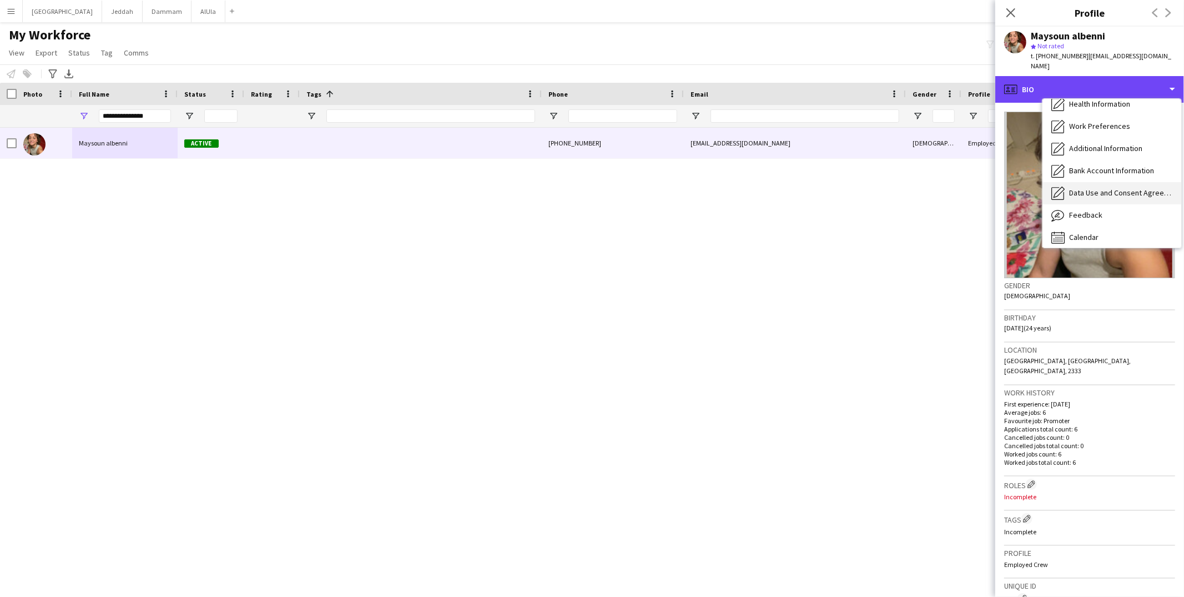
scroll to position [126, 0]
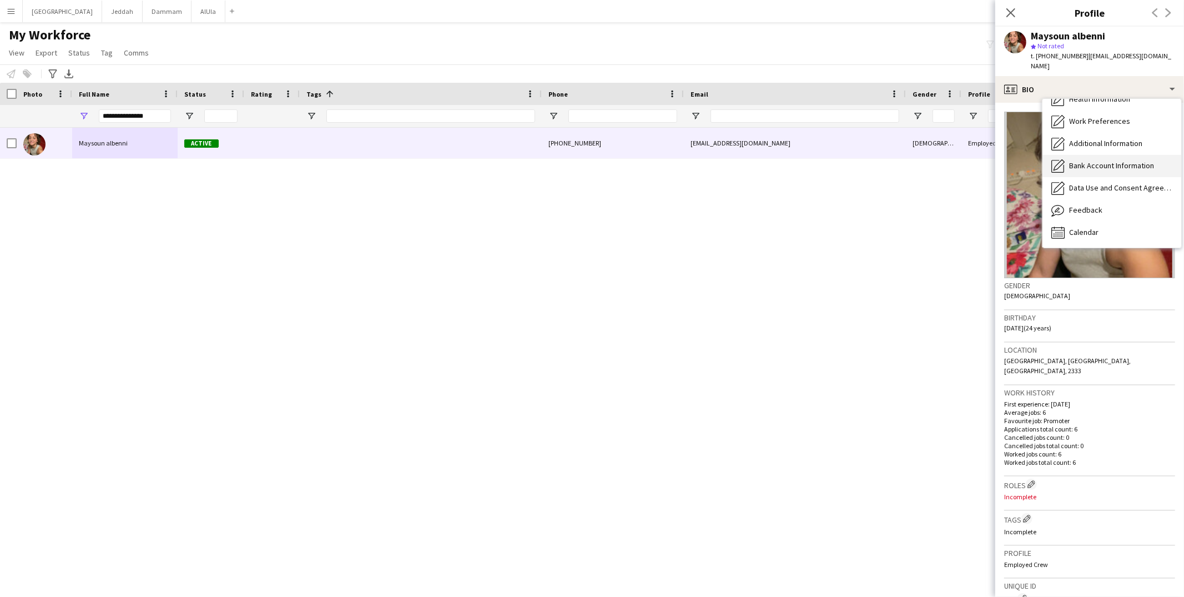
click at [897, 160] on span "Bank Account Information" at bounding box center [1111, 165] width 85 height 10
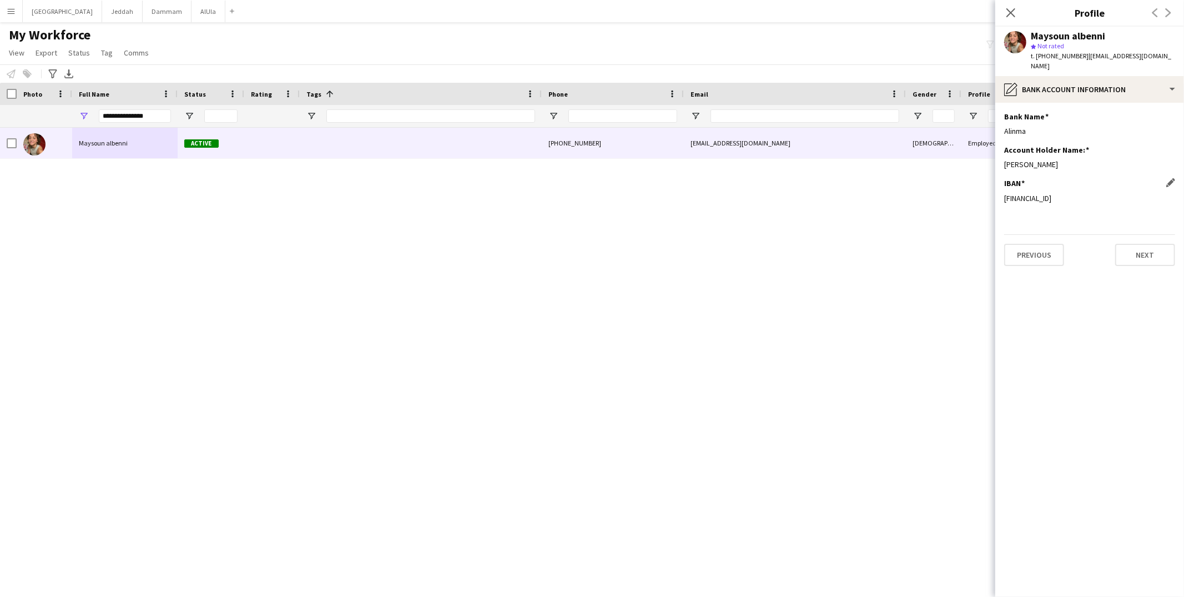
click at [897, 193] on div "[FINANCIAL_ID]" at bounding box center [1089, 198] width 171 height 10
click at [897, 83] on div "pencil4 Bank Account Information" at bounding box center [1090, 89] width 189 height 27
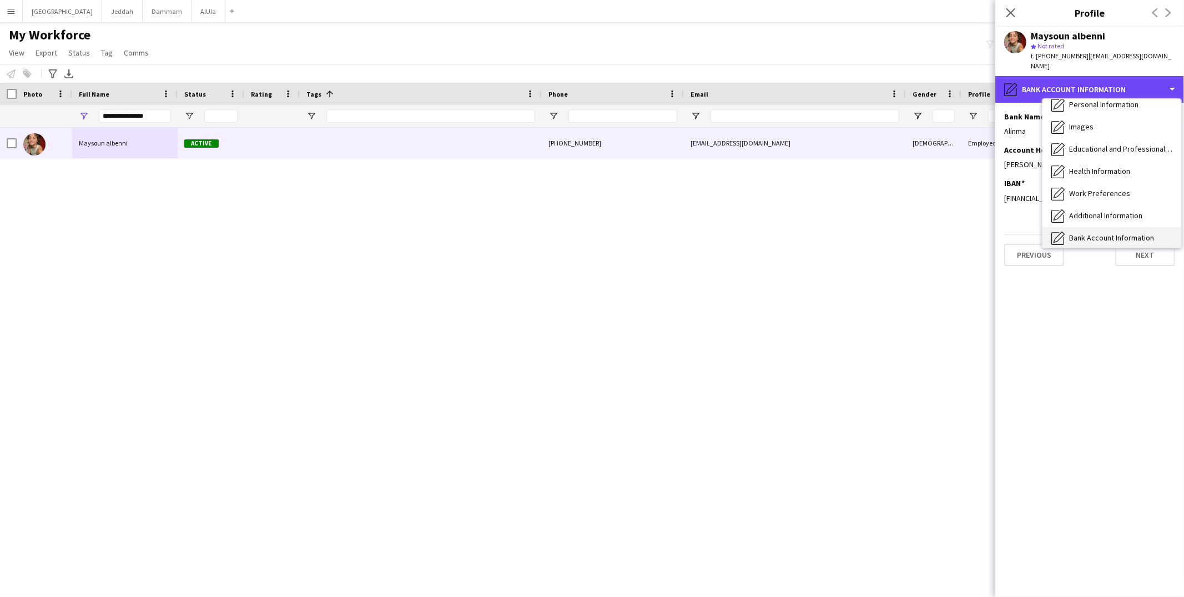
scroll to position [0, 0]
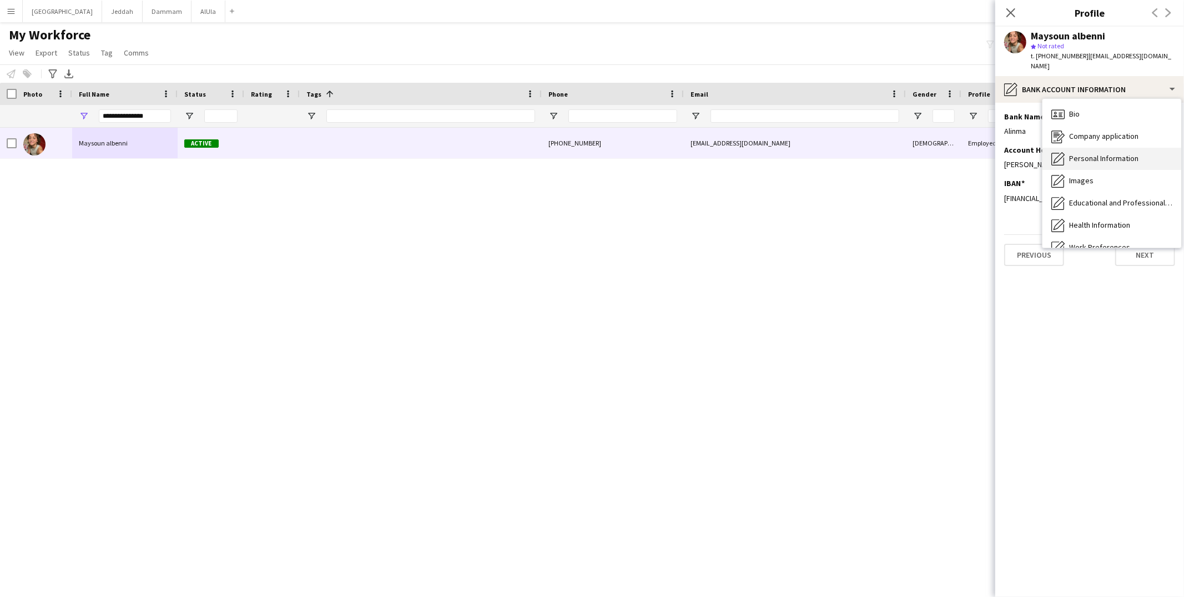
click at [897, 153] on span "Personal Information" at bounding box center [1103, 158] width 69 height 10
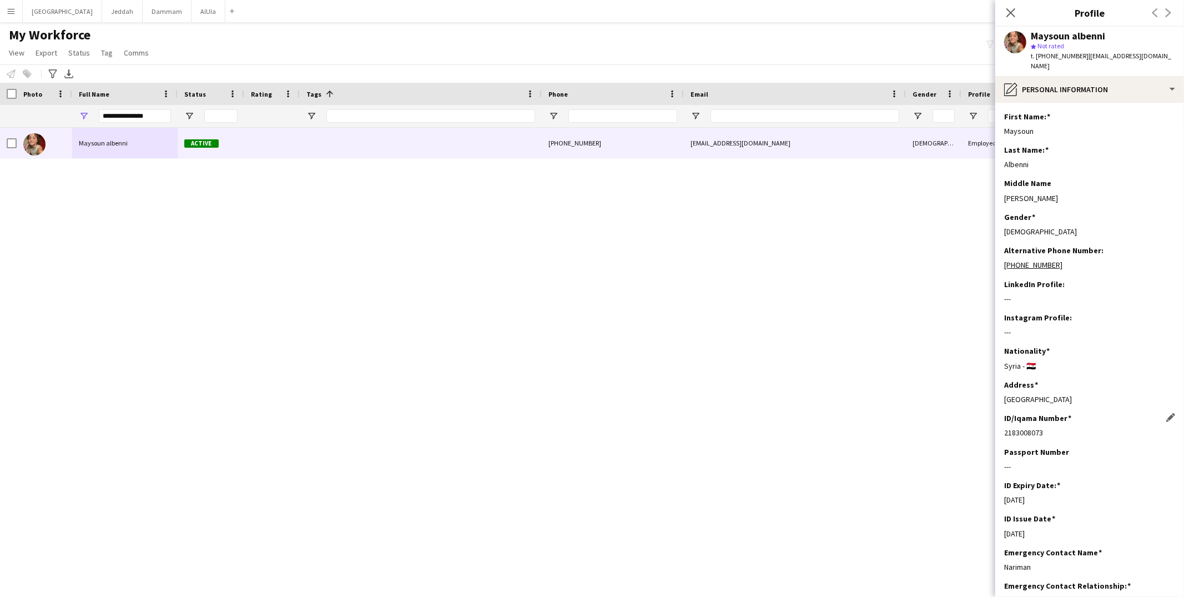
click at [897, 428] on div "2183008073" at bounding box center [1089, 433] width 171 height 10
click at [897, 13] on icon at bounding box center [1011, 12] width 11 height 11
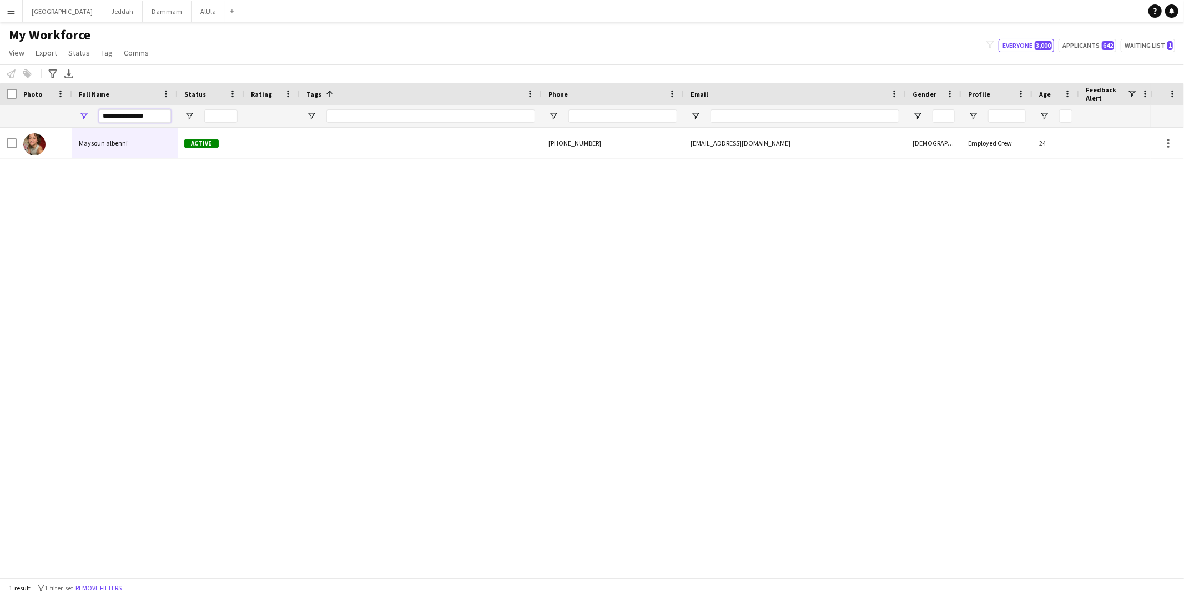
click at [138, 115] on input "**********" at bounding box center [135, 115] width 72 height 13
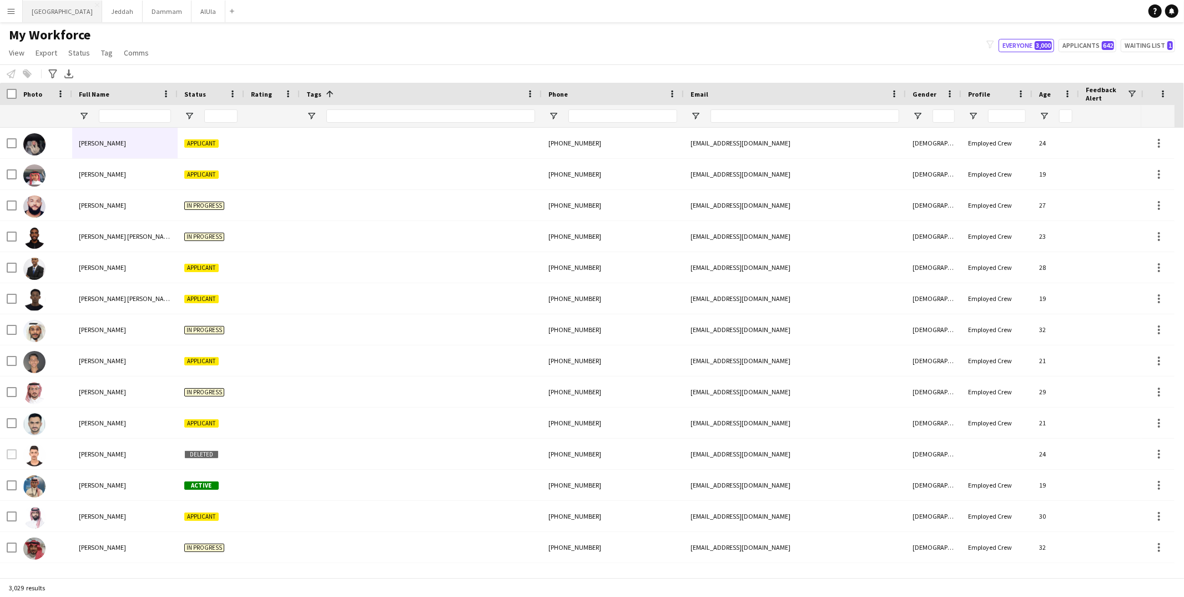
click at [46, 13] on button "Riyadh Close" at bounding box center [62, 12] width 79 height 22
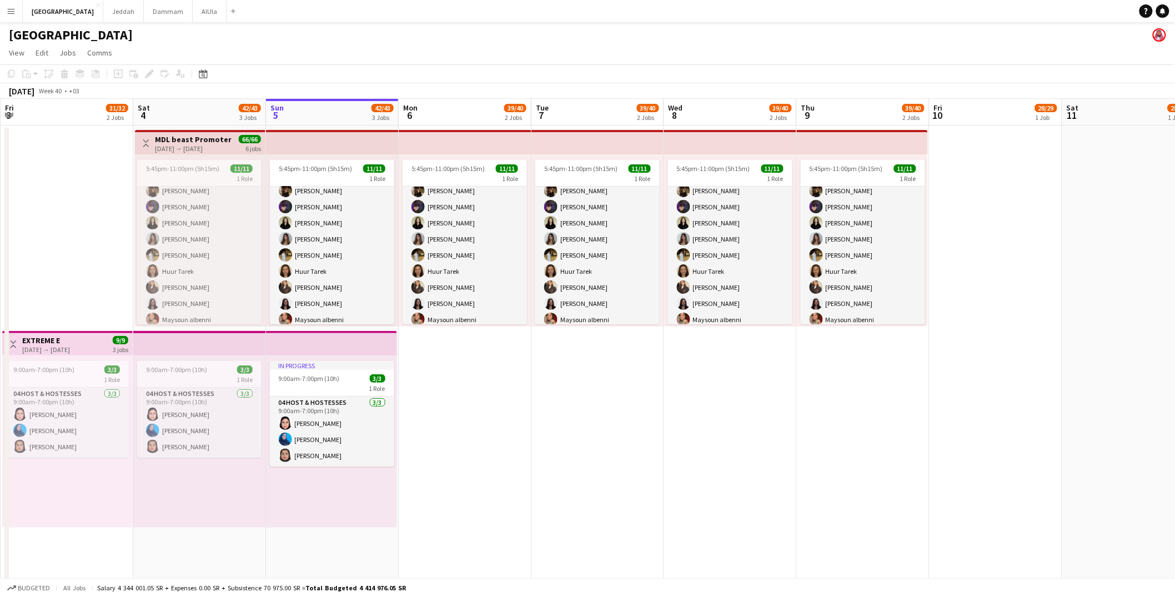
scroll to position [9, 0]
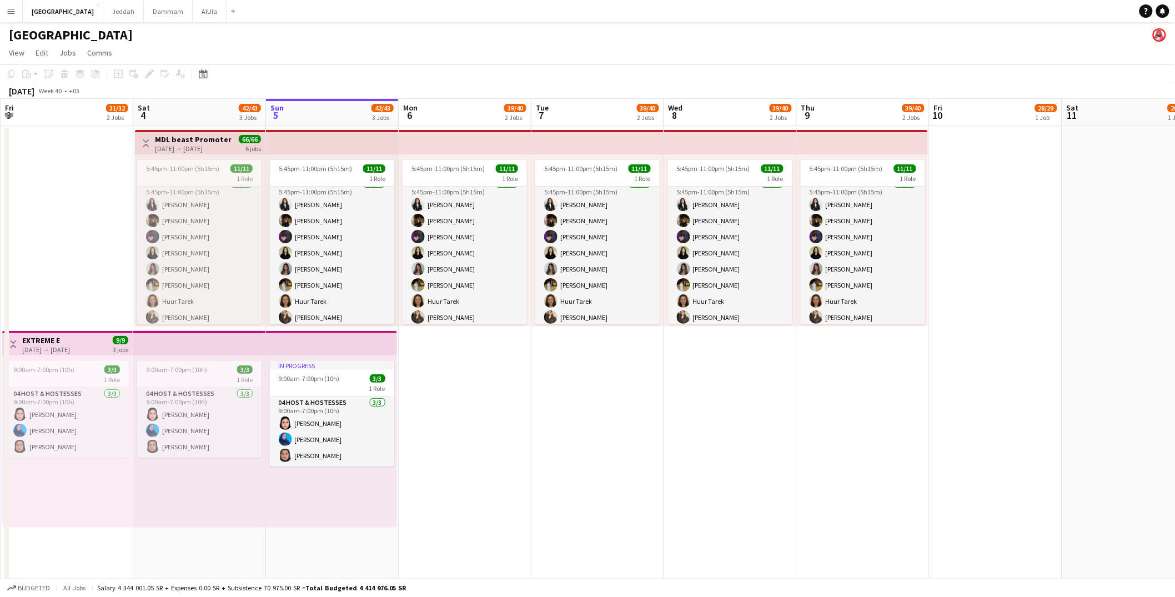
click at [203, 144] on div "[DATE] → [DATE]" at bounding box center [193, 148] width 77 height 8
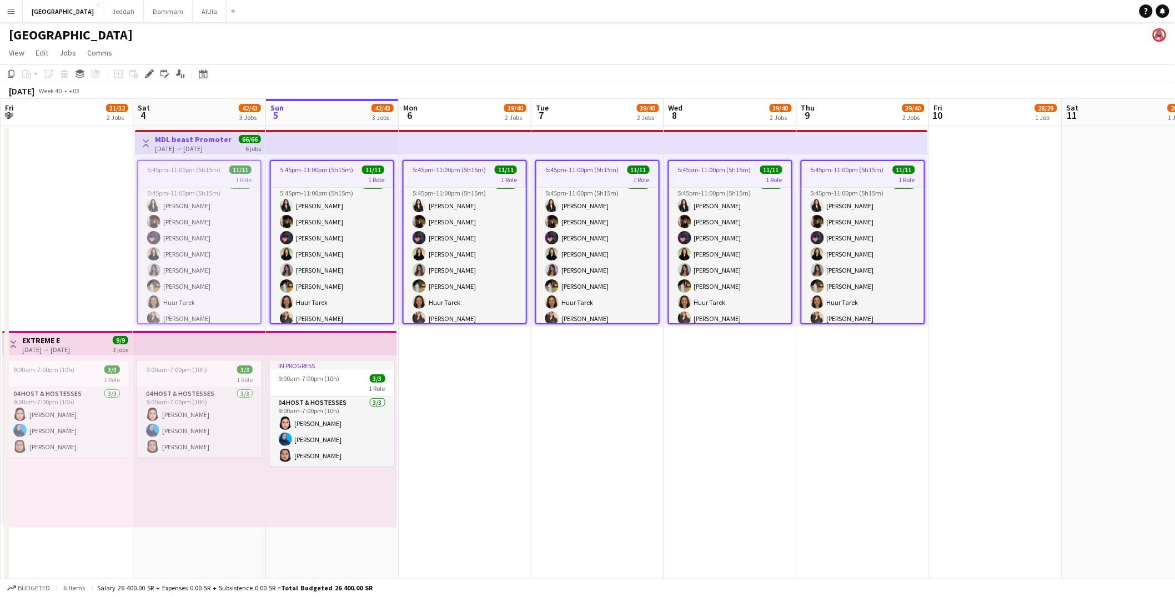
click at [205, 144] on div "[DATE] → [DATE]" at bounding box center [193, 148] width 77 height 8
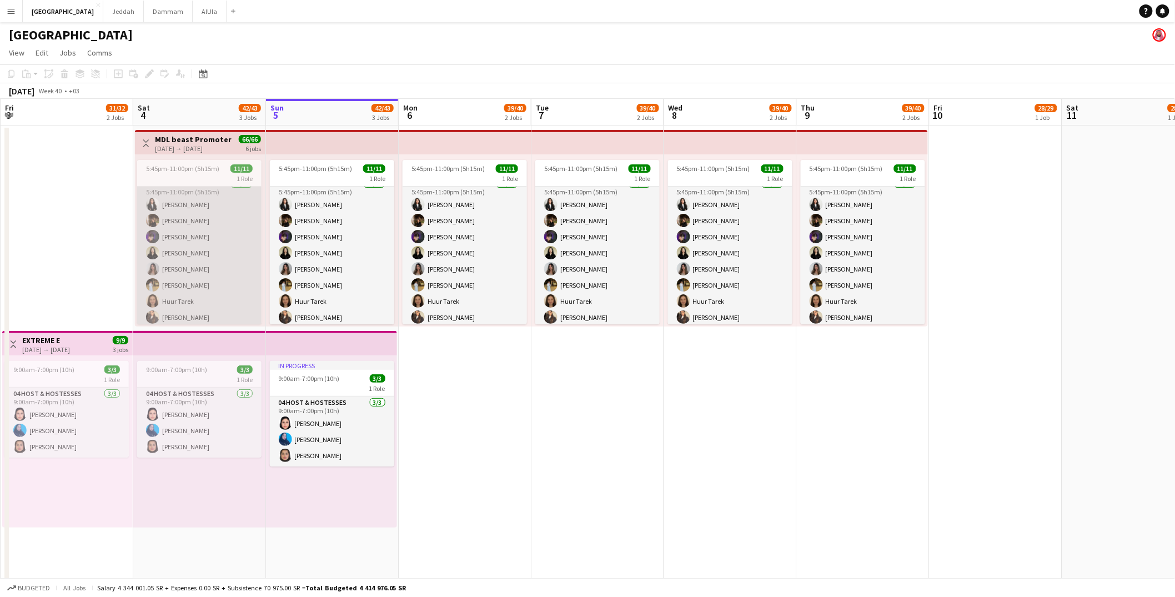
click at [214, 202] on app-card-role "Promoter [DATE] 5:45pm-11:00pm (5h15m) [PERSON_NAME] [PERSON_NAME] [PERSON_NAME…" at bounding box center [199, 277] width 124 height 199
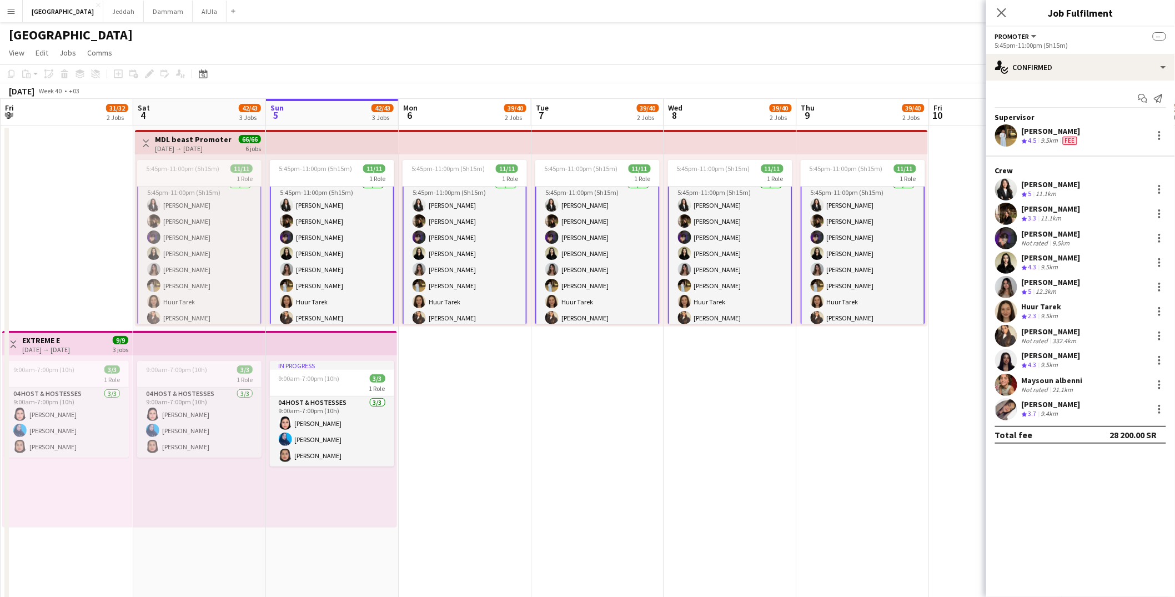
click at [897, 306] on app-user-avatar at bounding box center [1006, 311] width 22 height 22
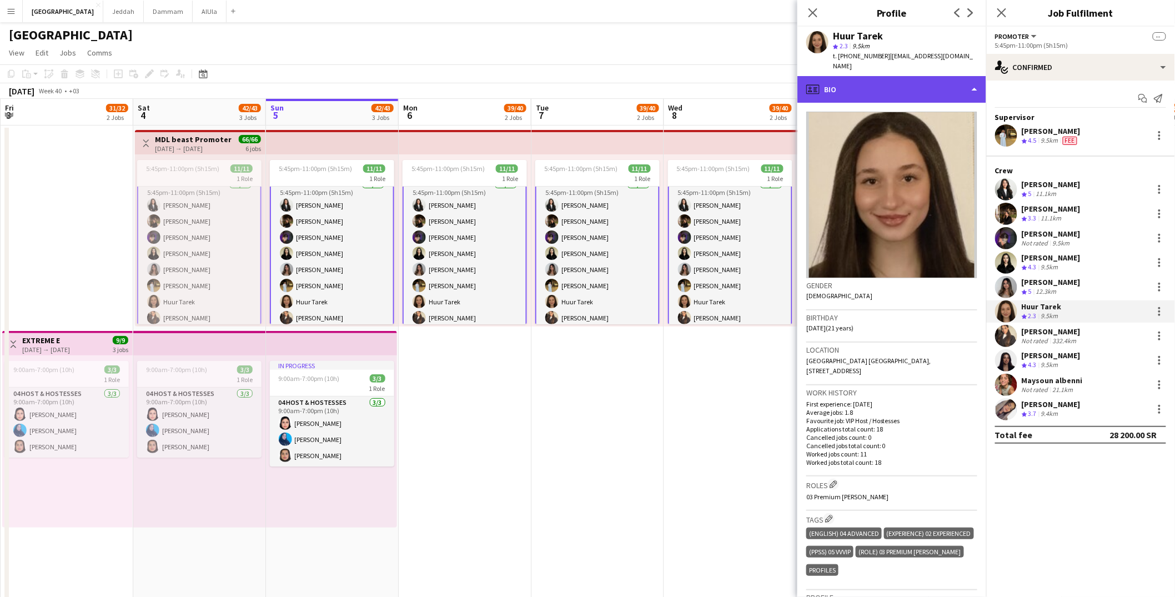
click at [897, 79] on div "profile Bio" at bounding box center [891, 89] width 189 height 27
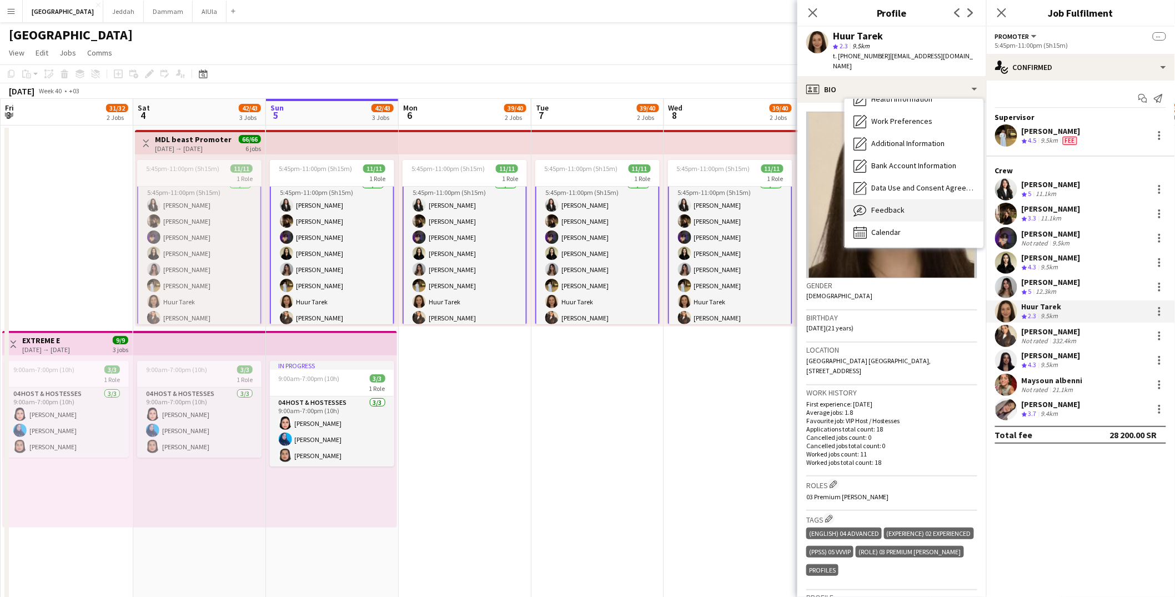
click at [897, 199] on div "Feedback Feedback" at bounding box center [914, 210] width 139 height 22
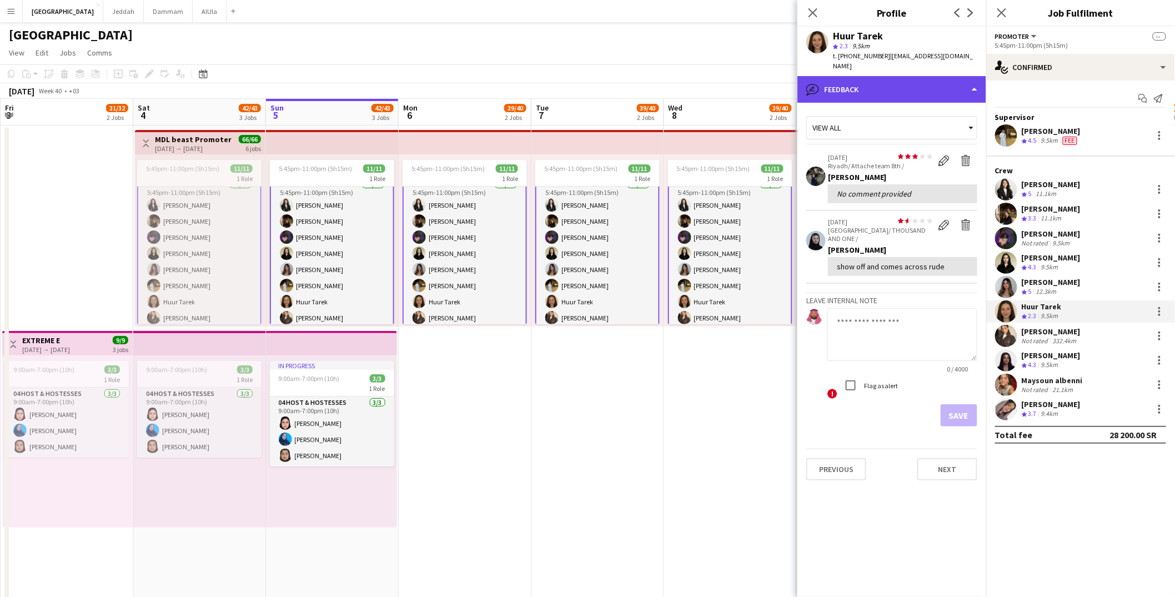
click at [862, 82] on div "bubble-pencil Feedback" at bounding box center [891, 89] width 189 height 27
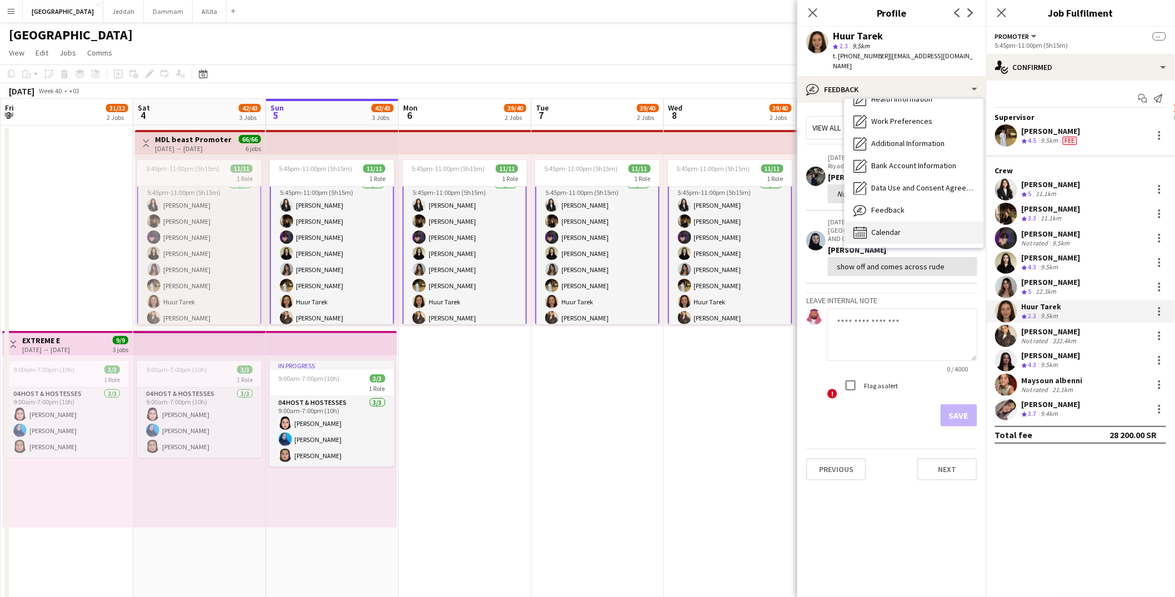
click at [885, 222] on div "Calendar Calendar" at bounding box center [914, 233] width 139 height 22
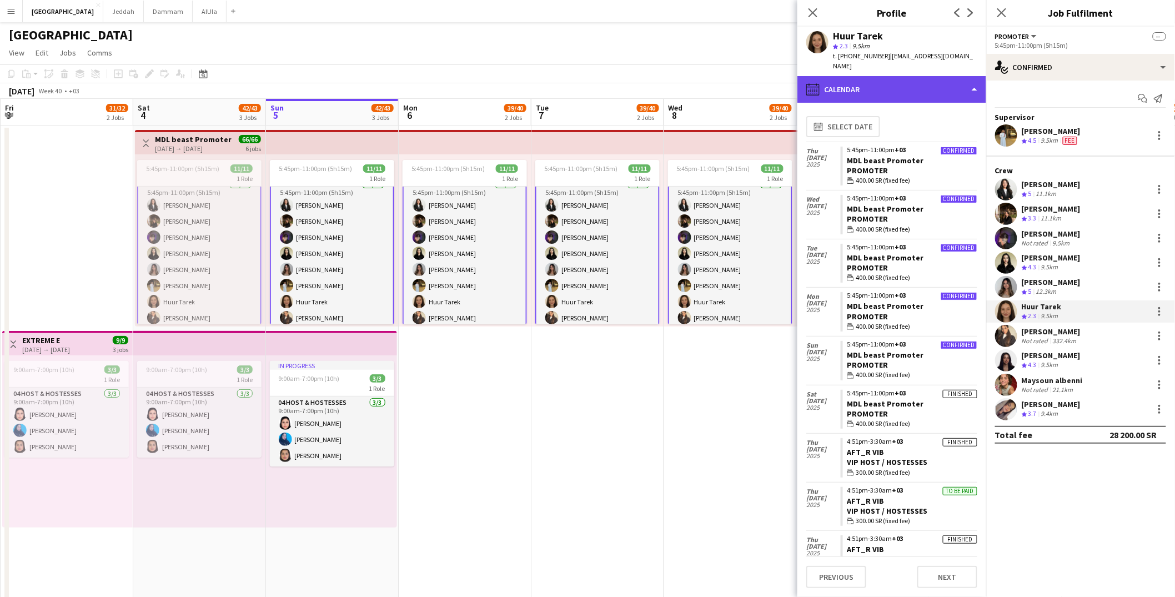
click at [858, 86] on div "calendar-full Calendar" at bounding box center [891, 89] width 189 height 27
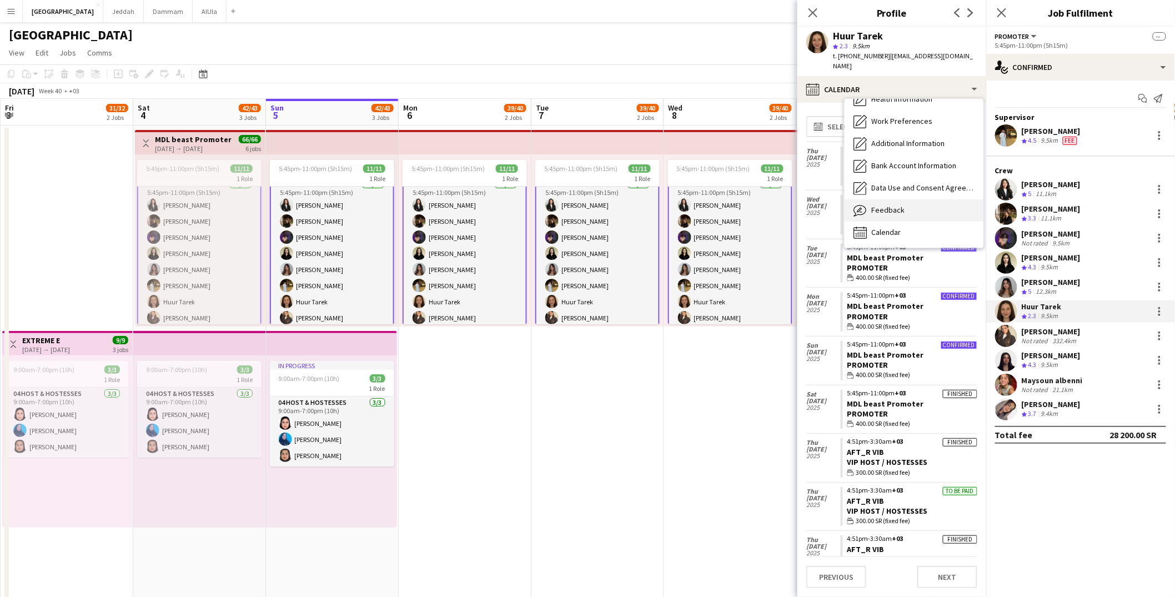
click at [879, 205] on span "Feedback" at bounding box center [887, 210] width 33 height 10
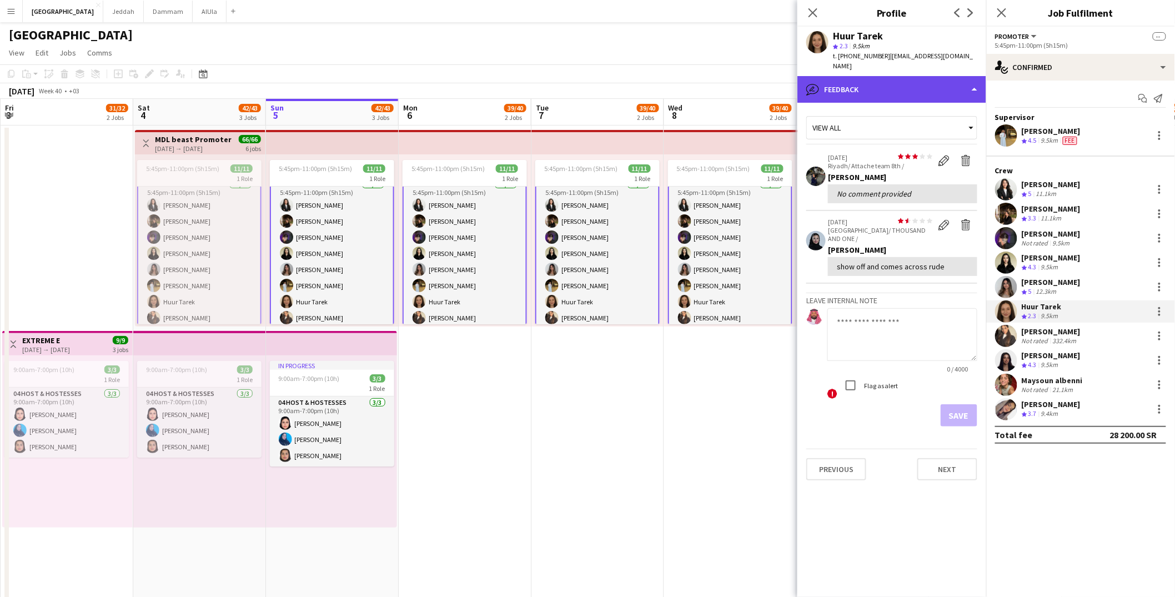
click at [864, 81] on div "bubble-pencil Feedback" at bounding box center [891, 89] width 189 height 27
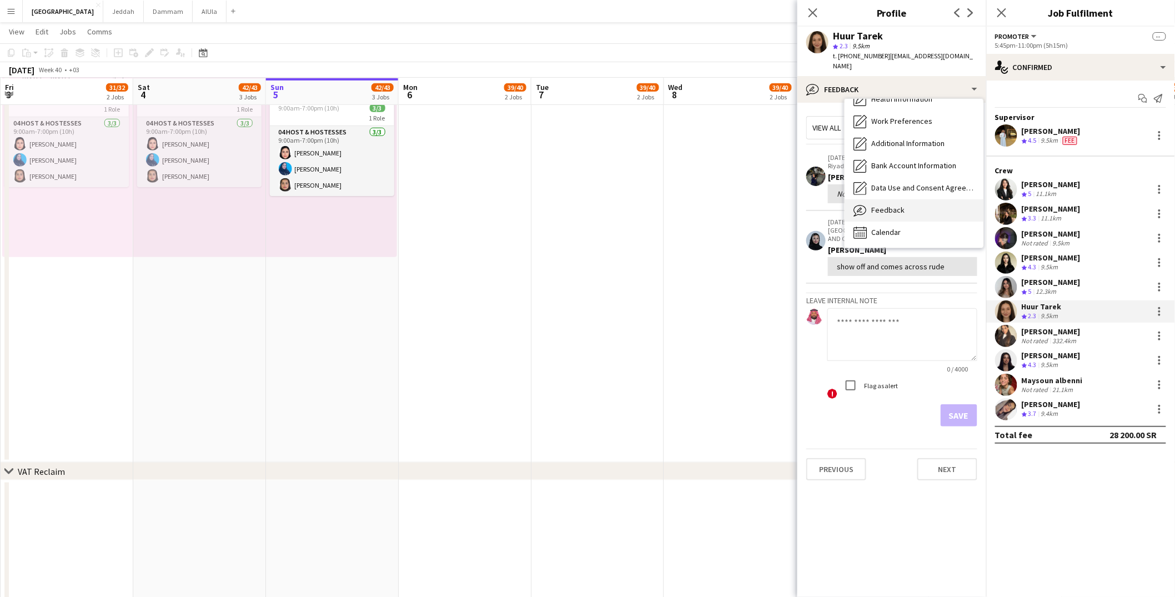
click at [886, 205] on span "Feedback" at bounding box center [887, 210] width 33 height 10
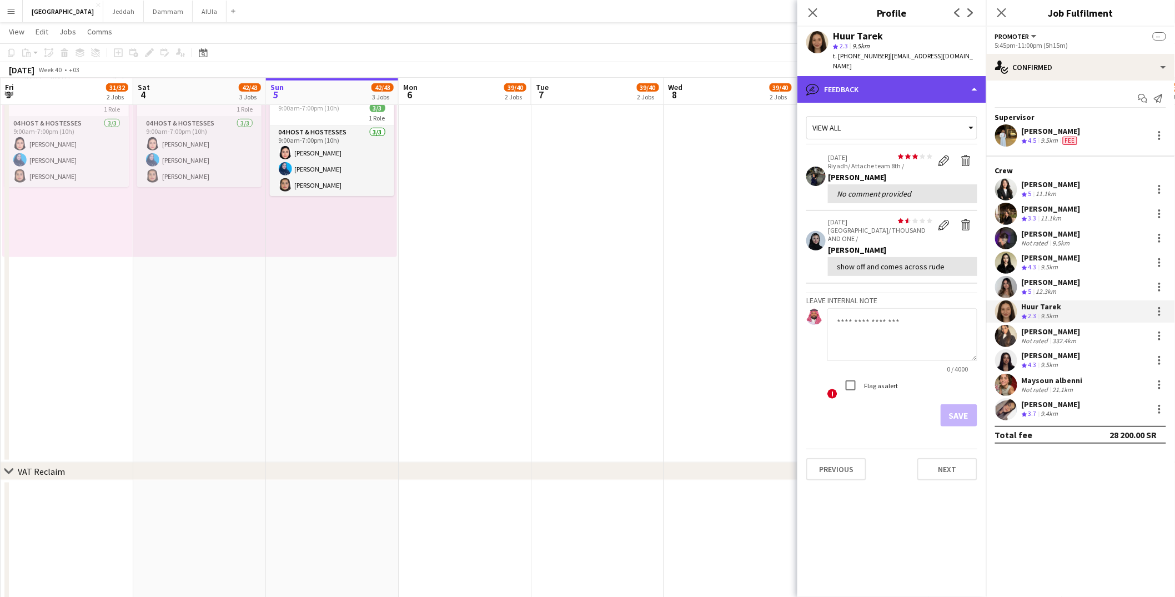
click at [866, 83] on div "bubble-pencil Feedback" at bounding box center [891, 89] width 189 height 27
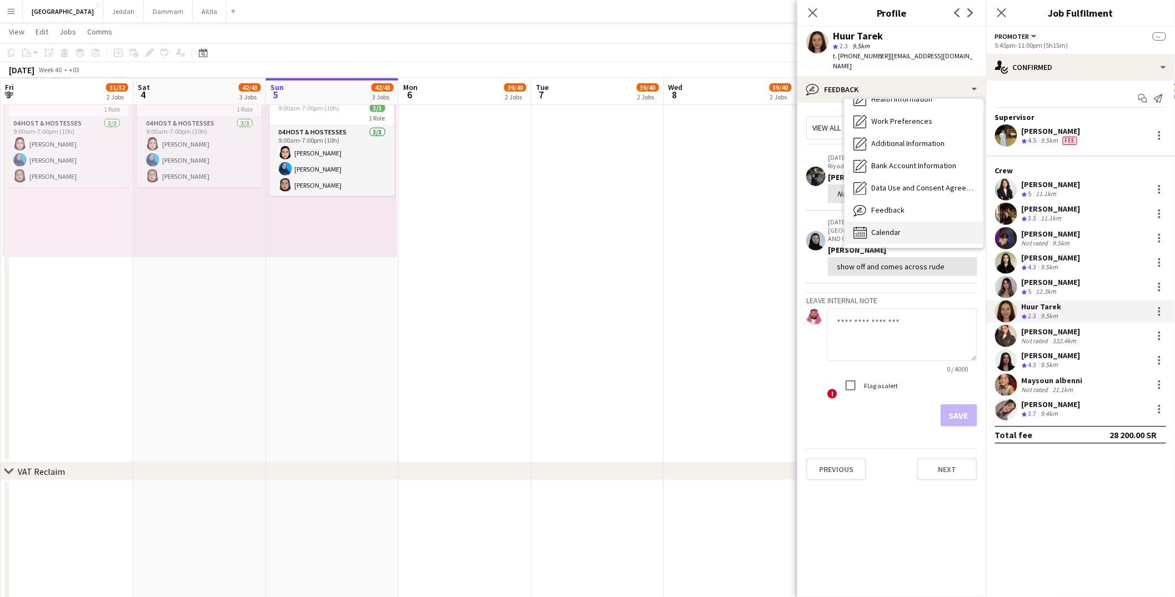
click at [888, 227] on div "Calendar Calendar" at bounding box center [914, 233] width 139 height 22
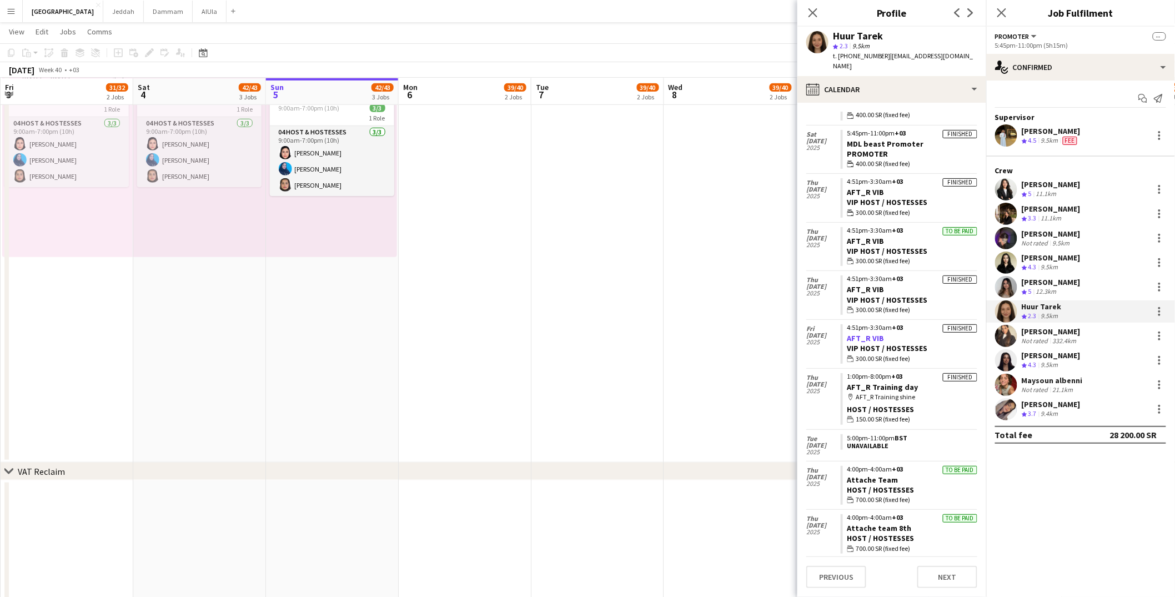
click at [867, 333] on link "AFT_R VIB" at bounding box center [865, 338] width 37 height 10
click at [815, 16] on icon "Close pop-in" at bounding box center [812, 12] width 11 height 11
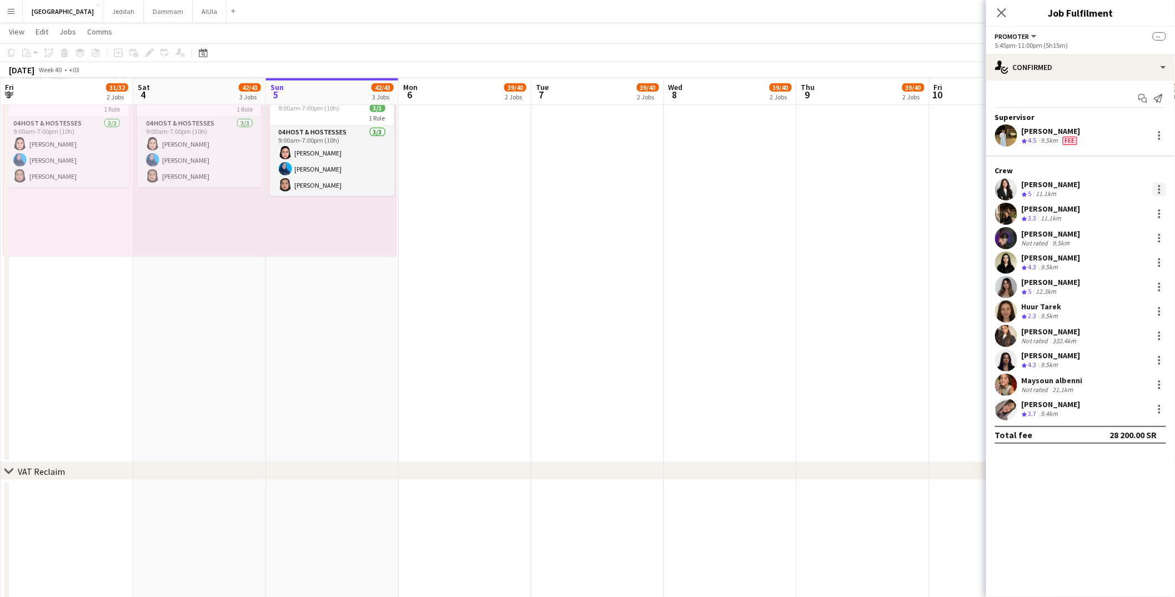
click at [897, 184] on div at bounding box center [1159, 189] width 13 height 13
click at [897, 205] on span "Edit fee" at bounding box center [1104, 208] width 30 height 9
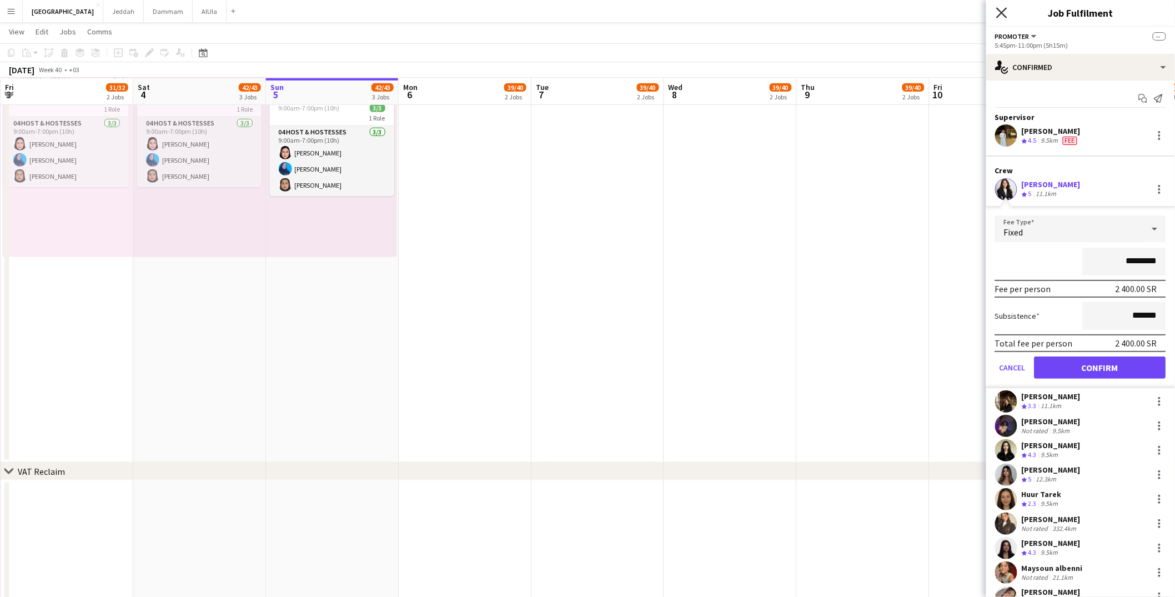
click at [897, 17] on icon "Close pop-in" at bounding box center [1001, 12] width 11 height 11
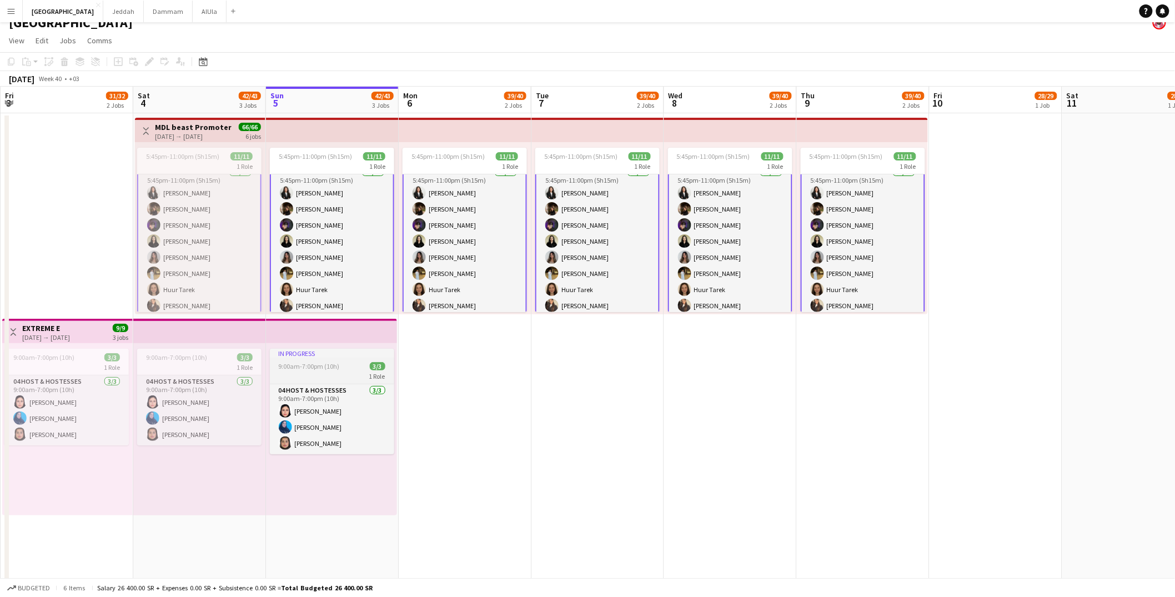
scroll to position [0, 0]
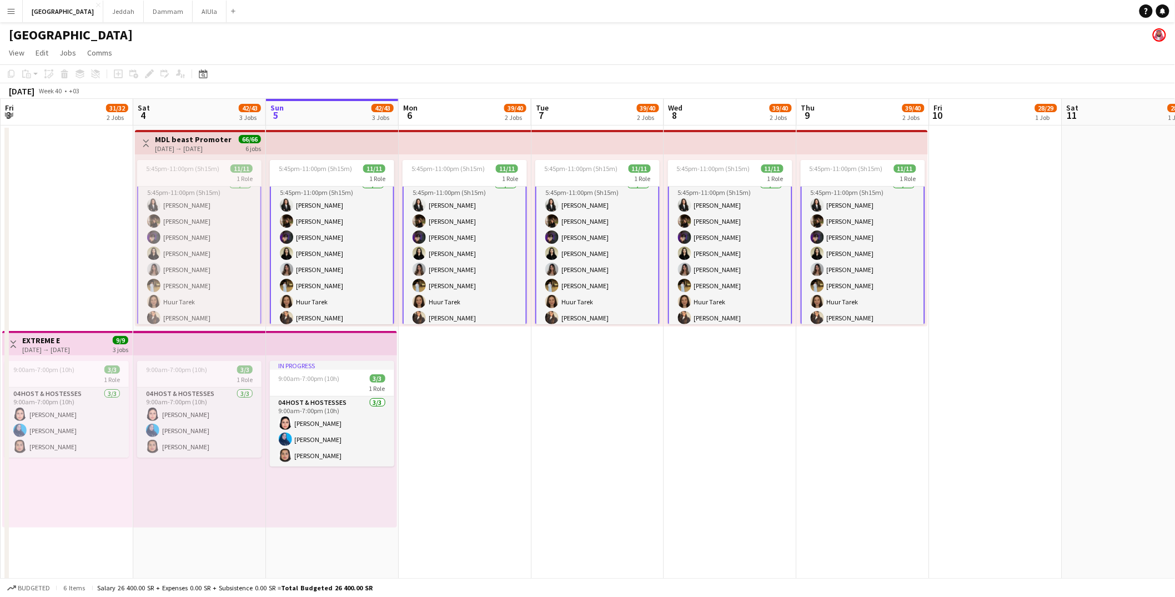
click at [13, 17] on button "Menu" at bounding box center [11, 11] width 22 height 22
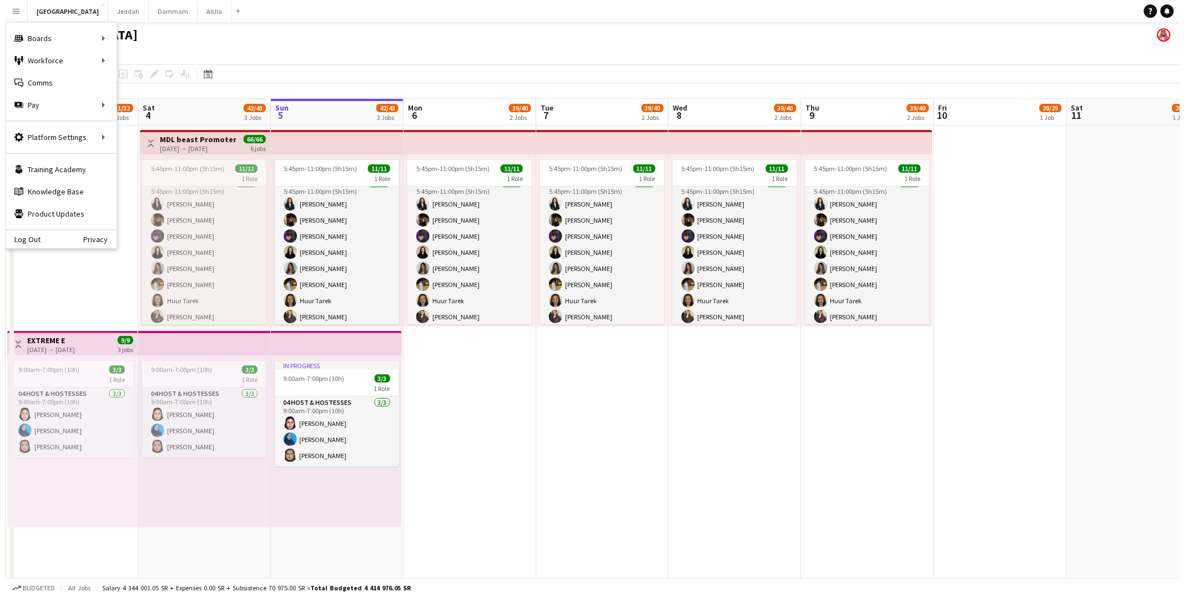
scroll to position [9, 0]
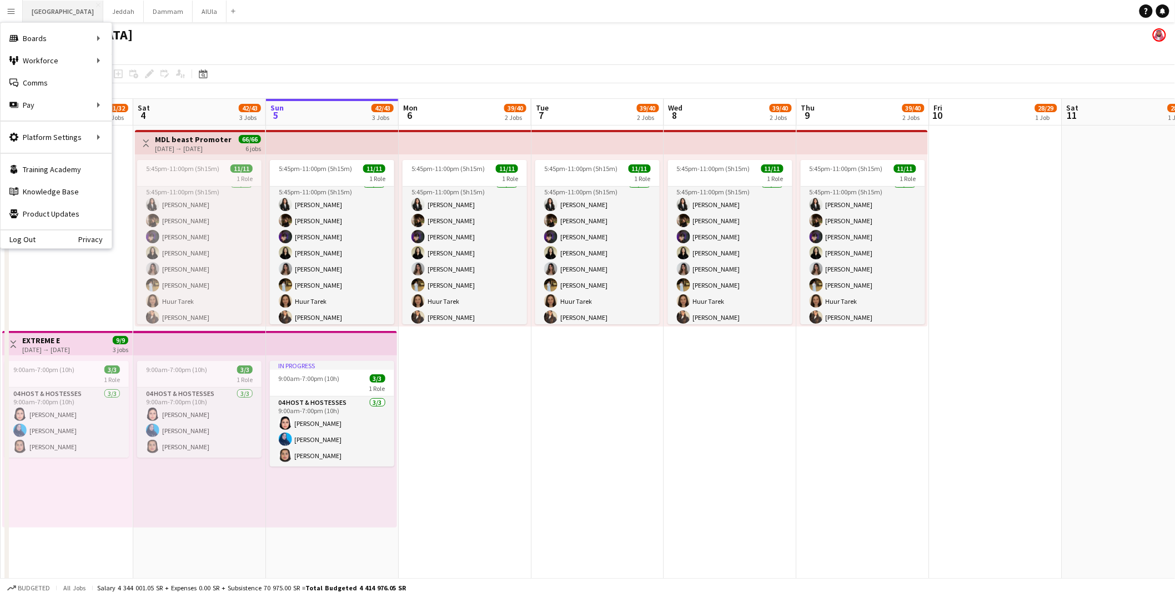
click at [33, 12] on button "Riyadh Close" at bounding box center [63, 12] width 81 height 22
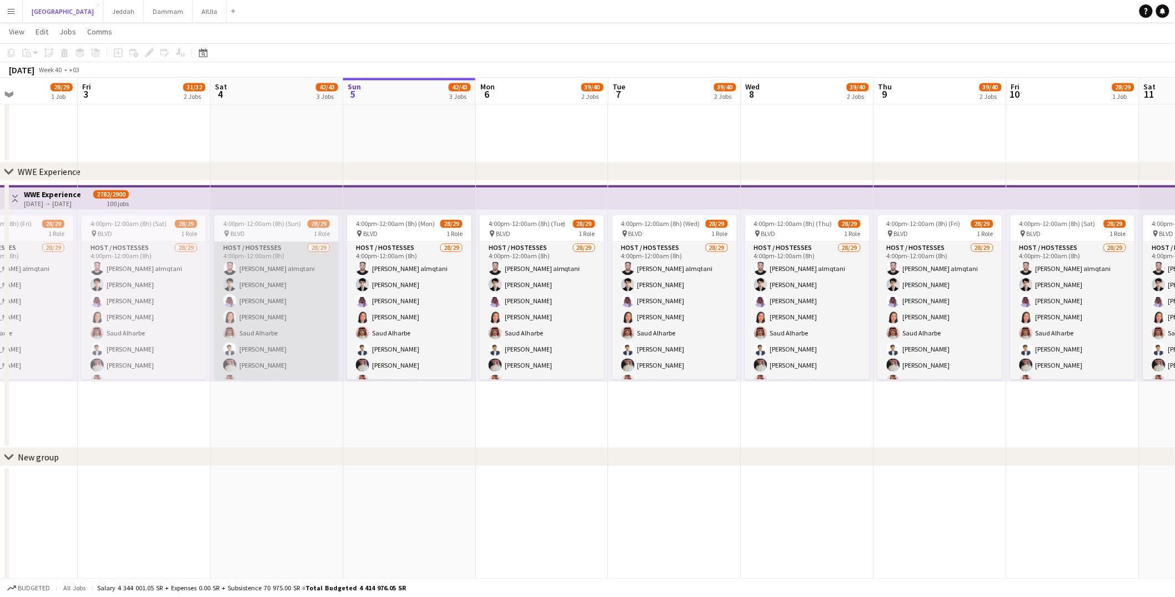
scroll to position [0, 320]
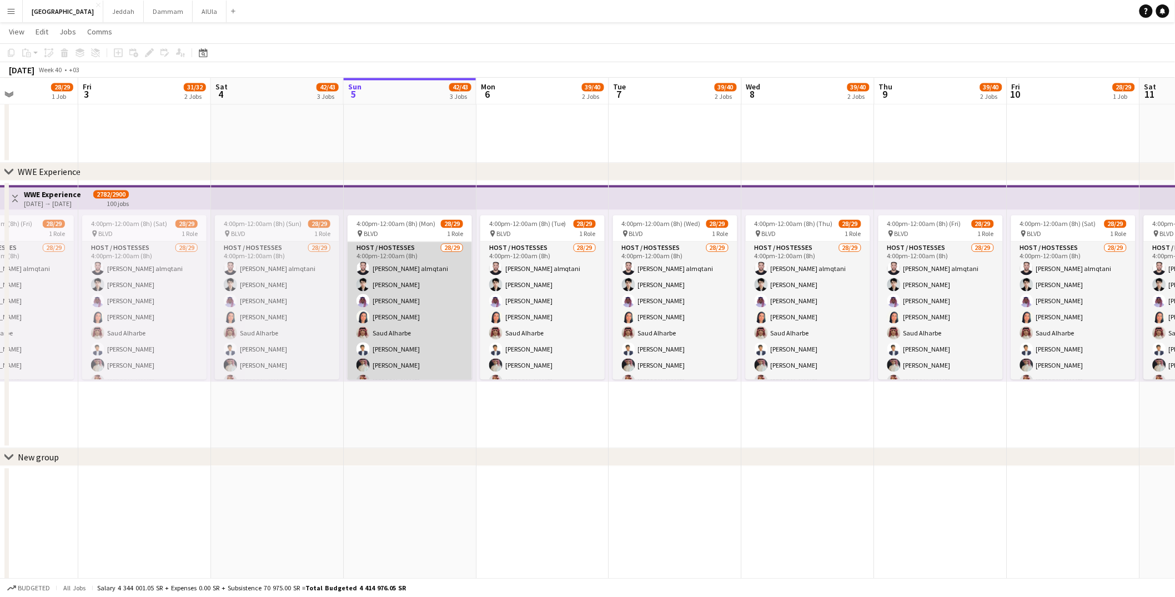
click at [371, 272] on app-card-role "Host / Hostesses 28/29 4:00pm-12:00am (8h) [PERSON_NAME] almqtani [PERSON_NAME]…" at bounding box center [410, 486] width 124 height 489
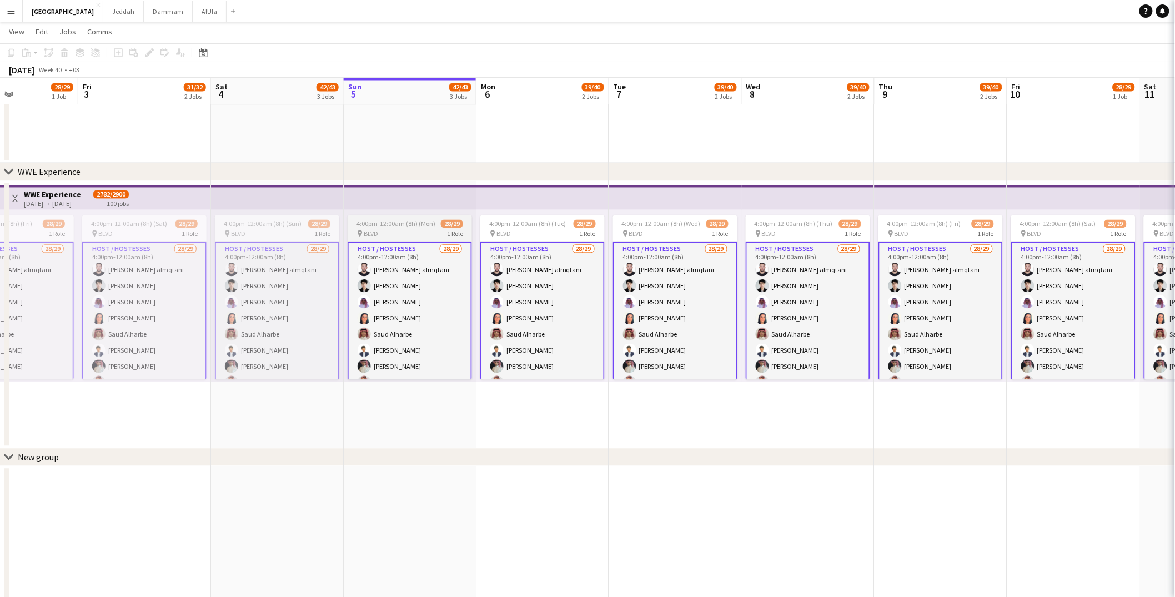
click at [368, 221] on span "4:00pm-12:00am (8h) (Mon)" at bounding box center [395, 224] width 79 height 8
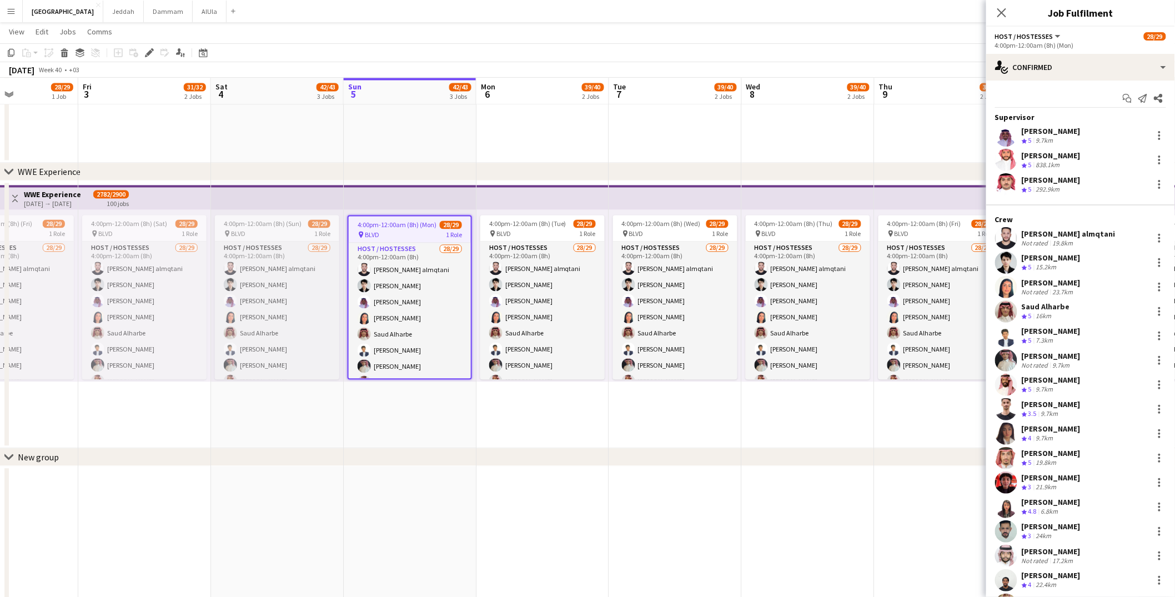
click at [897, 402] on div "[PERSON_NAME]" at bounding box center [1051, 404] width 59 height 10
click at [897, 404] on div "[PERSON_NAME]" at bounding box center [1051, 404] width 59 height 10
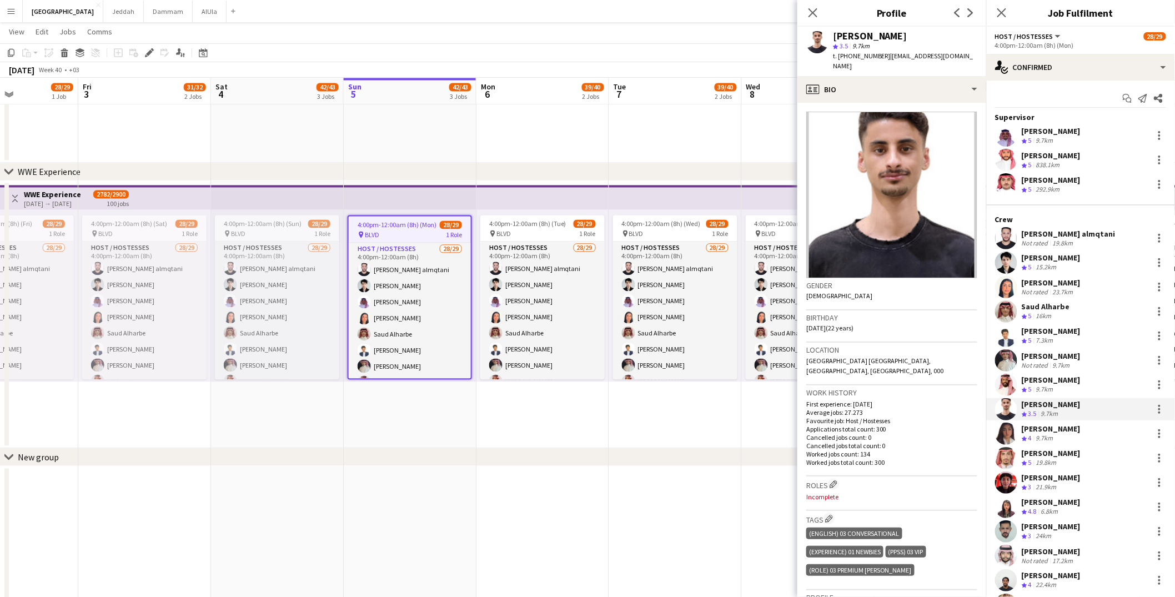
click at [861, 36] on div "[PERSON_NAME]" at bounding box center [870, 36] width 74 height 10
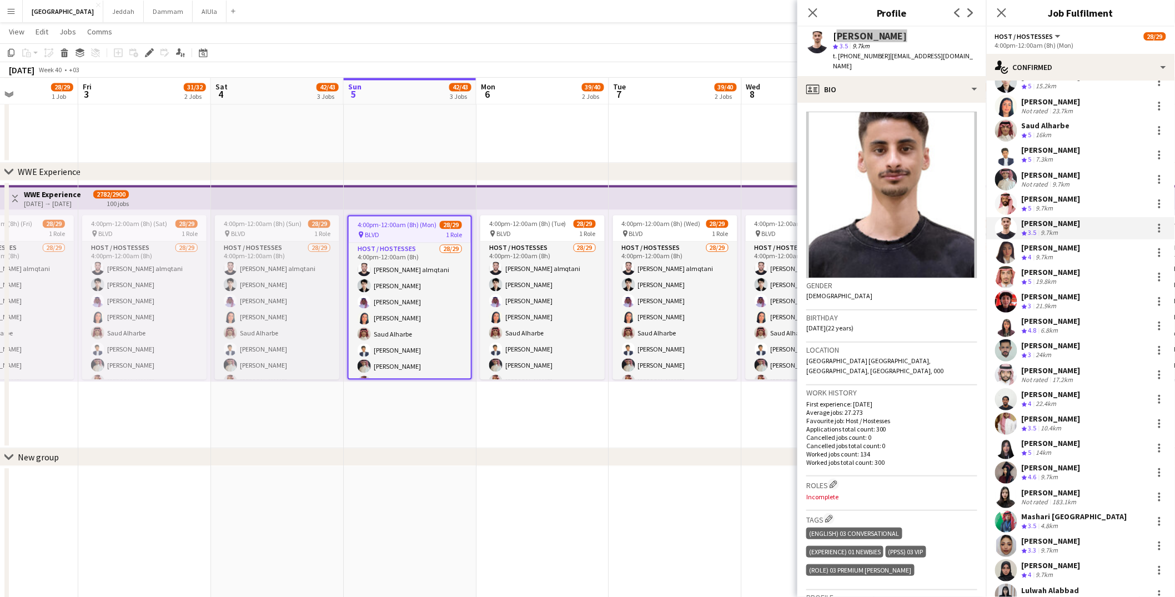
scroll to position [193, 0]
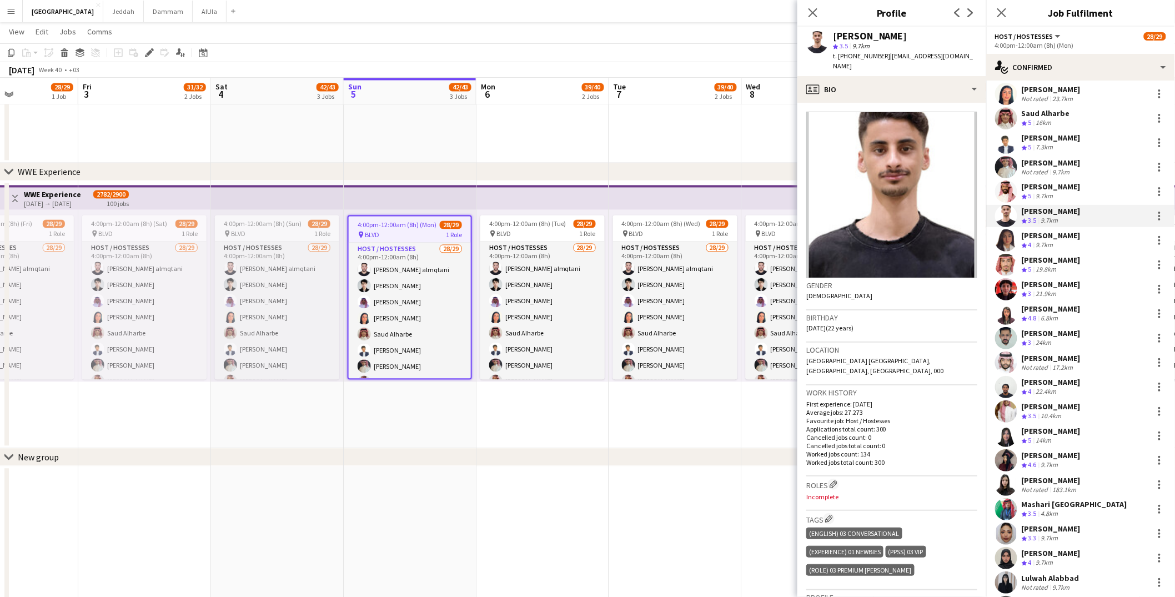
click at [897, 358] on div "[PERSON_NAME]" at bounding box center [1051, 358] width 59 height 10
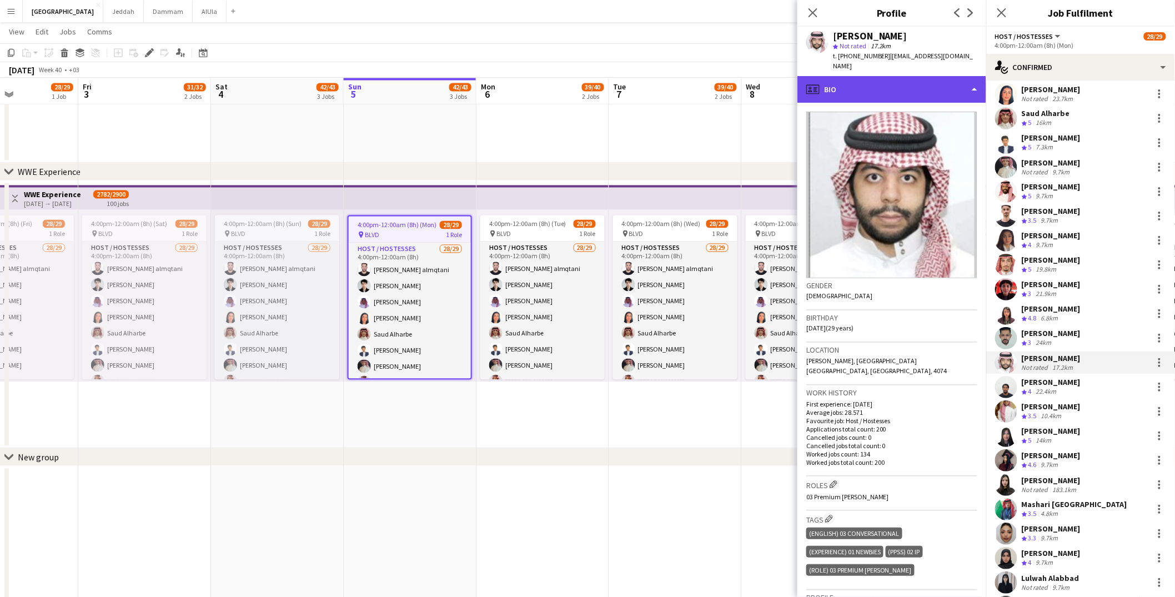
click at [864, 85] on div "profile Bio" at bounding box center [891, 89] width 189 height 27
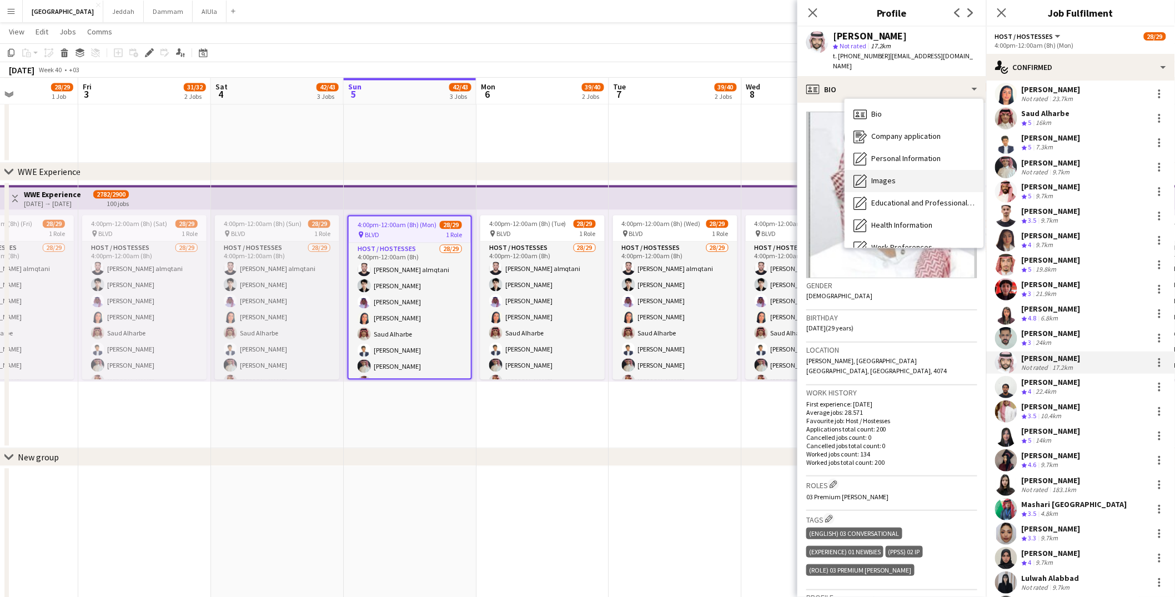
click at [880, 175] on span "Images" at bounding box center [883, 180] width 24 height 10
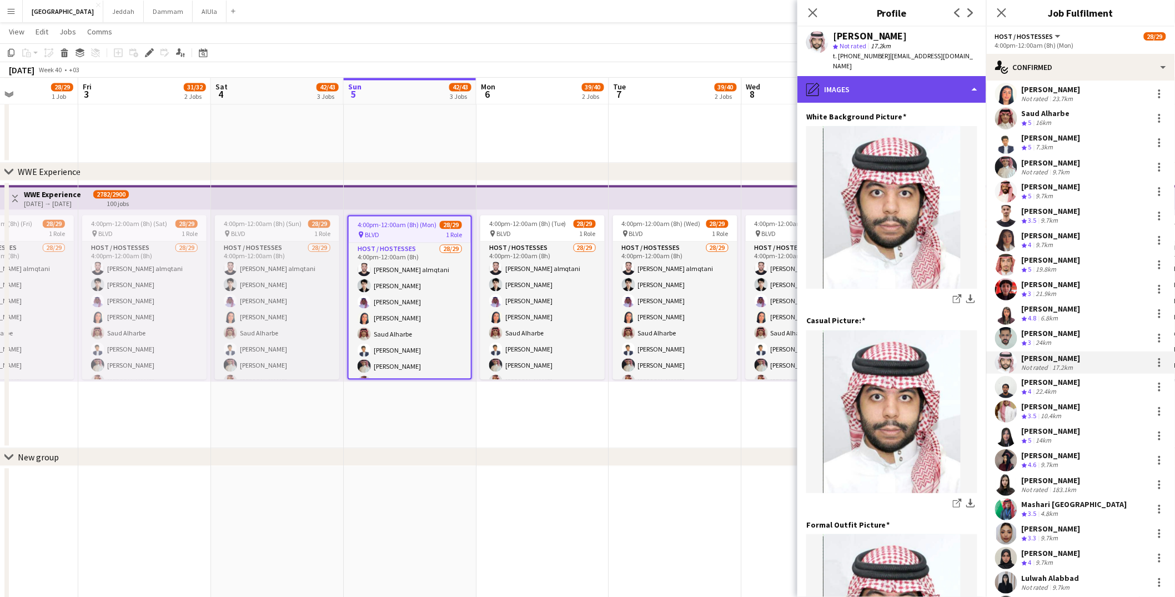
click at [857, 89] on div "pencil4 Images" at bounding box center [891, 89] width 189 height 27
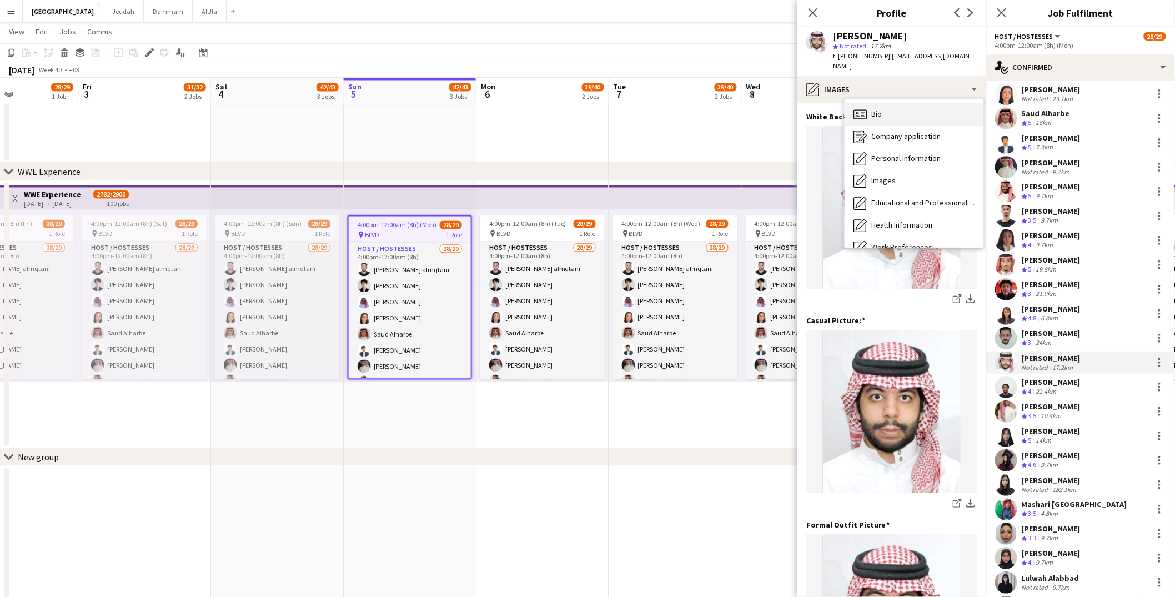
click at [874, 109] on span "Bio" at bounding box center [876, 114] width 11 height 10
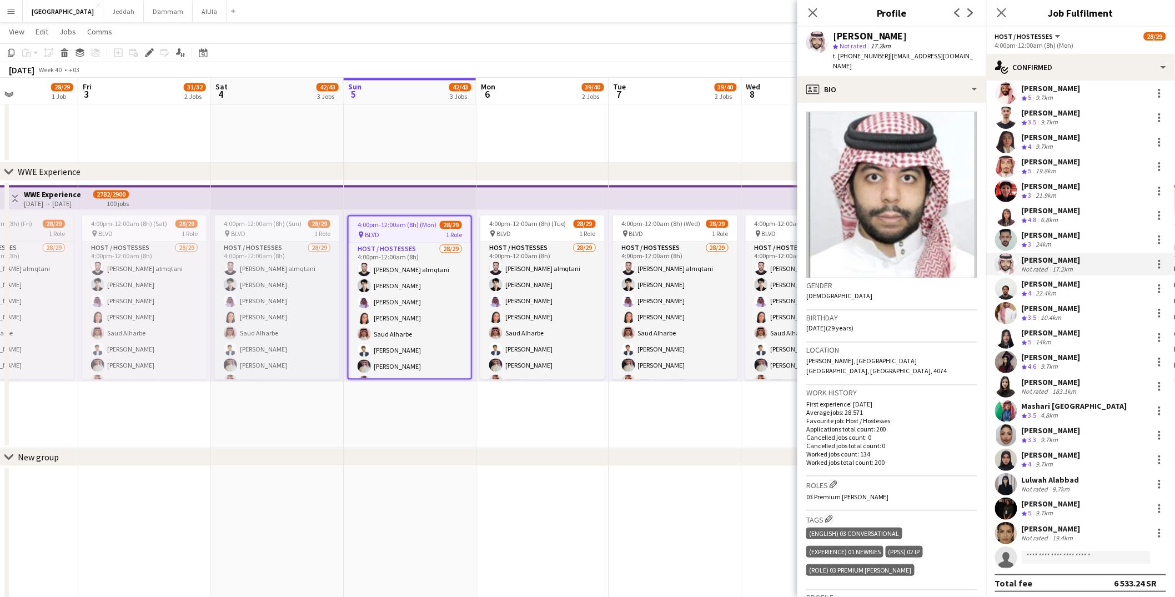
scroll to position [294, 0]
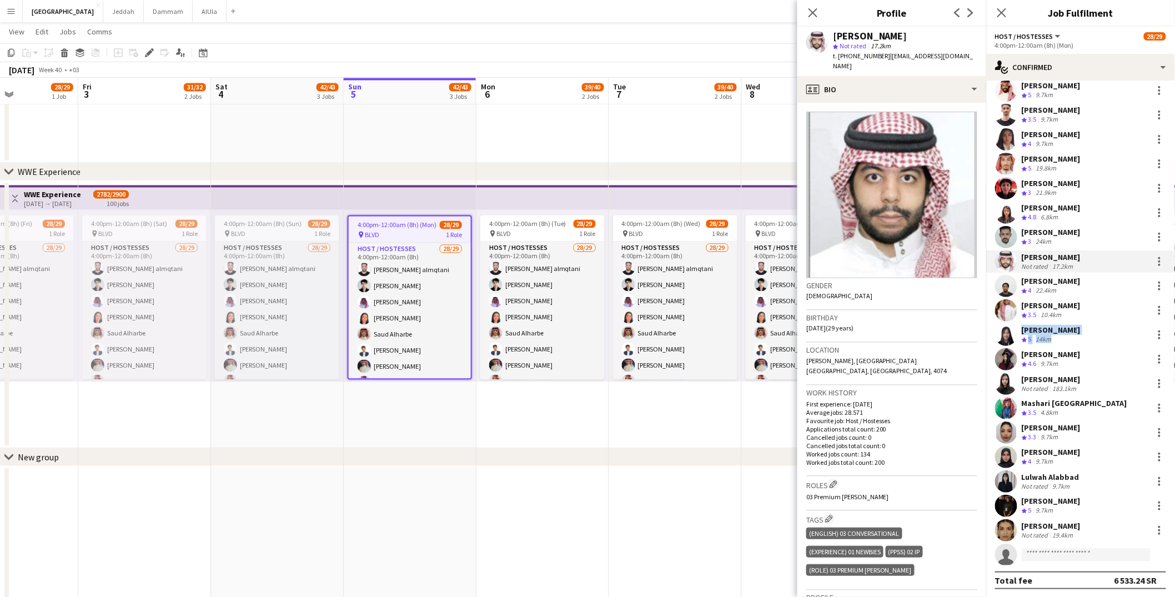
click at [897, 373] on div "Supervisor [PERSON_NAME] Crew rating 5 9.7km [PERSON_NAME] Crew rating 5 838.1k…" at bounding box center [1080, 191] width 189 height 747
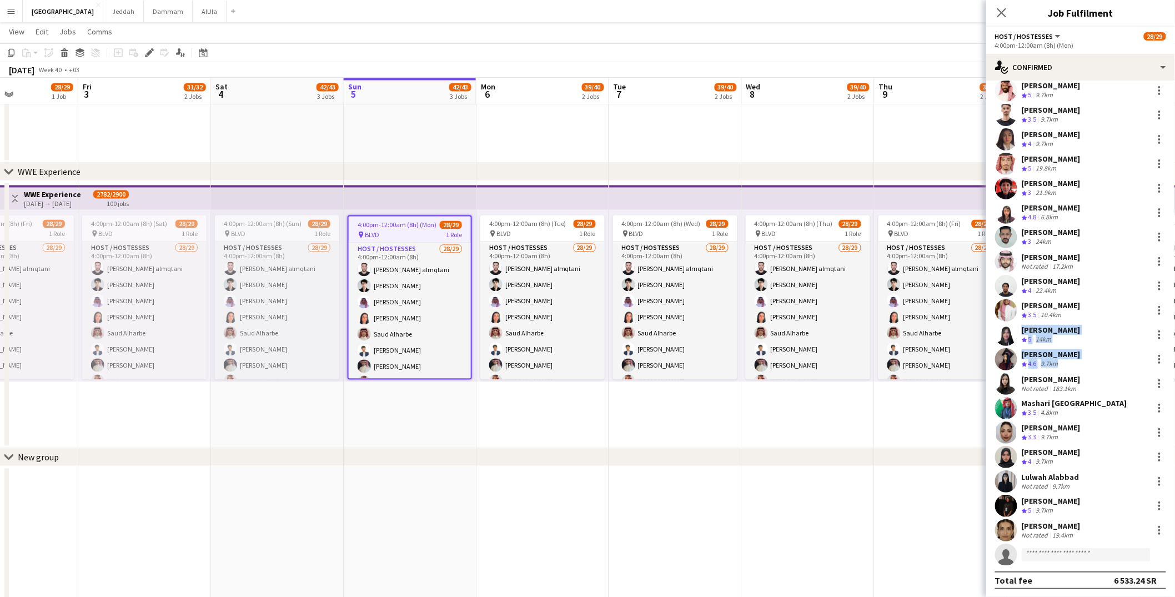
click at [897, 384] on app-user-avatar at bounding box center [1006, 384] width 22 height 22
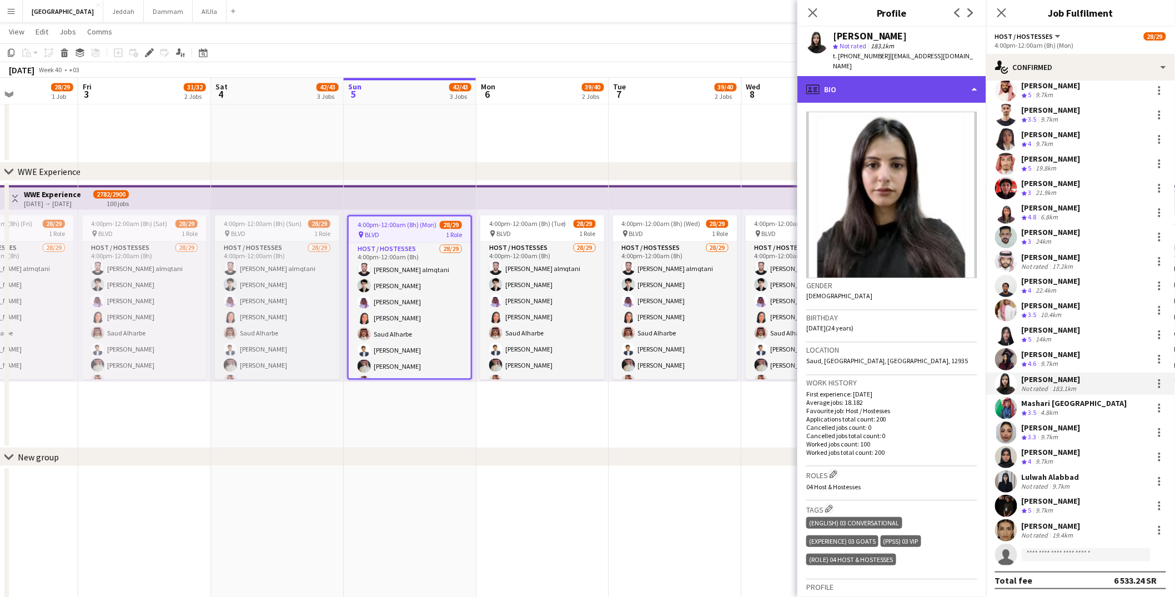
click at [843, 79] on div "profile Bio" at bounding box center [891, 89] width 189 height 27
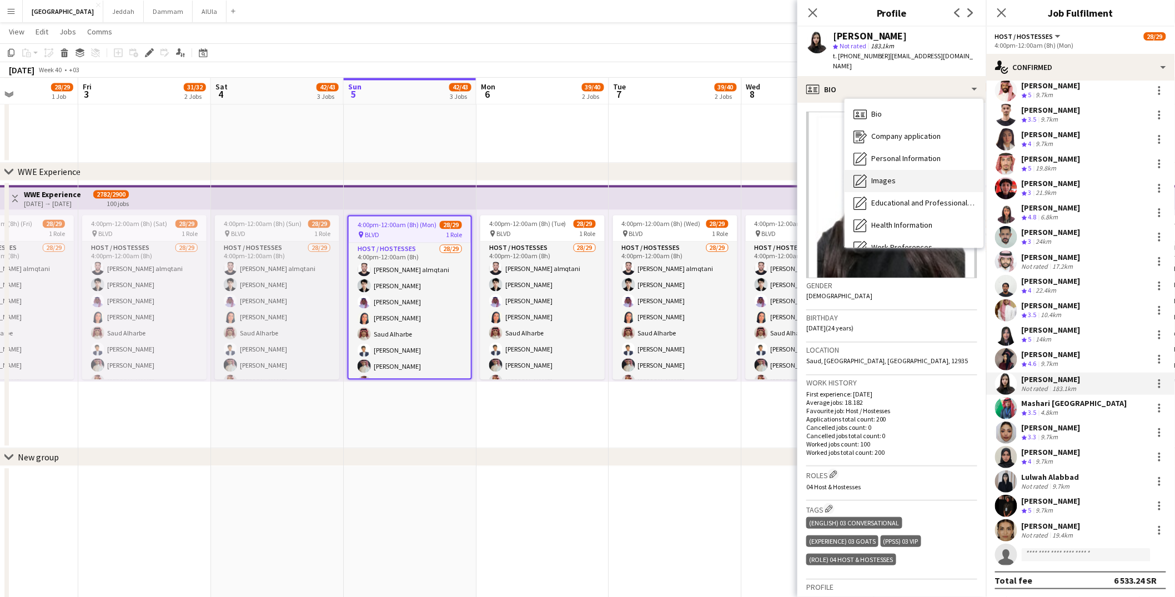
click at [868, 170] on div "Images Images" at bounding box center [914, 181] width 139 height 22
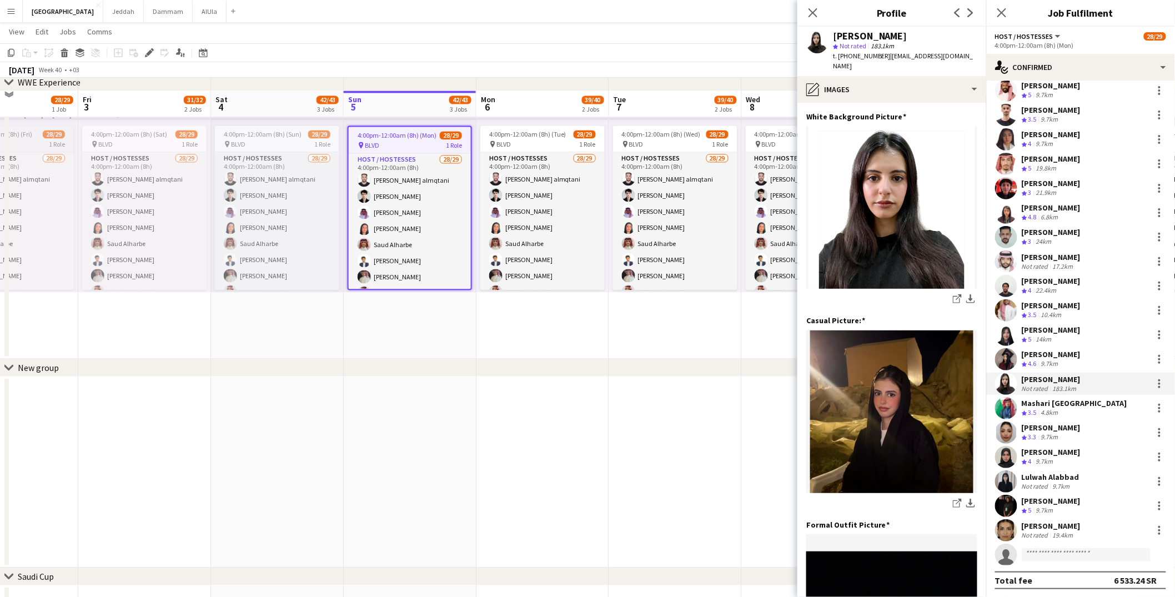
scroll to position [957, 0]
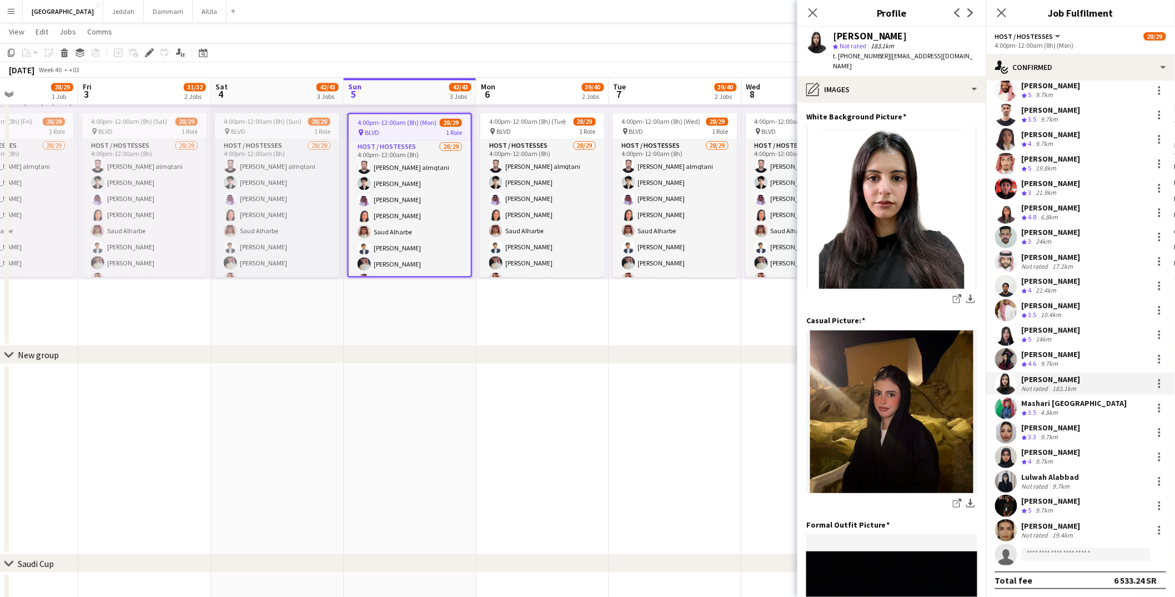
click at [897, 466] on div "Not rated" at bounding box center [1036, 535] width 29 height 8
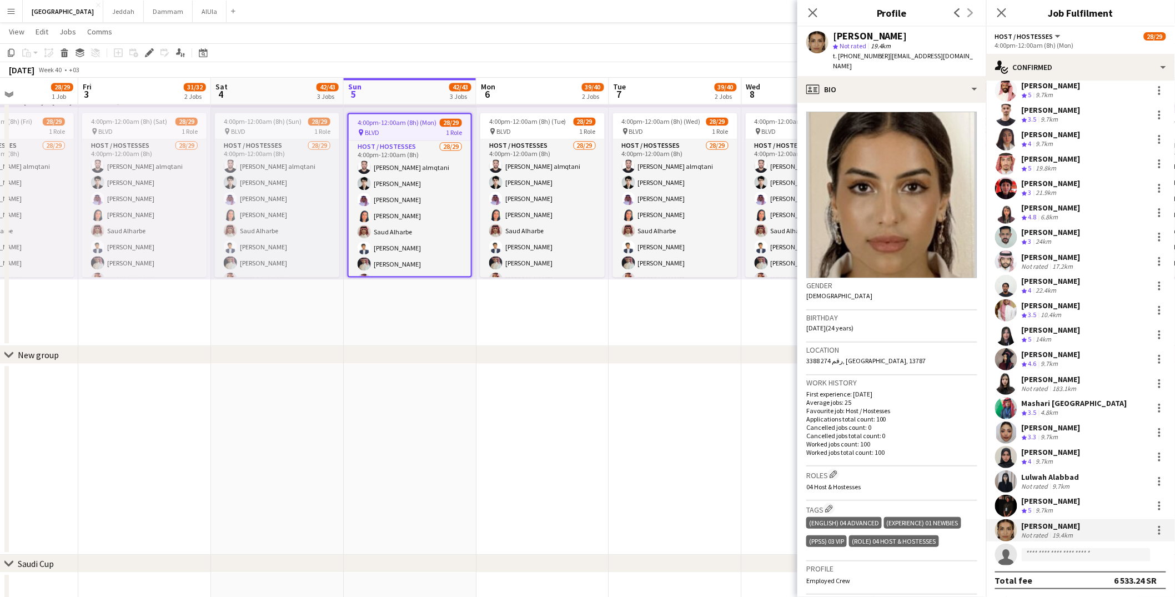
click at [897, 64] on div "[PERSON_NAME] star Not rated 19.4km t. [PHONE_NUMBER] | [EMAIL_ADDRESS][DOMAIN_…" at bounding box center [891, 51] width 189 height 49
click at [882, 85] on div "profile Bio" at bounding box center [891, 89] width 189 height 27
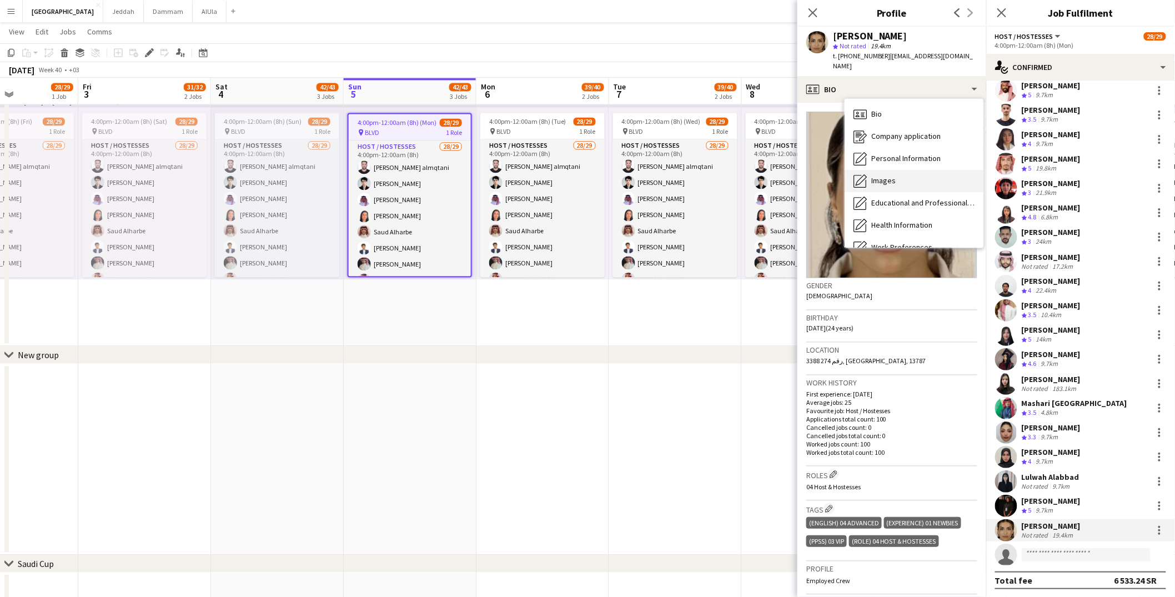
click at [887, 170] on div "Images Images" at bounding box center [914, 181] width 139 height 22
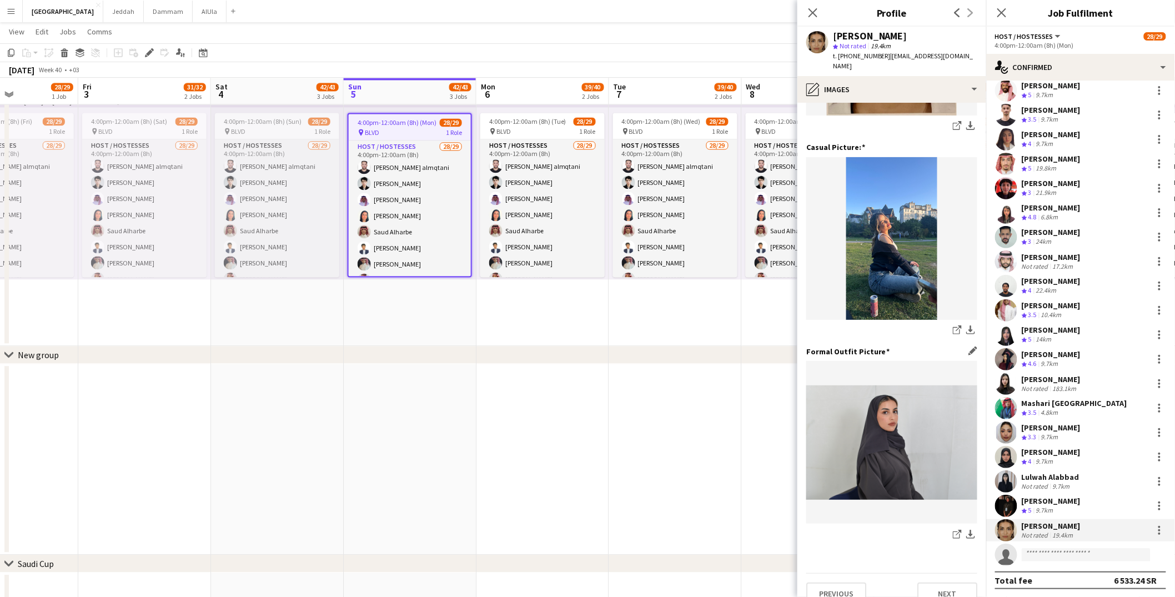
scroll to position [174, 0]
click at [897, 325] on icon "share-external-link-1" at bounding box center [957, 329] width 9 height 9
click at [897, 466] on icon "share-external-link-1" at bounding box center [957, 533] width 9 height 9
click at [897, 87] on div "pencil4 Images" at bounding box center [891, 89] width 189 height 27
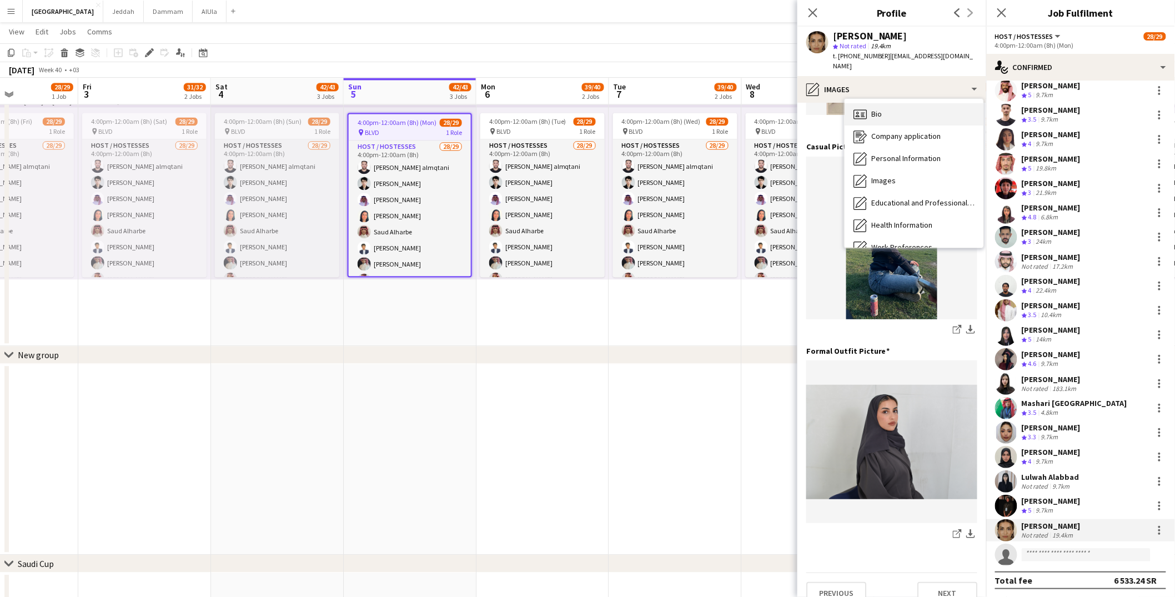
click at [897, 108] on div "Bio Bio" at bounding box center [914, 114] width 139 height 22
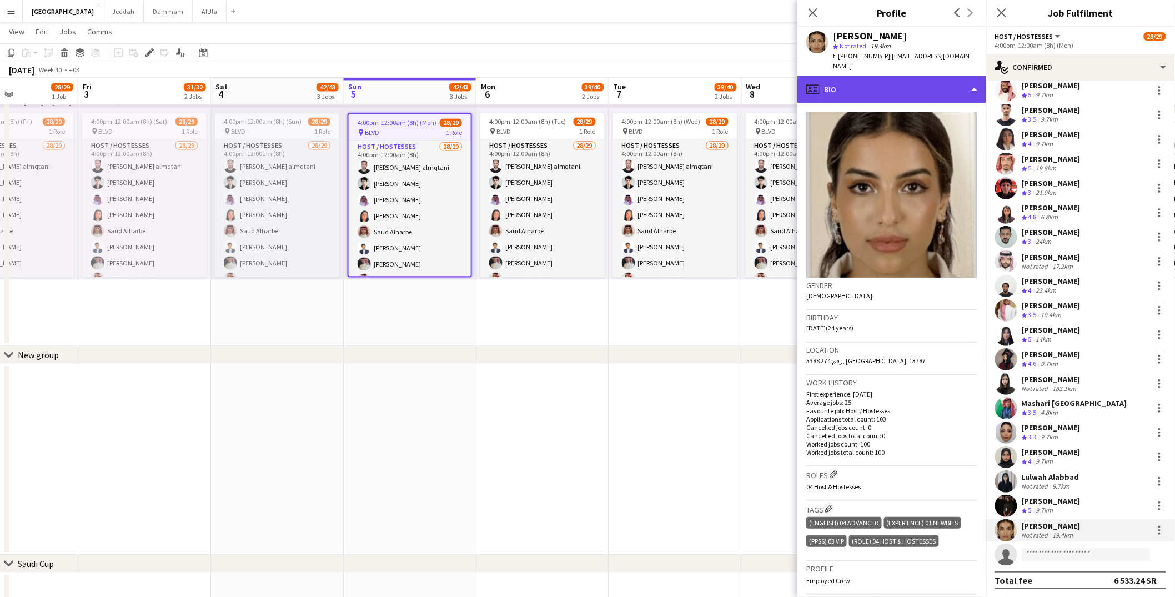
click at [877, 83] on div "profile Bio" at bounding box center [891, 89] width 189 height 27
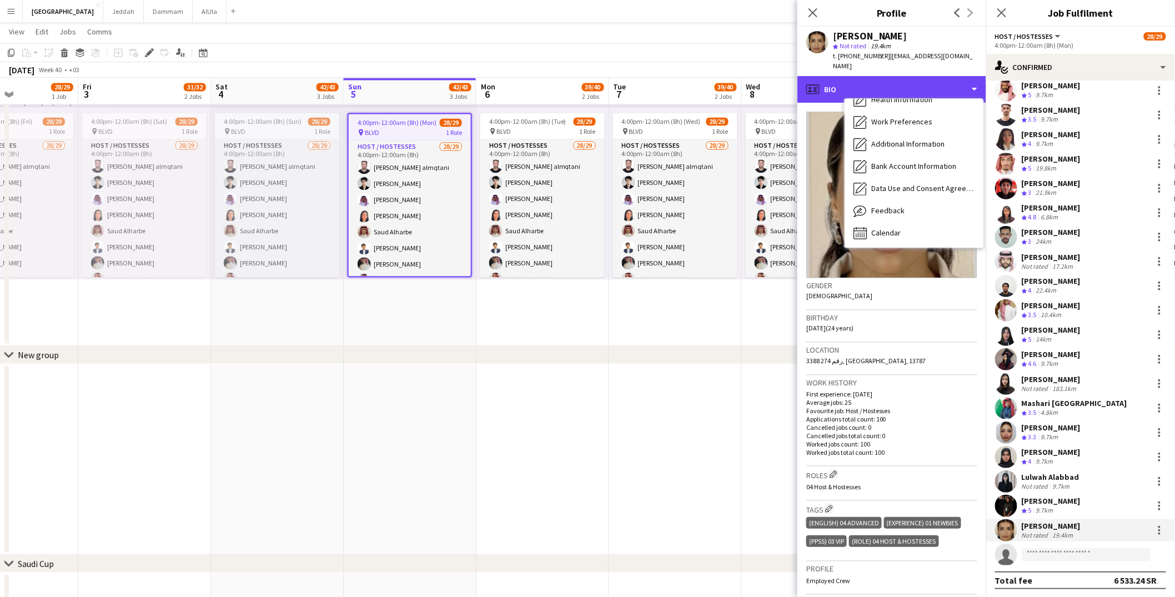
scroll to position [126, 0]
click at [873, 205] on span "Feedback" at bounding box center [887, 210] width 33 height 10
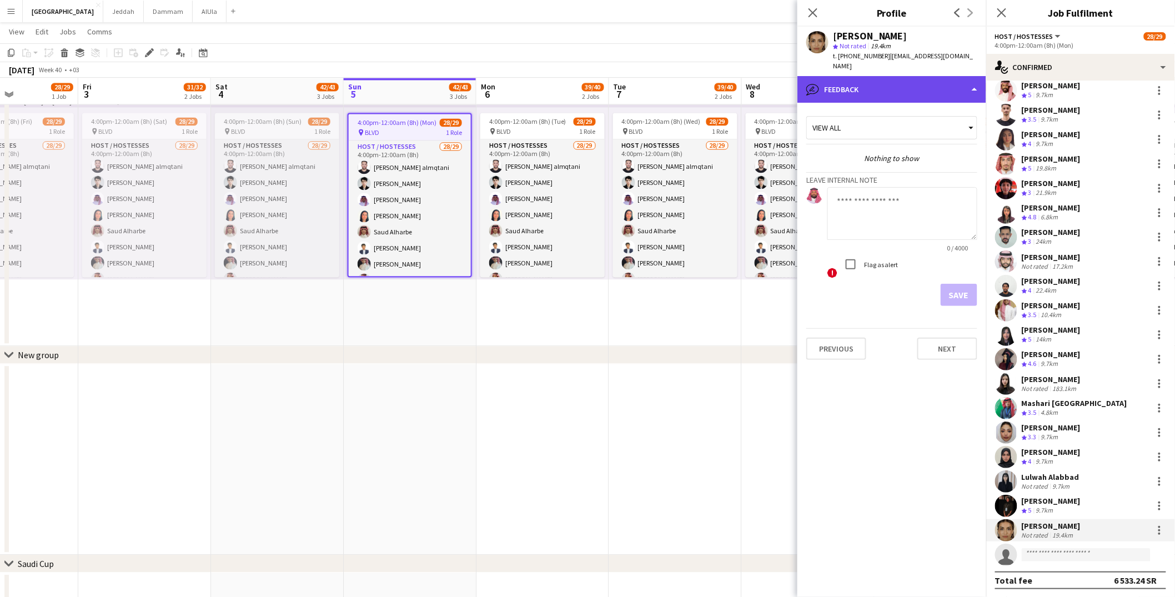
click at [853, 76] on div "bubble-pencil Feedback" at bounding box center [891, 89] width 189 height 27
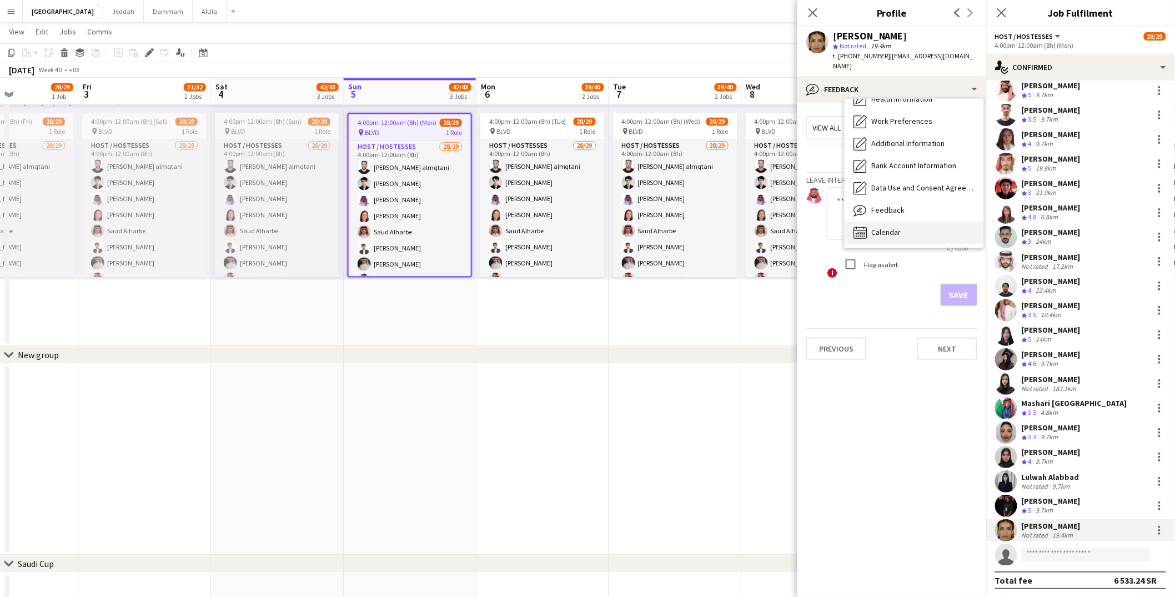
click at [897, 227] on span "Calendar" at bounding box center [885, 232] width 29 height 10
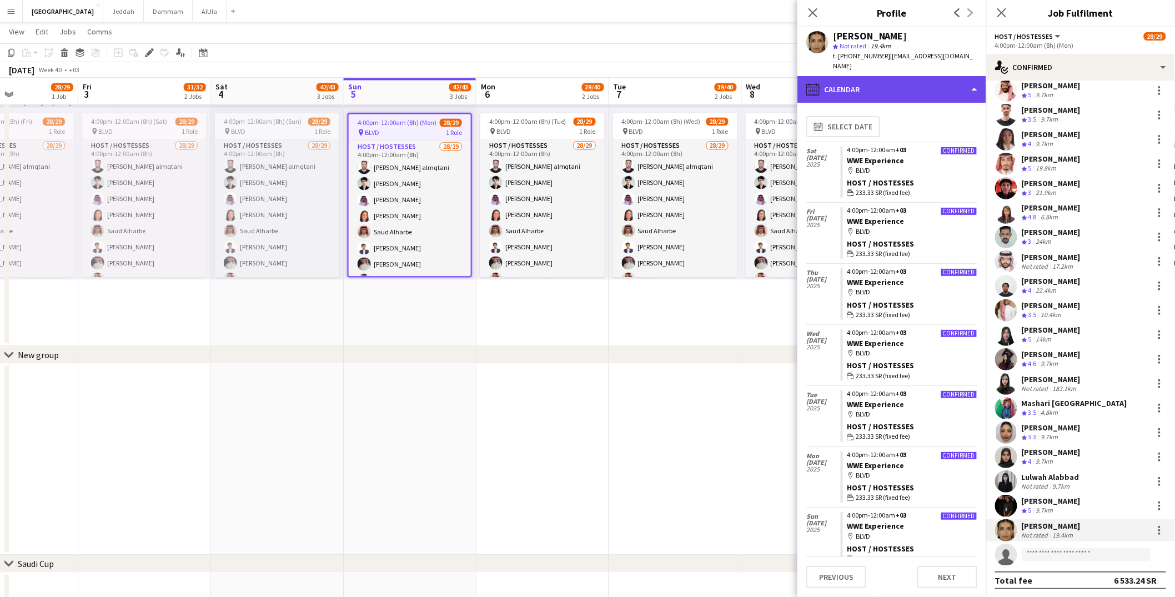
click at [851, 84] on div "calendar-full Calendar" at bounding box center [891, 89] width 189 height 27
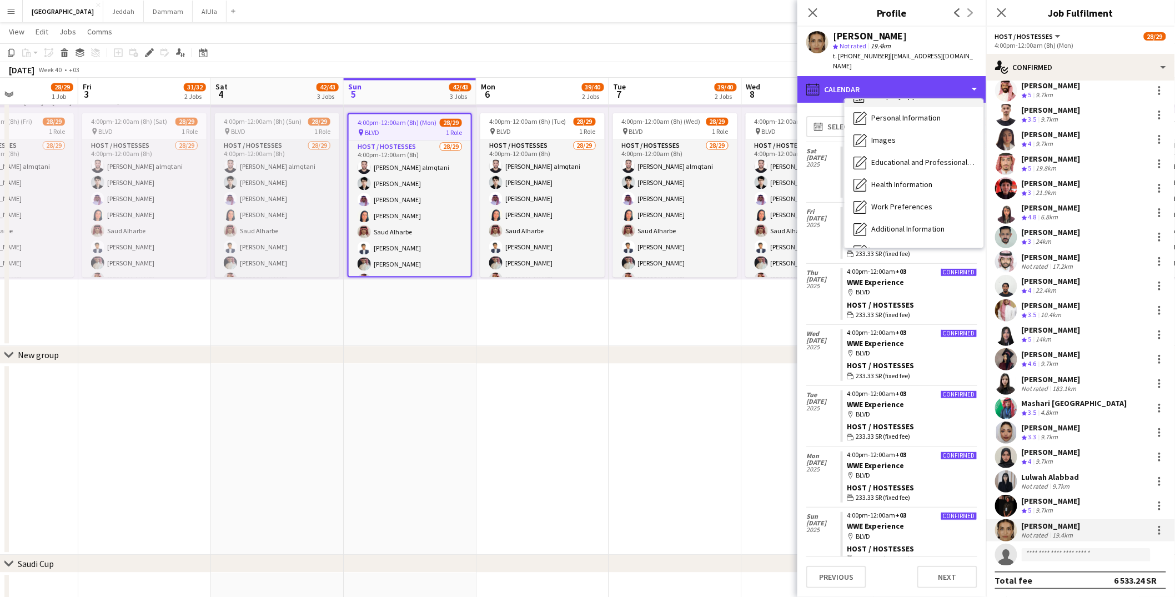
scroll to position [0, 0]
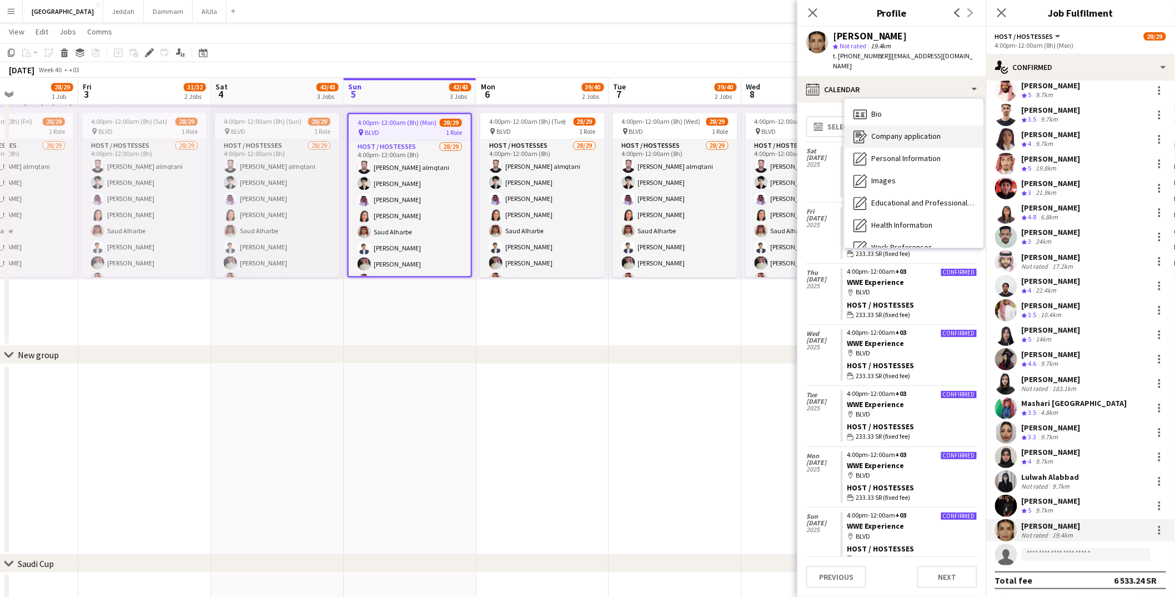
click at [881, 125] on div "Company application Company application" at bounding box center [914, 136] width 139 height 22
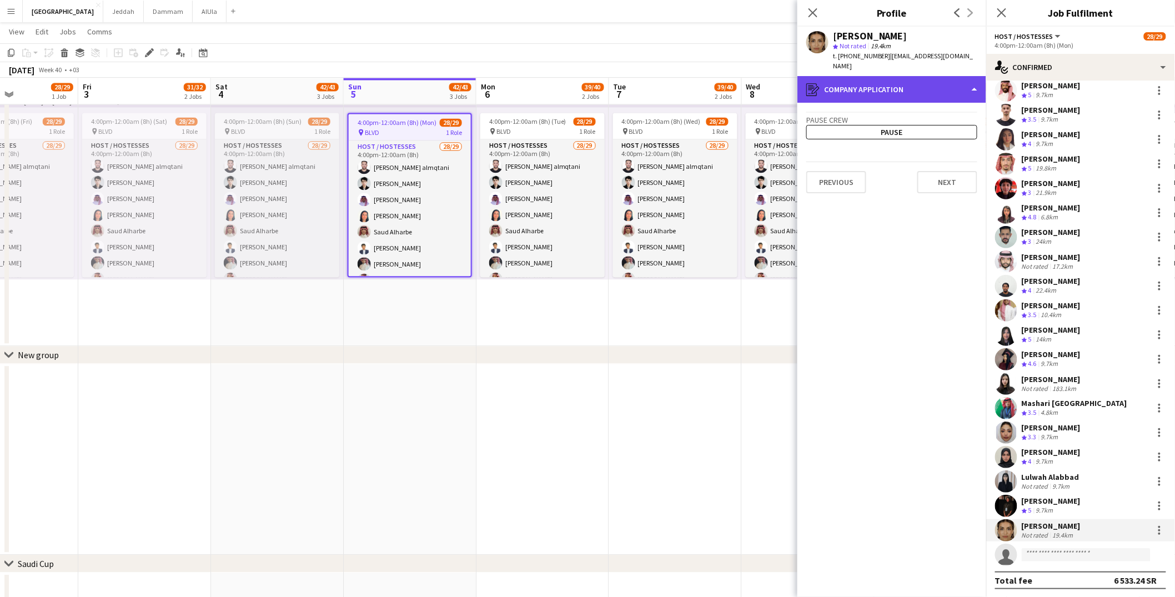
click at [878, 76] on div "register Company application" at bounding box center [891, 89] width 189 height 27
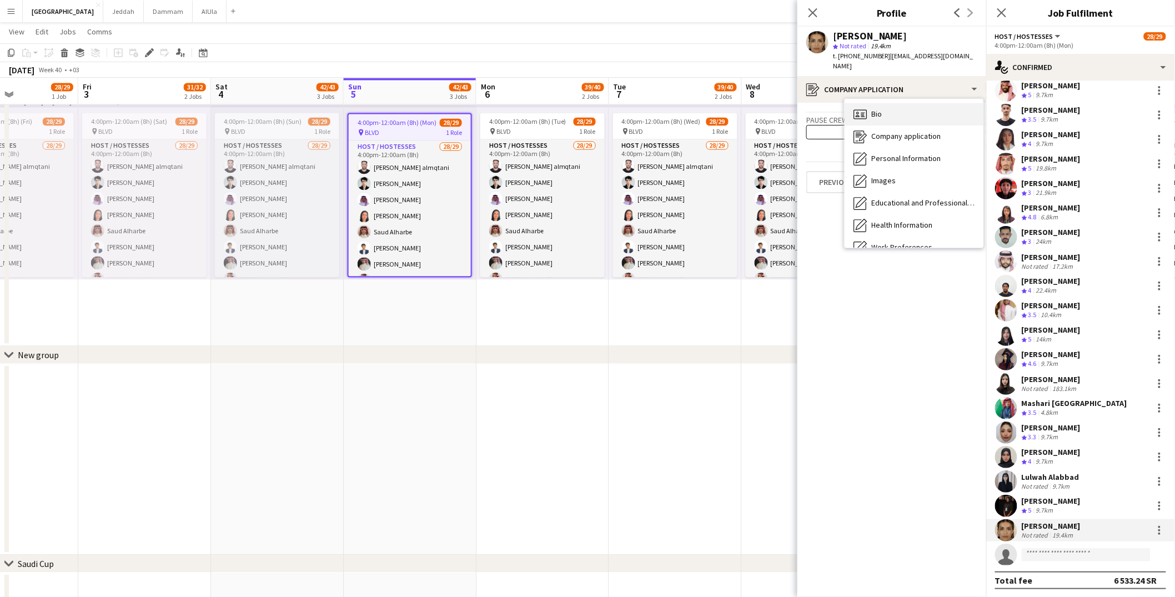
click at [897, 103] on div "Bio Bio" at bounding box center [914, 114] width 139 height 22
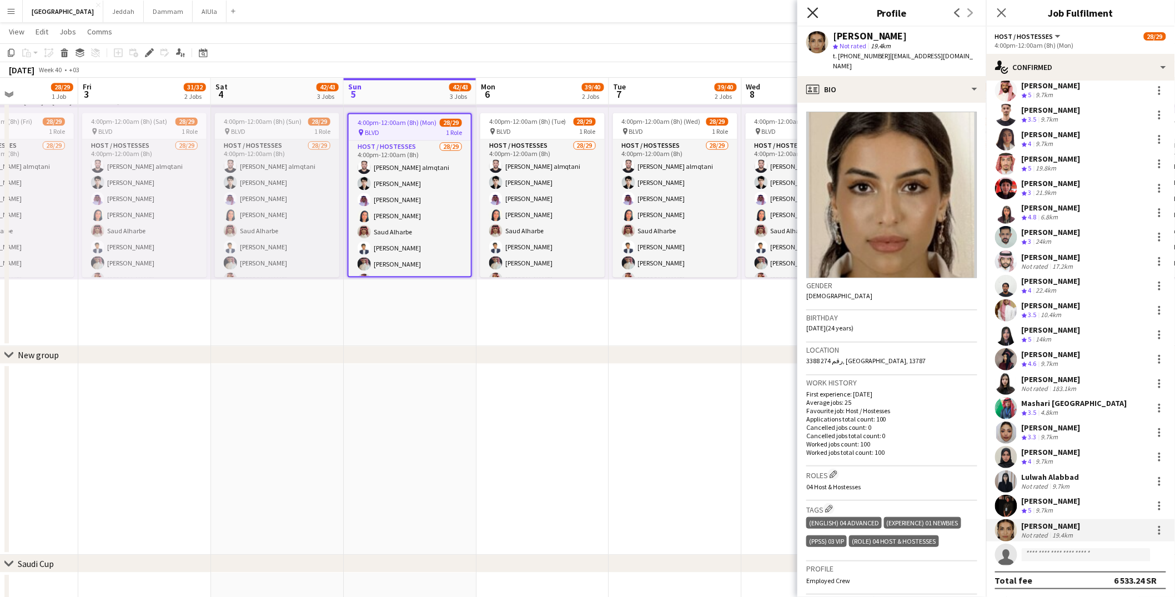
click at [814, 19] on app-icon "Close pop-in" at bounding box center [813, 13] width 16 height 16
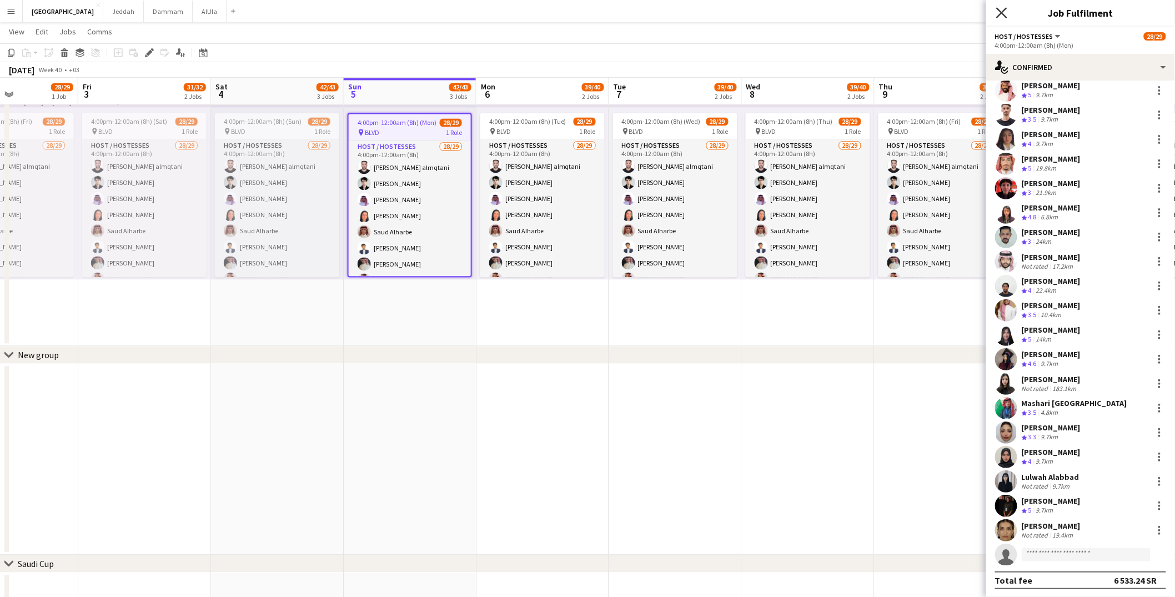
click at [897, 13] on icon "Close pop-in" at bounding box center [1001, 12] width 11 height 11
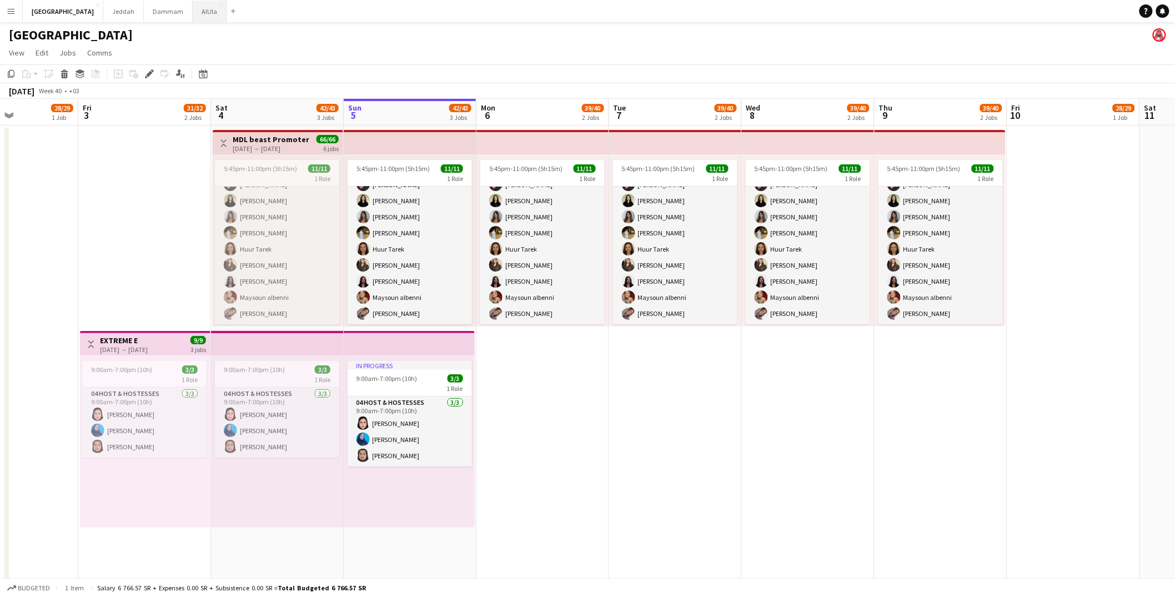
click at [193, 12] on button "AlUla Close" at bounding box center [210, 12] width 34 height 22
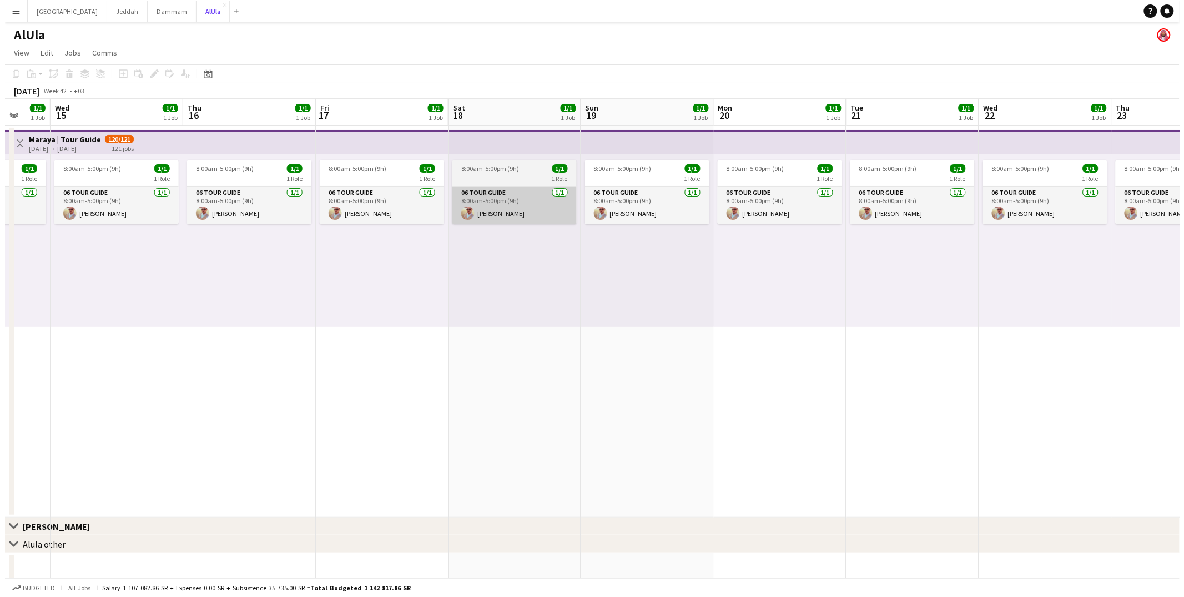
scroll to position [0, 417]
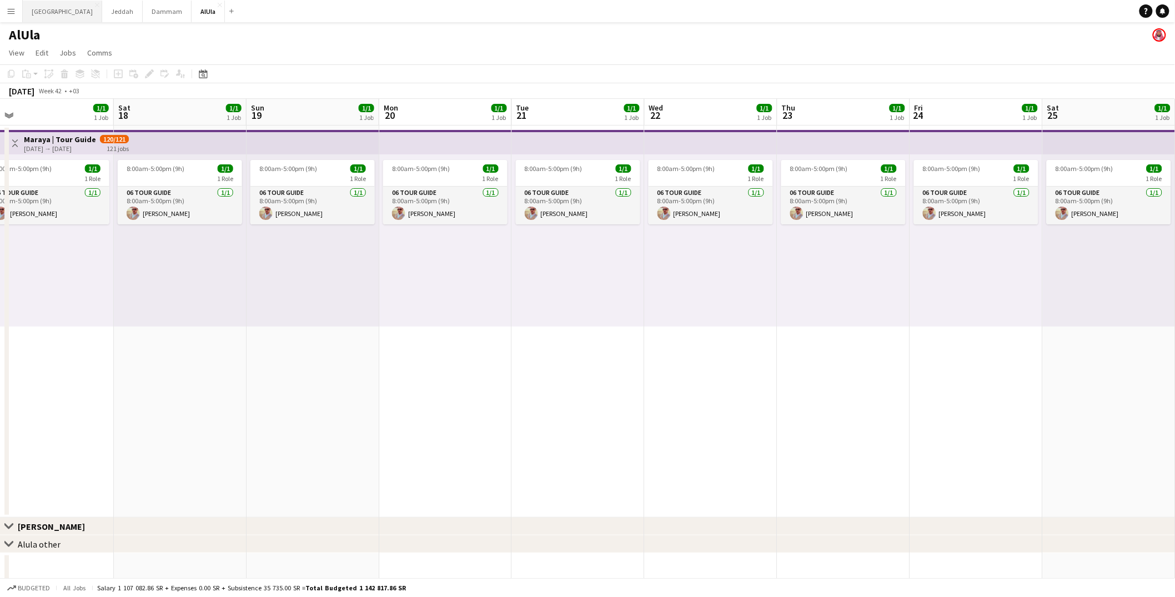
click at [32, 19] on button "Riyadh Close" at bounding box center [62, 12] width 79 height 22
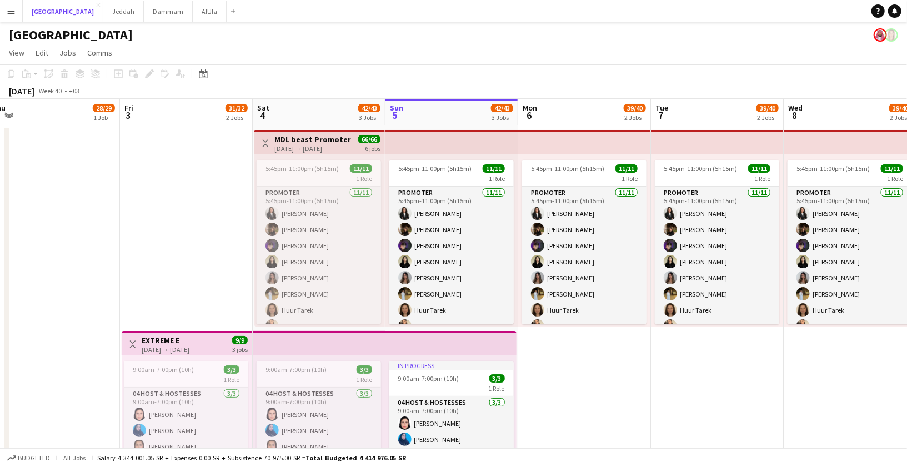
scroll to position [0, 411]
click at [308, 143] on h3 "MDL beast Promoter" at bounding box center [312, 139] width 77 height 10
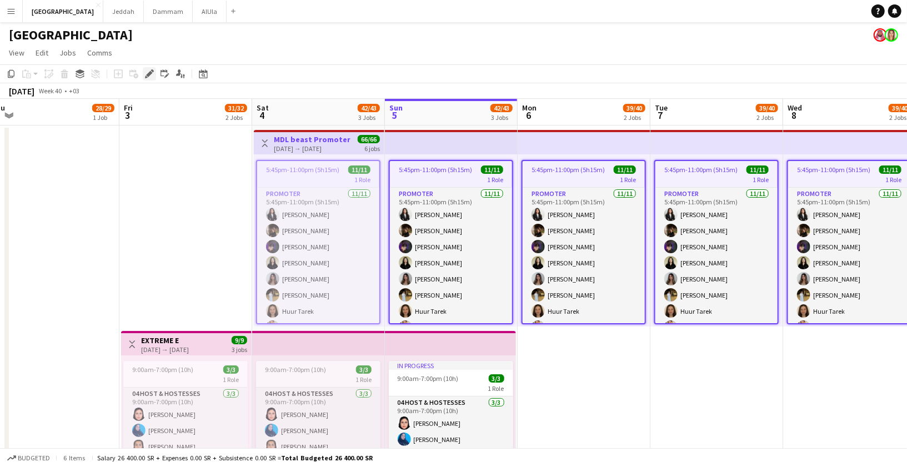
click at [152, 69] on icon "Edit" at bounding box center [149, 73] width 9 height 9
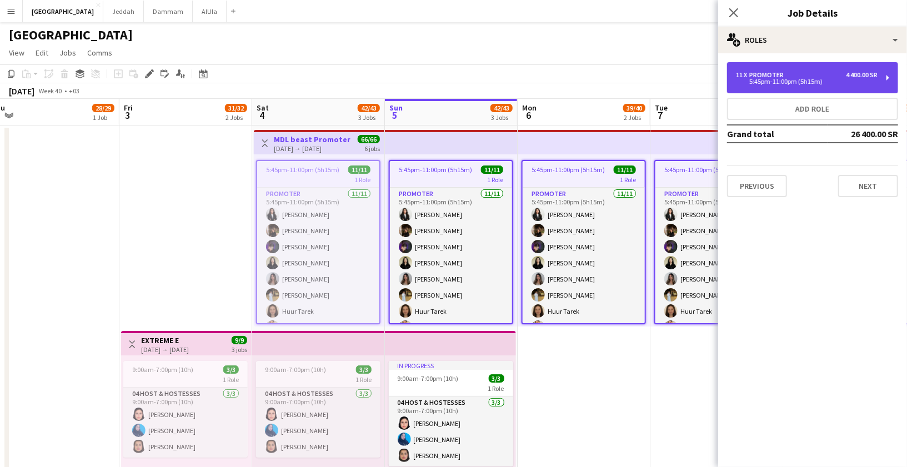
click at [798, 86] on div "11 x Promoter 4 400.00 SR 5:45pm-11:00pm (5h15m)" at bounding box center [812, 77] width 171 height 31
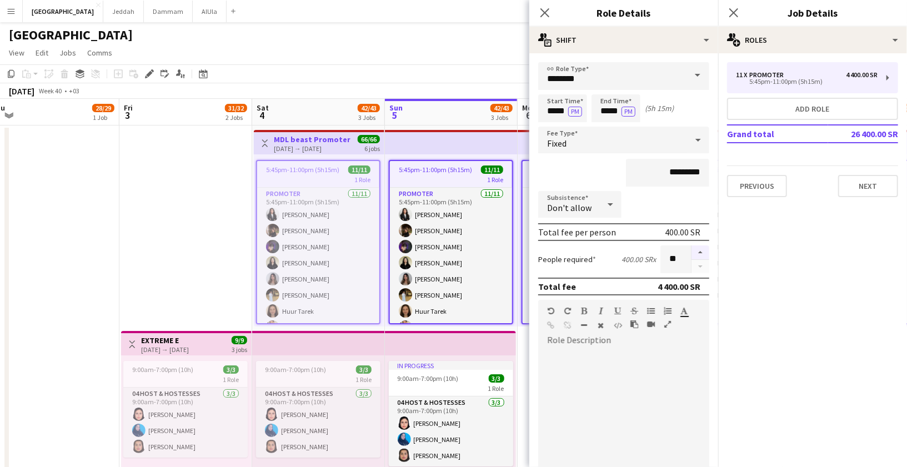
click at [696, 250] on button "button" at bounding box center [700, 252] width 18 height 14
type input "**"
click at [541, 9] on icon at bounding box center [544, 12] width 11 height 11
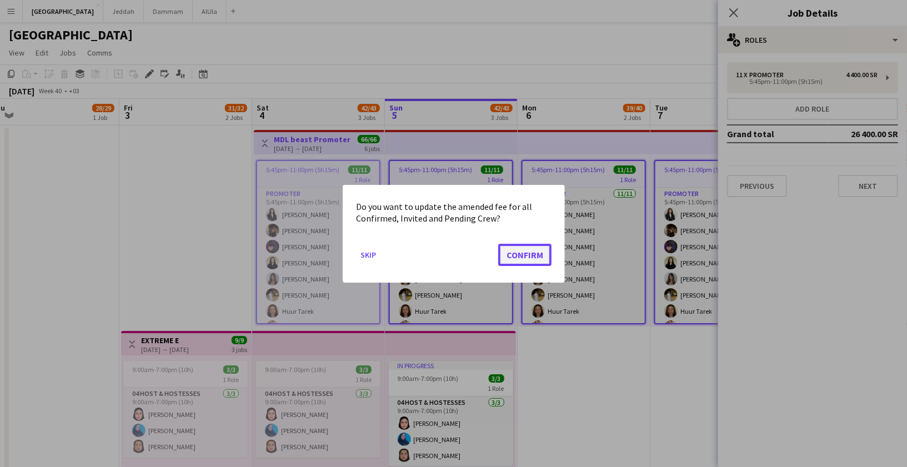
click at [515, 251] on button "Confirm" at bounding box center [524, 254] width 53 height 22
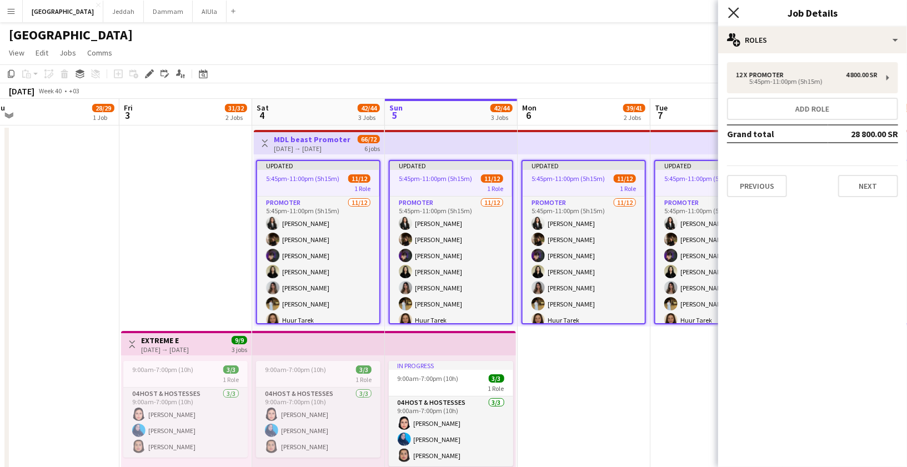
click at [736, 14] on icon at bounding box center [733, 12] width 11 height 11
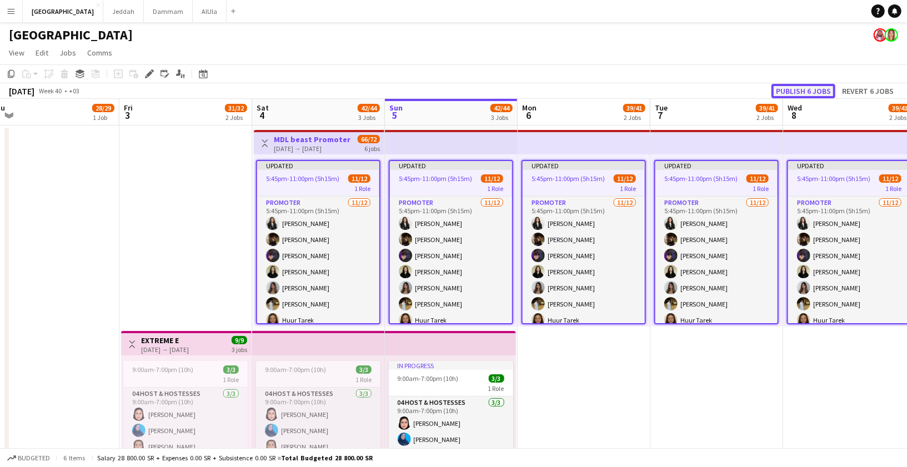
click at [786, 86] on button "Publish 6 jobs" at bounding box center [803, 91] width 64 height 14
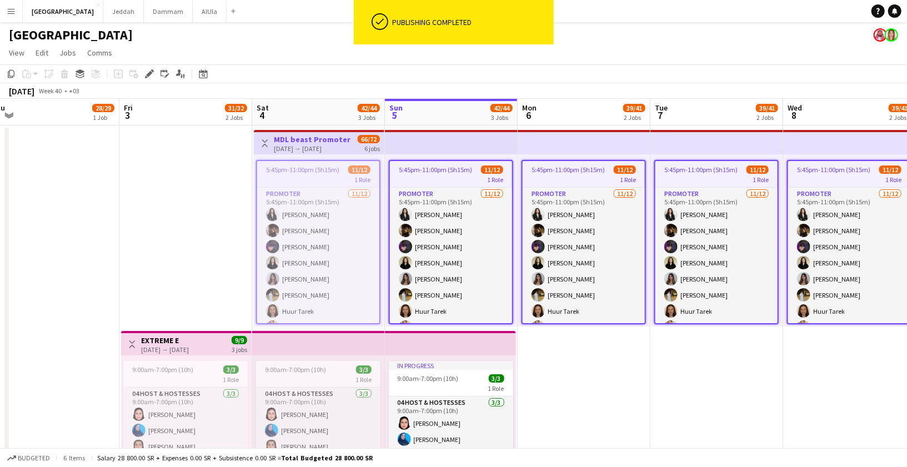
click at [314, 141] on h3 "MDL beast Promoter" at bounding box center [312, 139] width 77 height 10
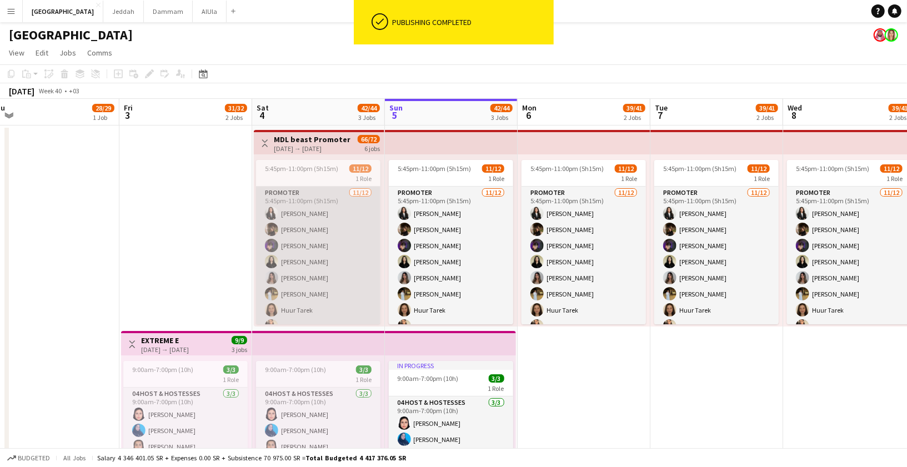
click at [316, 198] on app-card-role "Promoter [DATE] 5:45pm-11:00pm (5h15m) [PERSON_NAME] [PERSON_NAME] [PERSON_NAME…" at bounding box center [318, 294] width 124 height 215
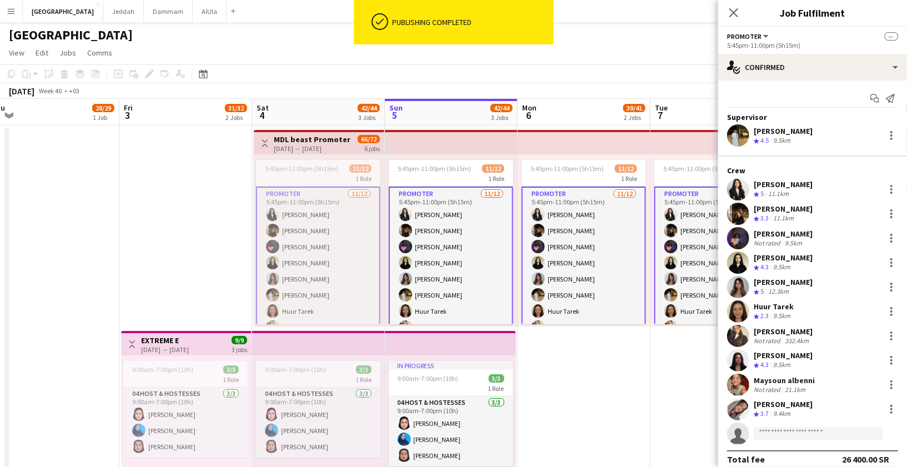
scroll to position [9, 0]
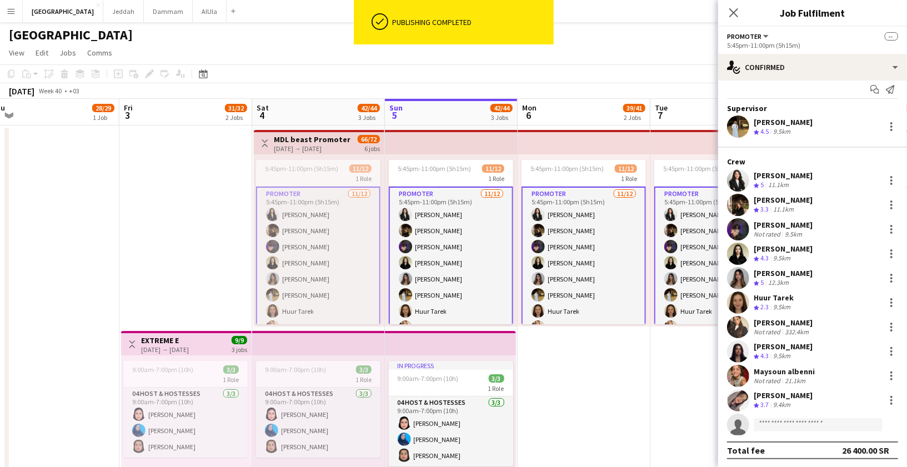
click at [787, 416] on app-invite-slot "single-neutral-actions" at bounding box center [812, 425] width 189 height 22
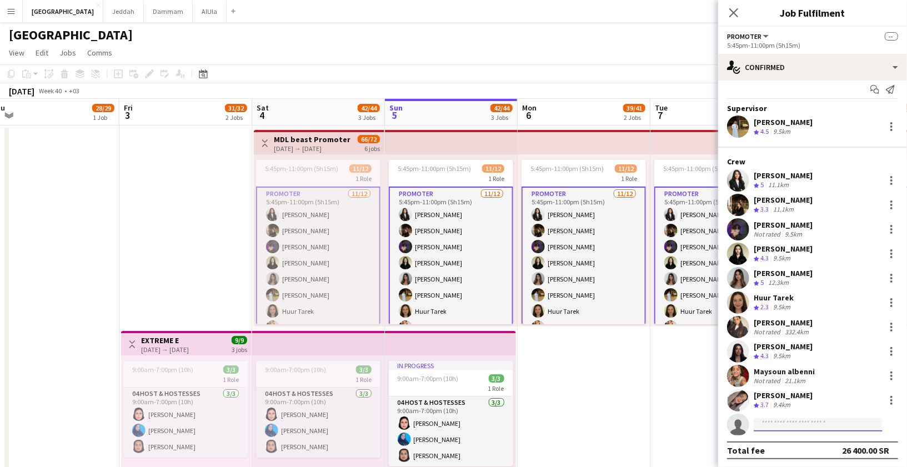
click at [783, 424] on input at bounding box center [817, 424] width 129 height 13
click at [773, 427] on input at bounding box center [817, 424] width 129 height 13
type input "*****"
click at [818, 447] on span "[EMAIL_ADDRESS][DOMAIN_NAME]" at bounding box center [817, 448] width 111 height 9
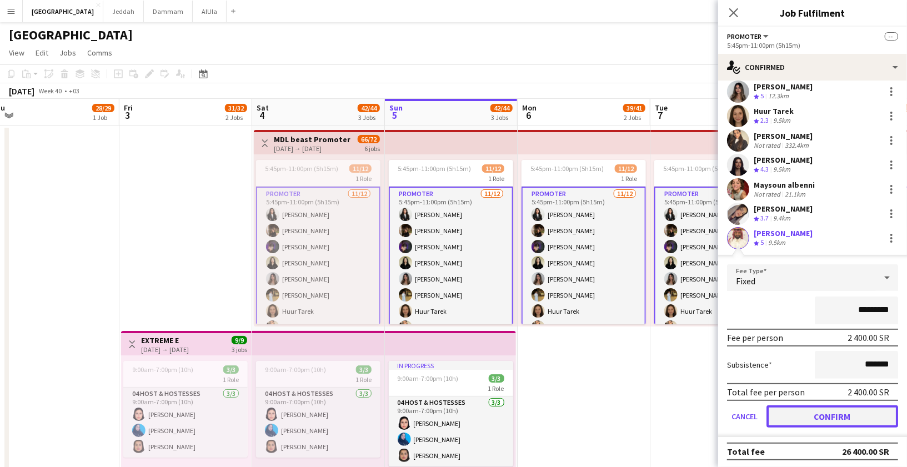
click at [795, 411] on button "Confirm" at bounding box center [832, 416] width 132 height 22
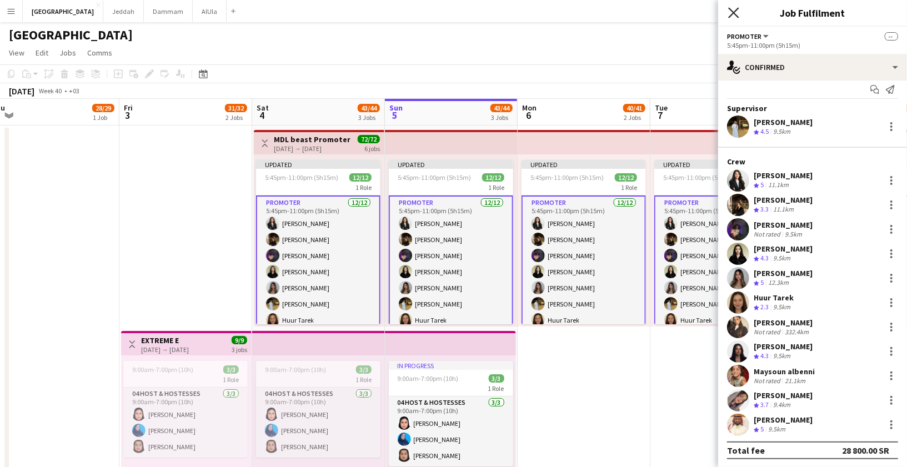
click at [731, 12] on icon "Close pop-in" at bounding box center [733, 12] width 11 height 11
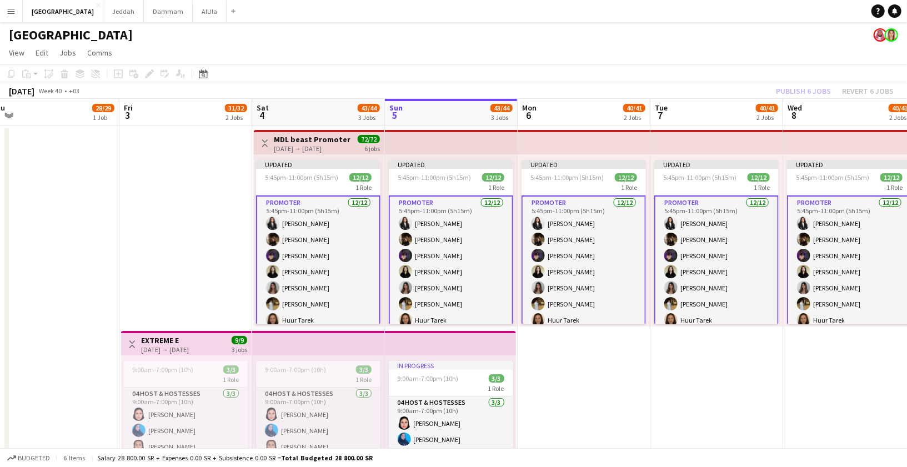
click at [811, 94] on div "Publish 6 jobs Revert 6 jobs" at bounding box center [834, 91] width 144 height 14
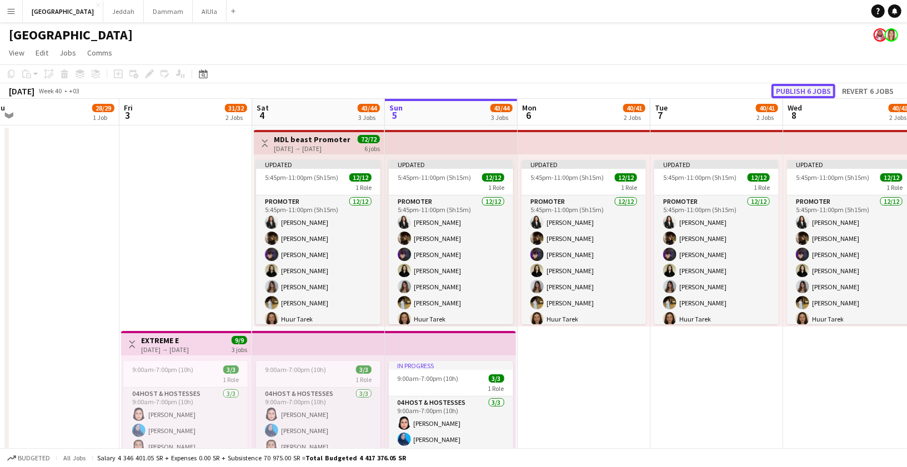
click at [803, 91] on button "Publish 6 jobs" at bounding box center [803, 91] width 64 height 14
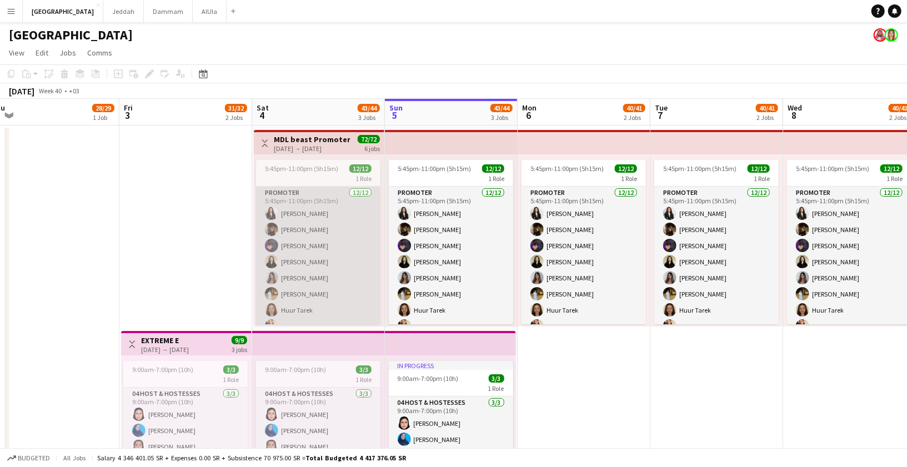
click at [338, 214] on app-card-role "Promoter [DATE] 5:45pm-11:00pm (5h15m) [PERSON_NAME] [PERSON_NAME] [PERSON_NAME…" at bounding box center [318, 294] width 124 height 215
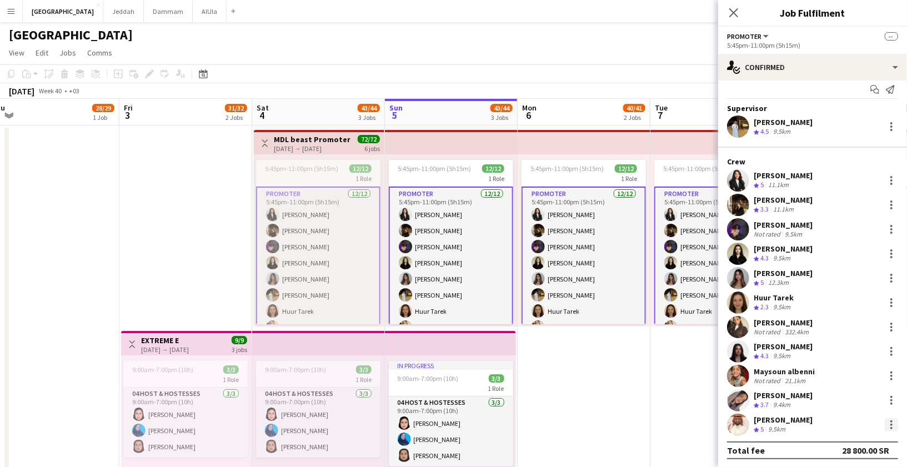
click at [887, 419] on div at bounding box center [890, 424] width 13 height 13
click at [861, 401] on span "Set as supervisor" at bounding box center [855, 402] width 69 height 9
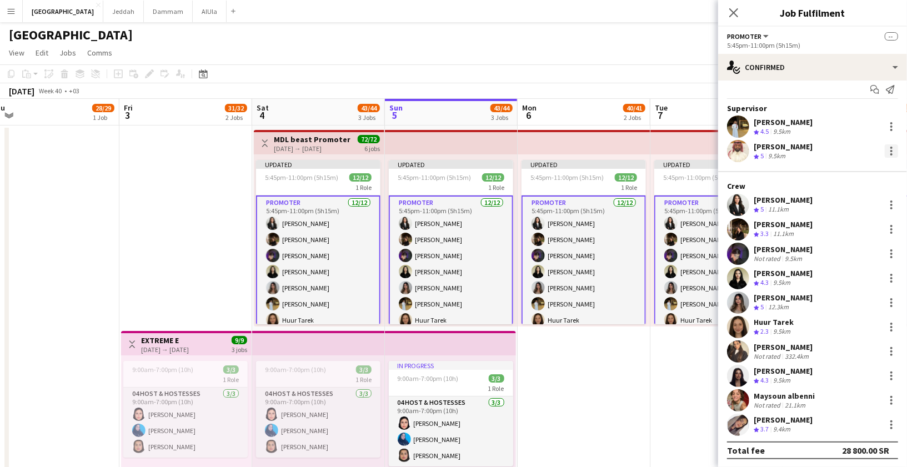
click at [887, 150] on div at bounding box center [890, 150] width 13 height 13
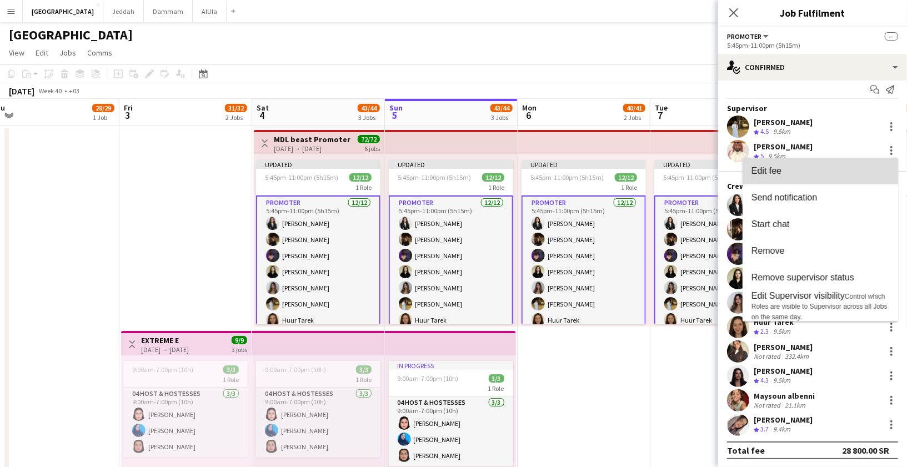
click at [790, 177] on button "Edit fee" at bounding box center [819, 171] width 155 height 27
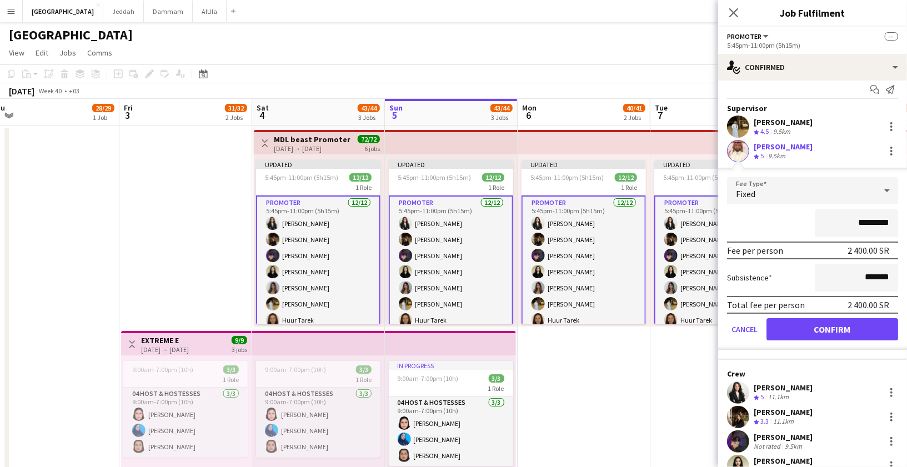
click at [856, 223] on input "*********" at bounding box center [856, 223] width 83 height 28
type input "****"
click at [867, 331] on button "Confirm" at bounding box center [832, 329] width 132 height 22
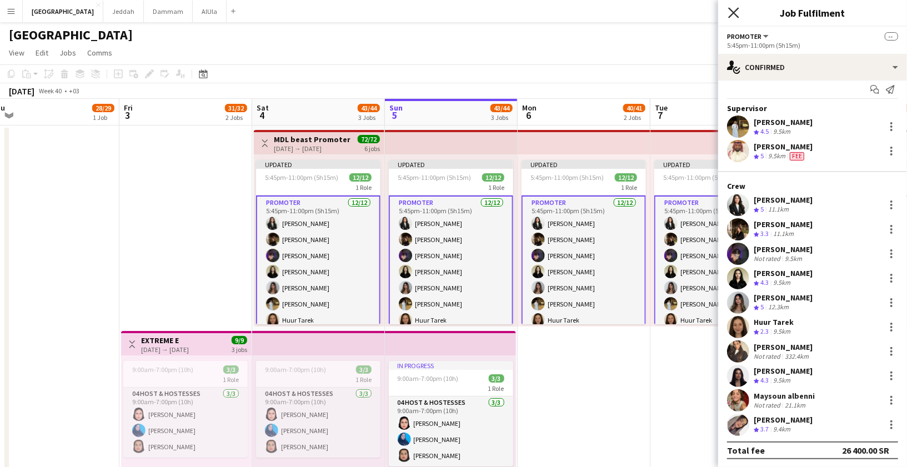
click at [728, 7] on icon "Close pop-in" at bounding box center [733, 12] width 11 height 11
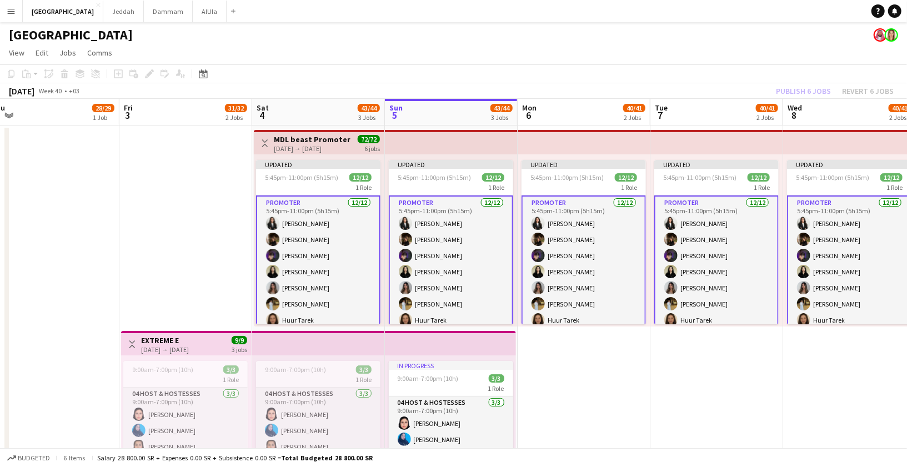
click at [810, 89] on div "Publish 6 jobs Revert 6 jobs" at bounding box center [834, 91] width 144 height 14
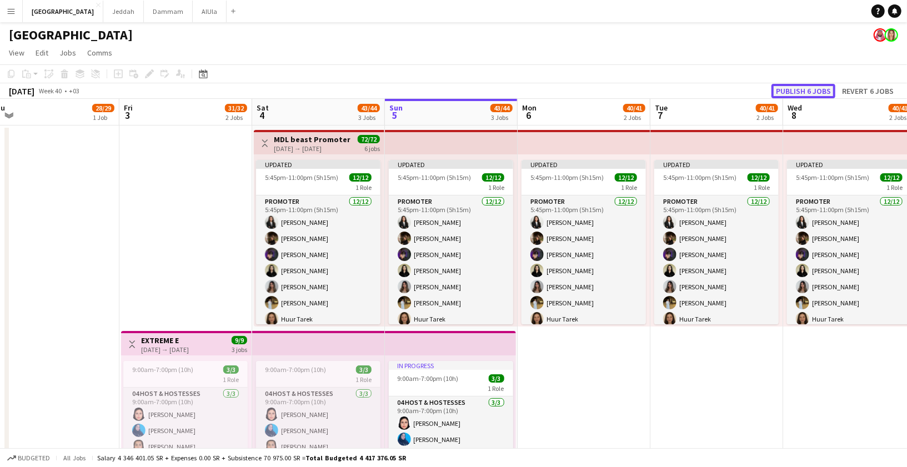
click at [800, 89] on button "Publish 6 jobs" at bounding box center [803, 91] width 64 height 14
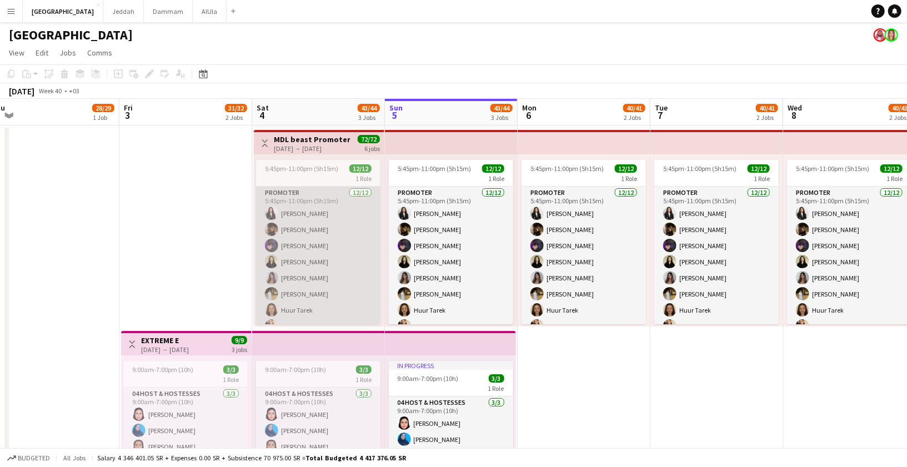
click at [336, 187] on app-card-role "Promoter [DATE] 5:45pm-11:00pm (5h15m) [PERSON_NAME] [PERSON_NAME] [PERSON_NAME…" at bounding box center [318, 294] width 124 height 215
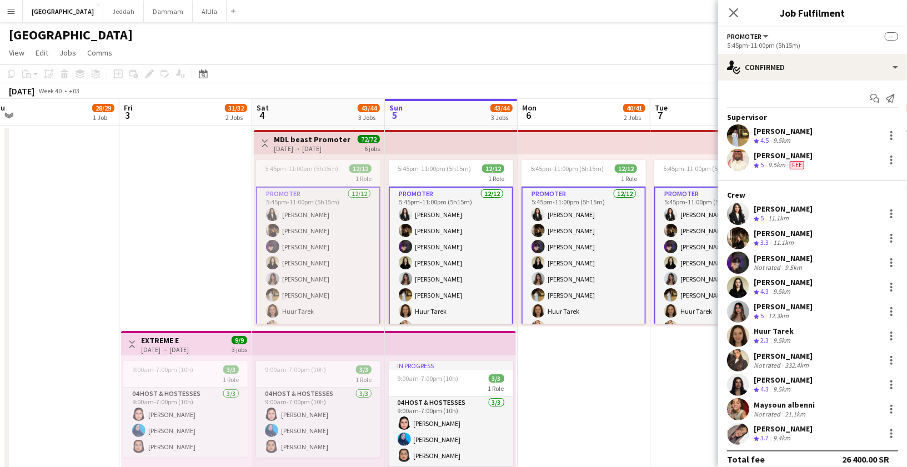
click at [309, 143] on h3 "MDL beast Promoter" at bounding box center [312, 139] width 77 height 10
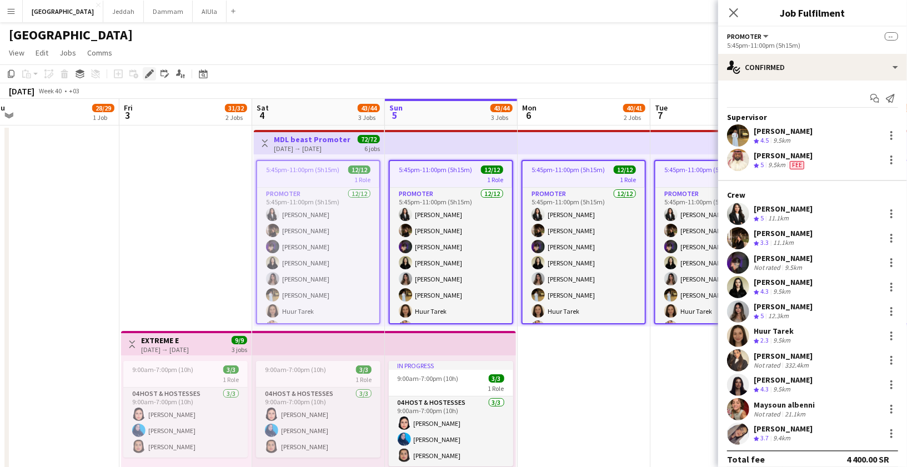
click at [150, 71] on icon at bounding box center [149, 74] width 6 height 6
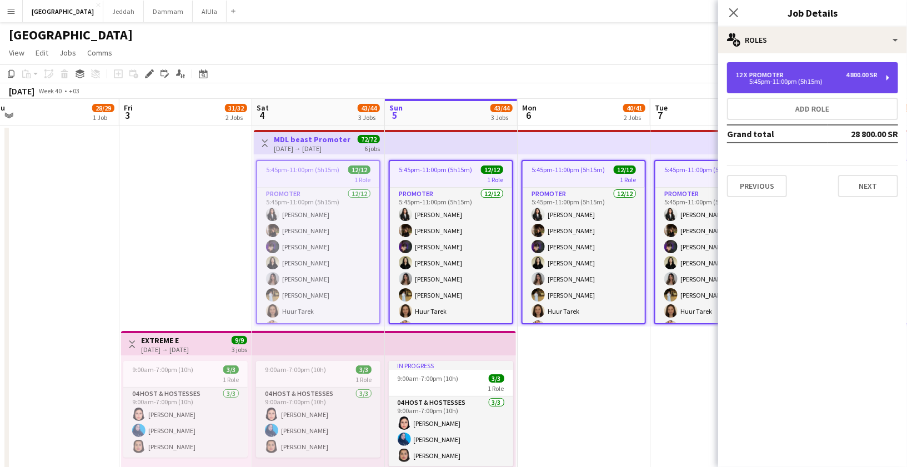
click at [799, 79] on div "5:45pm-11:00pm (5h15m)" at bounding box center [807, 82] width 142 height 6
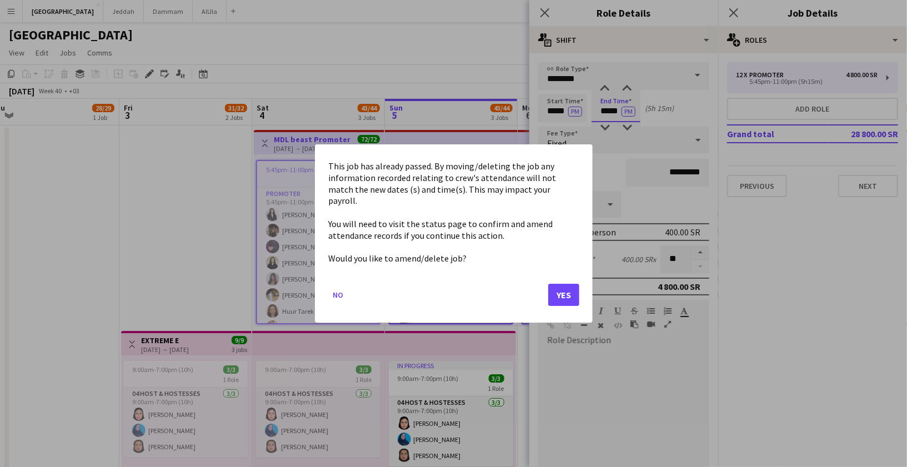
click at [559, 285] on button "Yes" at bounding box center [563, 295] width 31 height 22
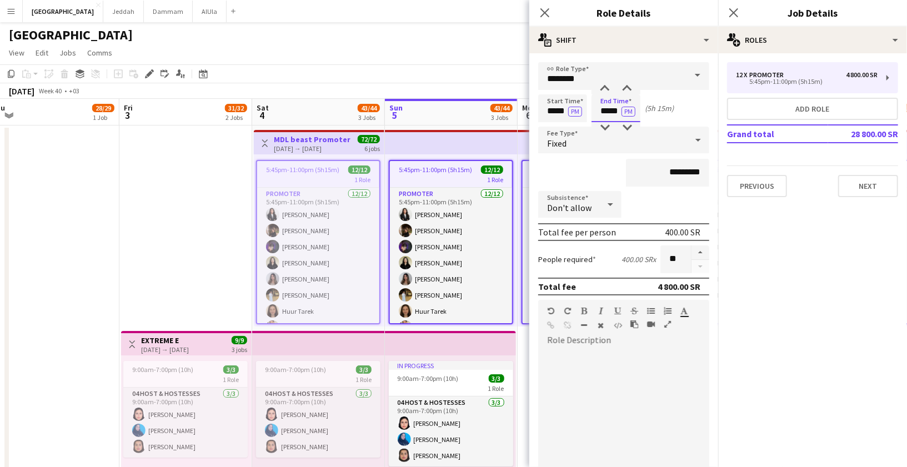
click at [617, 113] on input "*****" at bounding box center [615, 108] width 49 height 28
click at [626, 86] on div at bounding box center [627, 88] width 22 height 11
type input "*****"
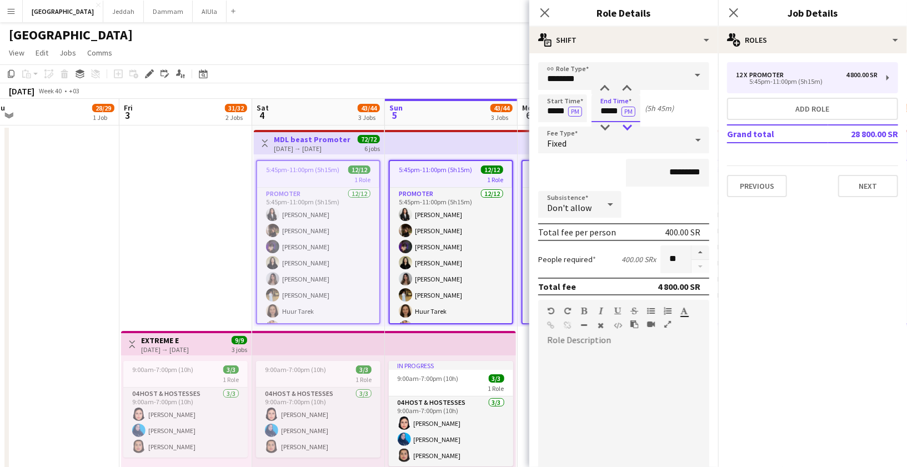
click at [627, 126] on div at bounding box center [627, 127] width 22 height 11
click at [539, 5] on div "Close pop-in" at bounding box center [544, 13] width 31 height 26
click at [541, 8] on icon at bounding box center [544, 12] width 11 height 11
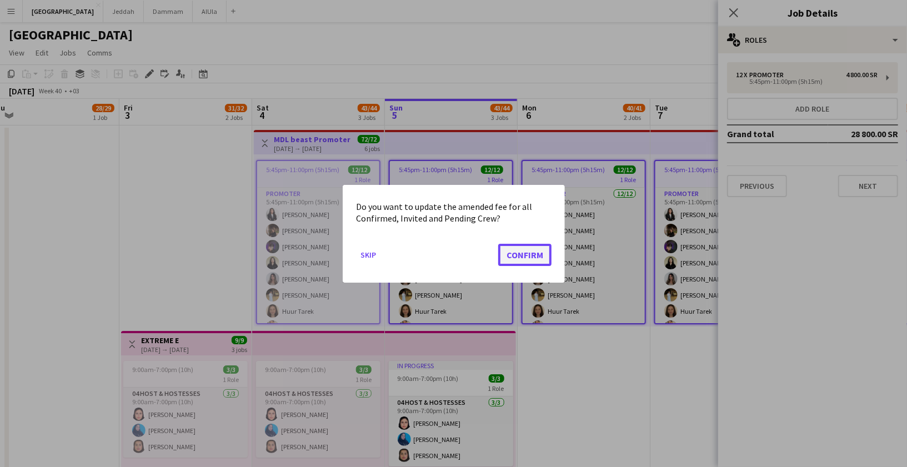
click at [520, 259] on button "Confirm" at bounding box center [524, 254] width 53 height 22
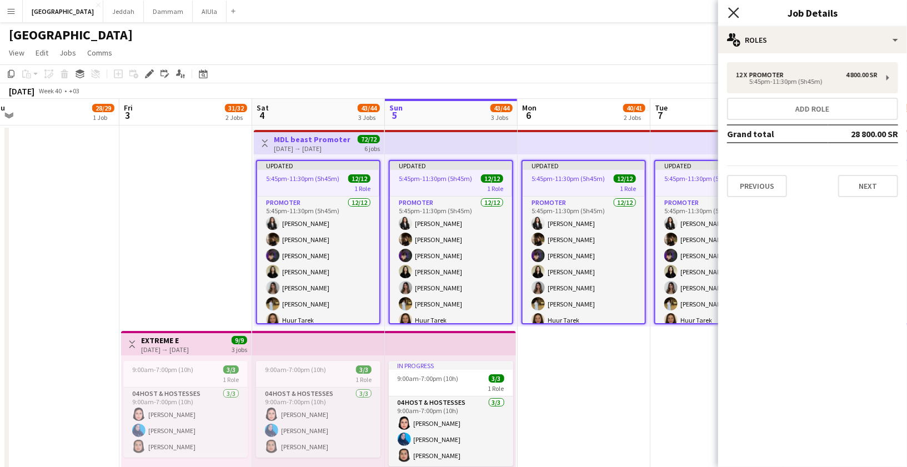
click at [732, 11] on icon at bounding box center [733, 12] width 11 height 11
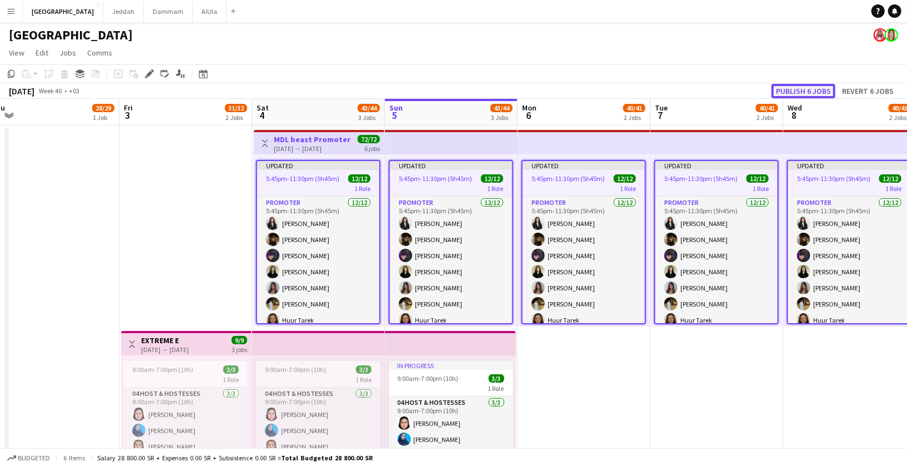
click at [802, 96] on button "Publish 6 jobs" at bounding box center [803, 91] width 64 height 14
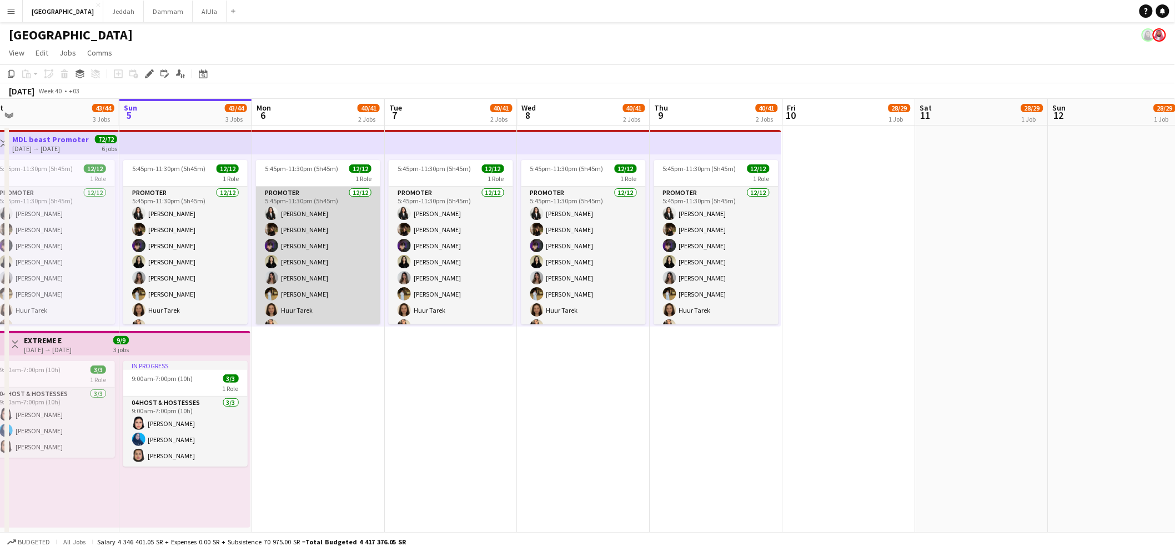
scroll to position [0, 406]
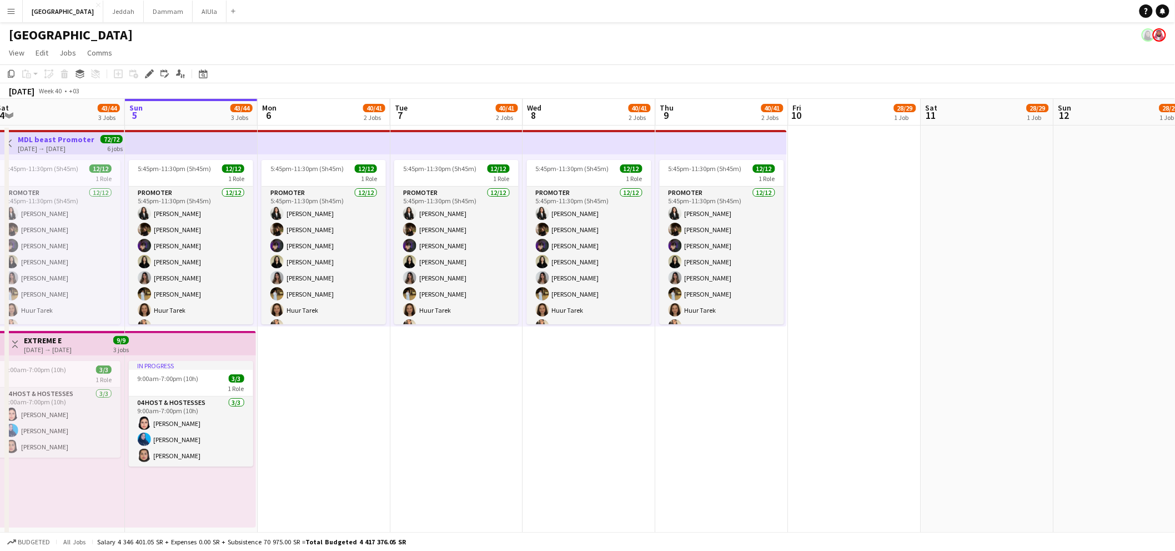
click at [171, 147] on app-top-bar at bounding box center [191, 142] width 133 height 24
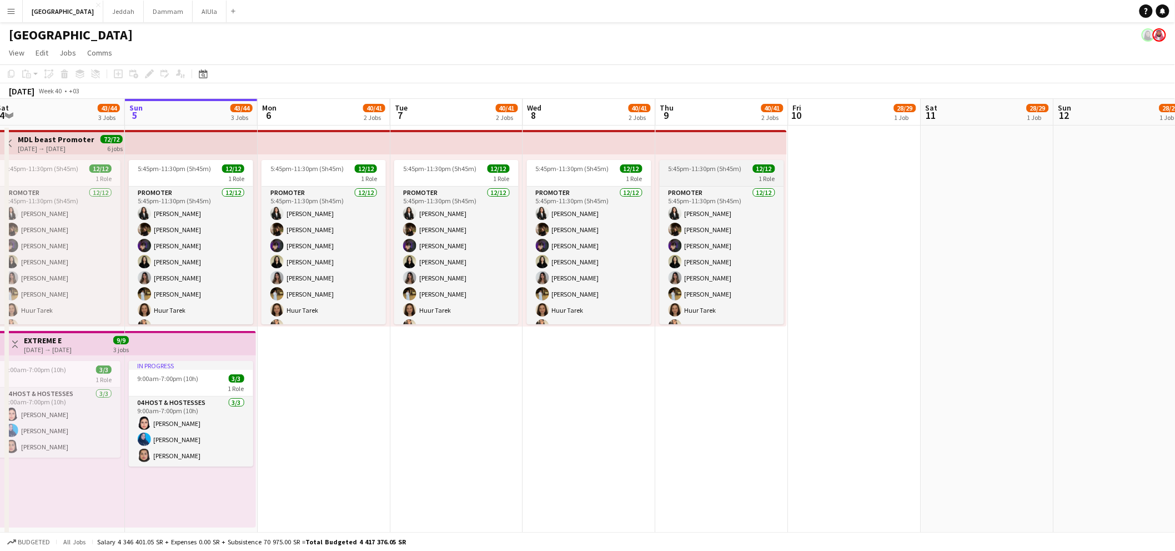
click at [695, 185] on app-job-card "5:45pm-11:30pm (5h45m) 12/12 1 Role Promoter [DATE] 5:45pm-11:30pm (5h45m) [PER…" at bounding box center [722, 242] width 124 height 164
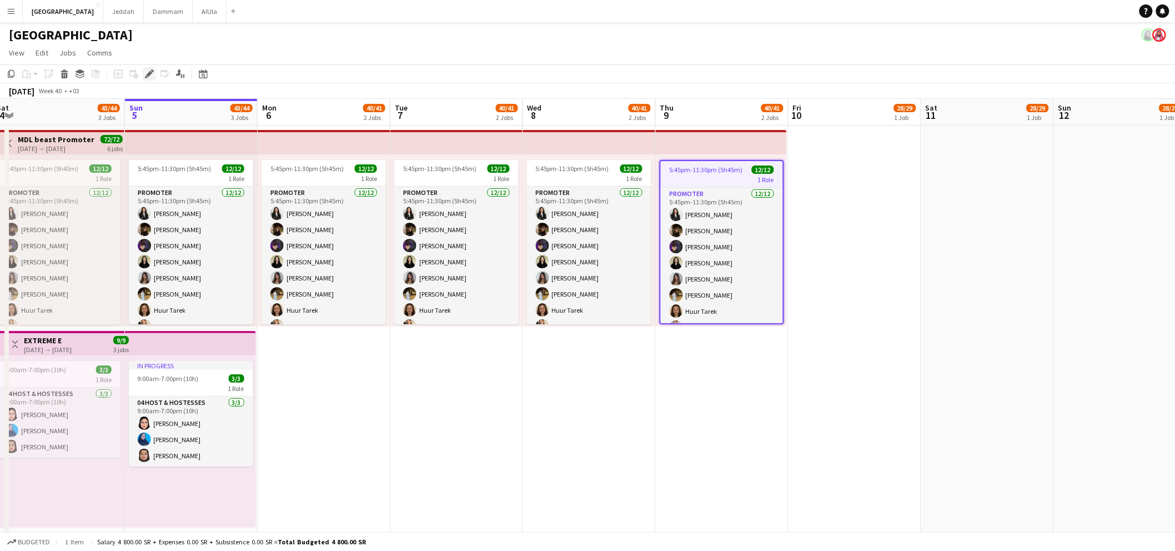
click at [152, 76] on icon "Edit" at bounding box center [149, 73] width 9 height 9
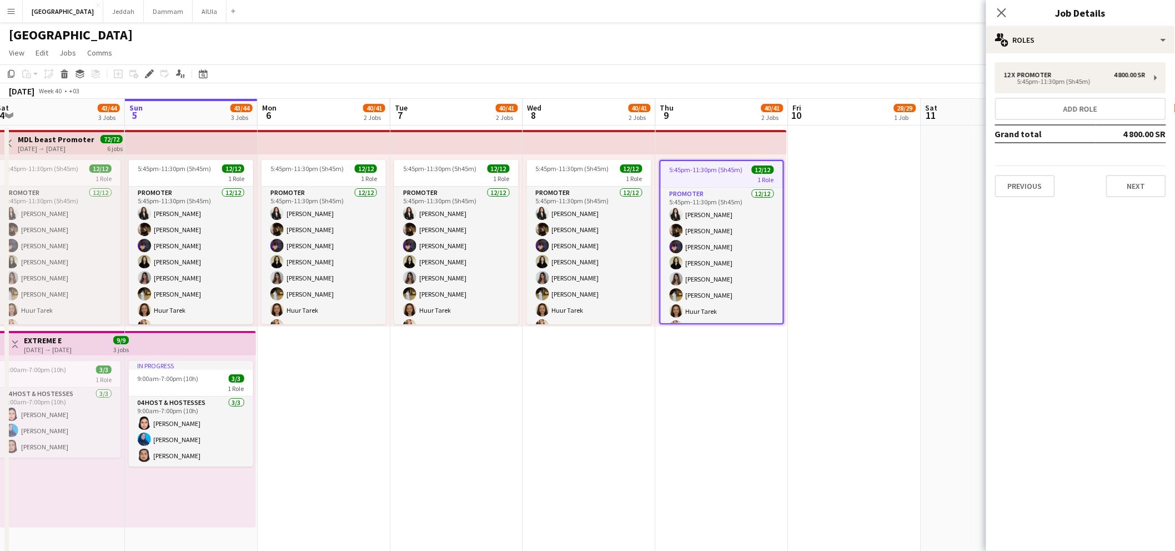
click at [897, 197] on div "12 x Promoter 4 800.00 SR 5:45pm-11:30pm (5h45m) Add role Grand total 4 800.00 …" at bounding box center [1080, 129] width 189 height 153
click at [897, 7] on icon "Close pop-in" at bounding box center [1001, 12] width 11 height 11
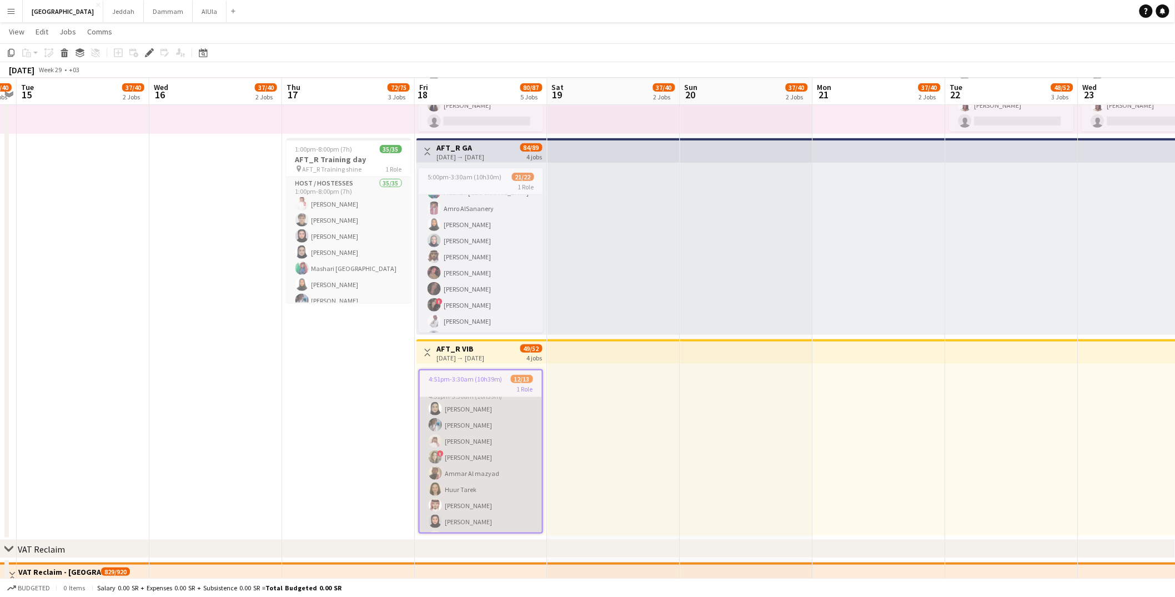
scroll to position [24, 0]
click at [461, 425] on app-card-role "VIP Host / Hostesses 16I 12/13 4:51pm-3:30am (10h39m) Lama AlGhamdi Turki Alras…" at bounding box center [481, 467] width 122 height 231
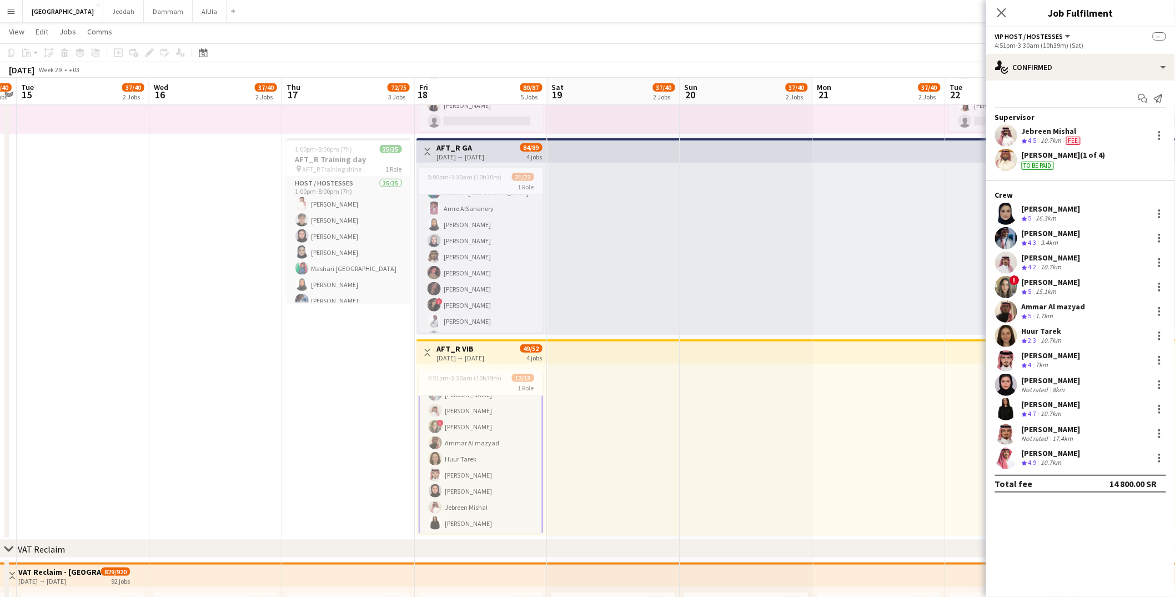
click at [1000, 283] on app-user-avatar at bounding box center [1006, 287] width 22 height 22
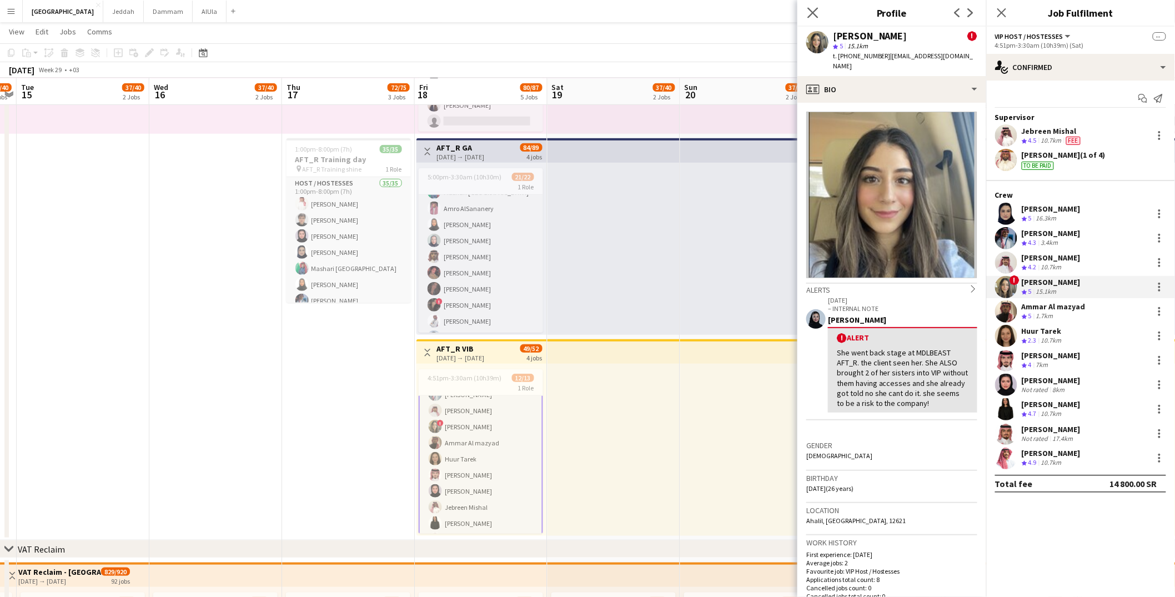
click at [818, 16] on app-icon "Close pop-in" at bounding box center [813, 13] width 16 height 16
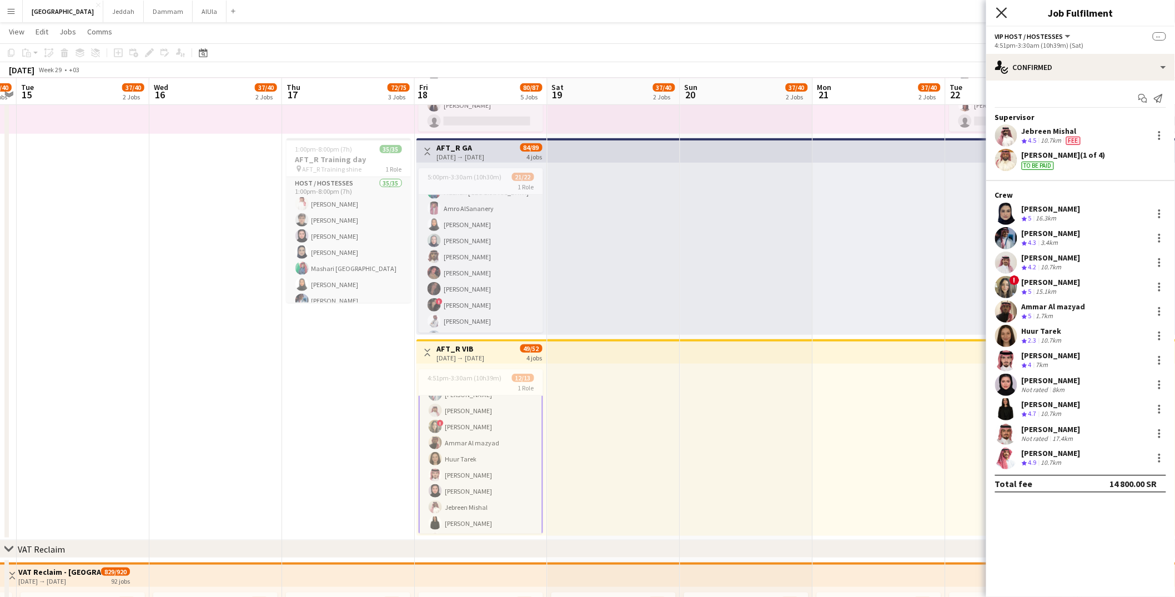
click at [1003, 14] on icon at bounding box center [1001, 12] width 11 height 11
